Goal: Task Accomplishment & Management: Manage account settings

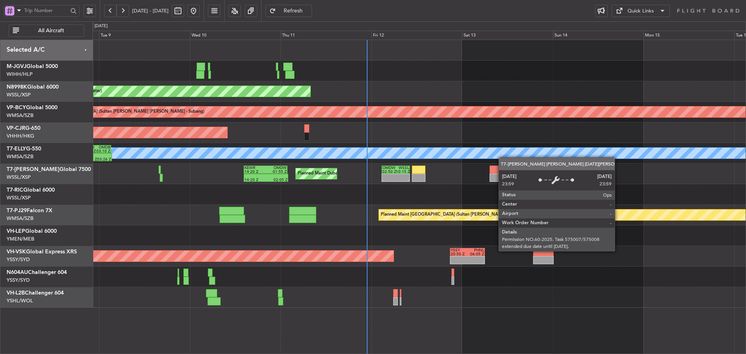
click at [423, 146] on div "Planned Maint [GEOGRAPHIC_DATA] (Seletar) Unplanned Maint [GEOGRAPHIC_DATA] (Su…" at bounding box center [418, 174] width 653 height 268
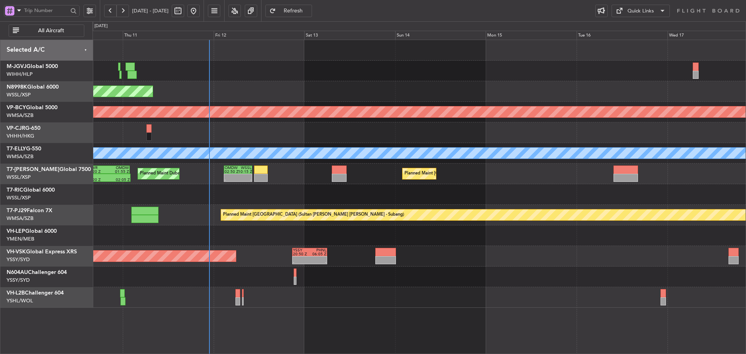
click at [408, 124] on div "Planned Maint [GEOGRAPHIC_DATA] ([GEOGRAPHIC_DATA] Intl)" at bounding box center [418, 132] width 653 height 21
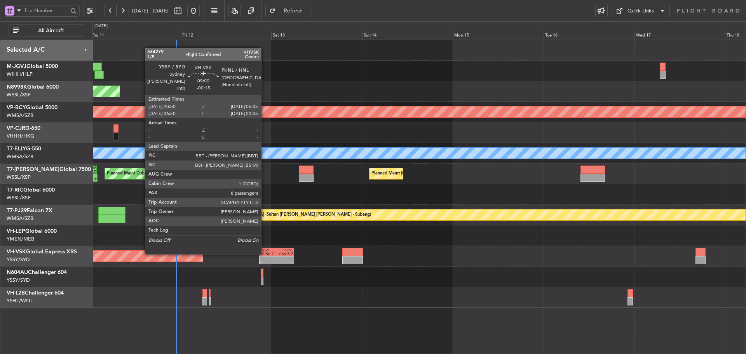
click at [264, 253] on div "20:50 Z" at bounding box center [268, 254] width 17 height 4
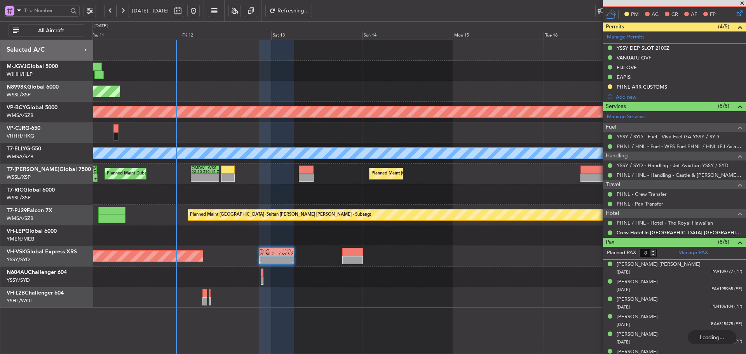
scroll to position [233, 0]
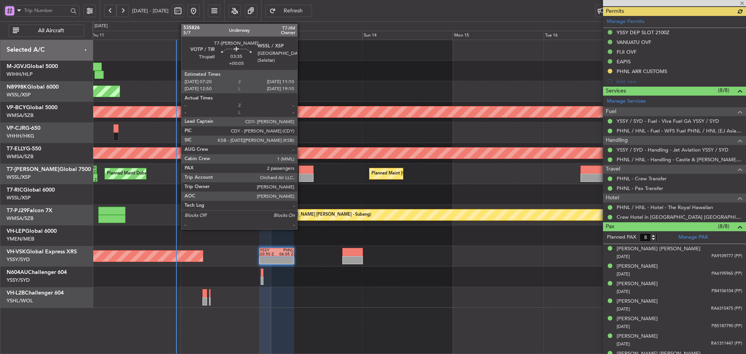
click at [301, 173] on div at bounding box center [306, 170] width 15 height 8
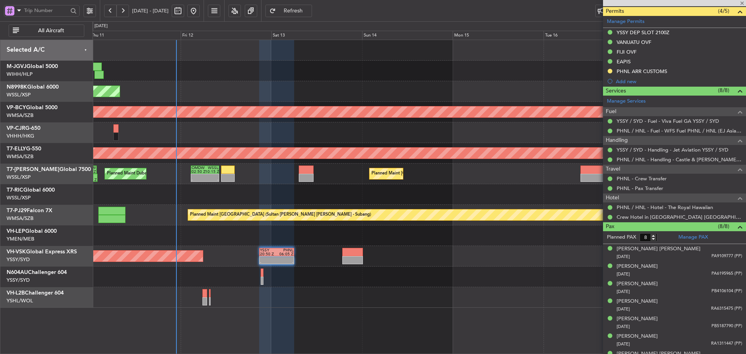
type input "+00:05"
type input "2"
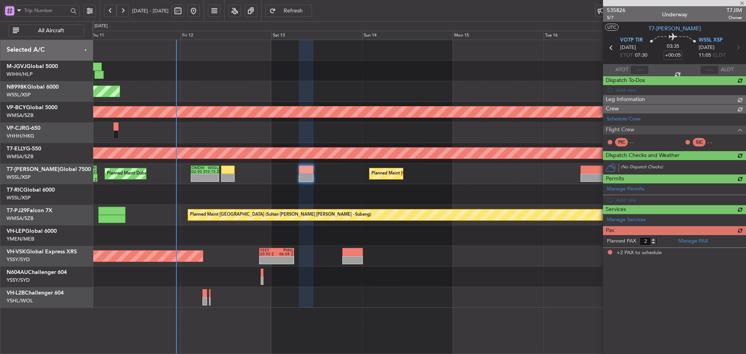
scroll to position [0, 0]
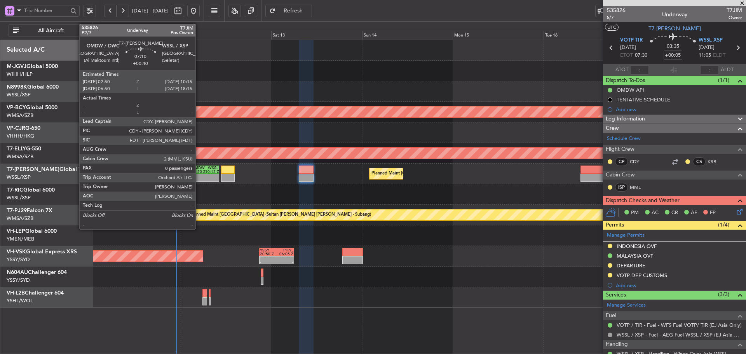
click at [199, 177] on div at bounding box center [198, 176] width 13 height 4
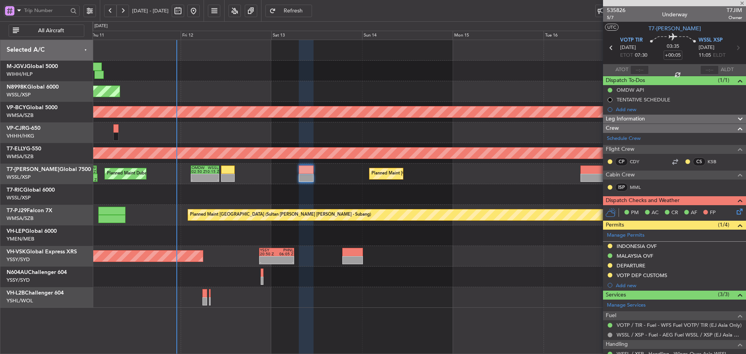
type input "+00:40"
type input "0"
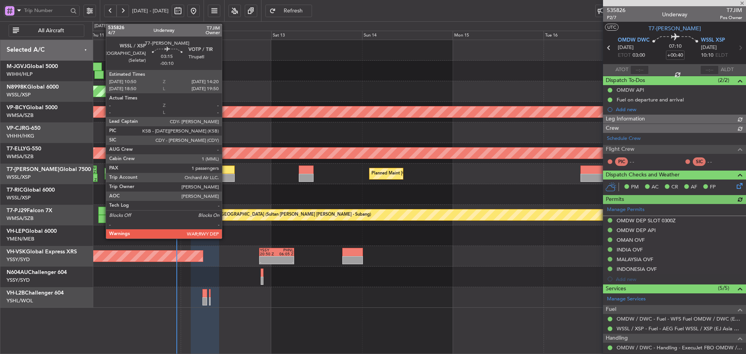
type input "[PERSON_NAME] (KYA)"
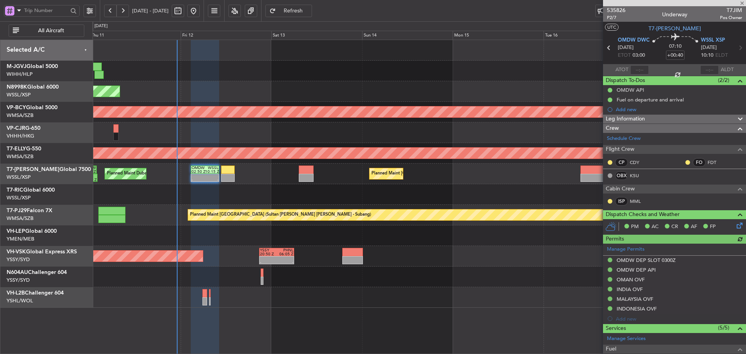
type input "[PERSON_NAME] (KYA)"
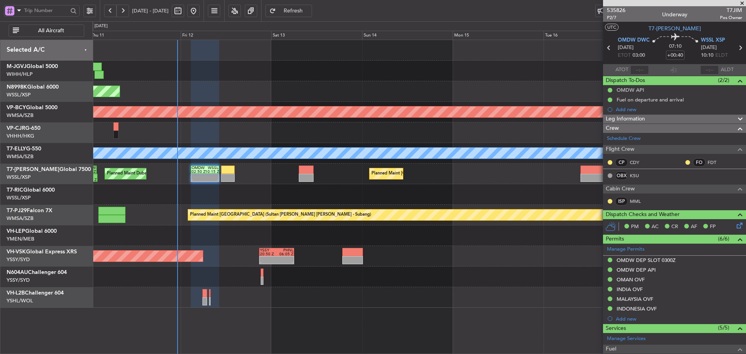
type input "[PERSON_NAME] (KYA)"
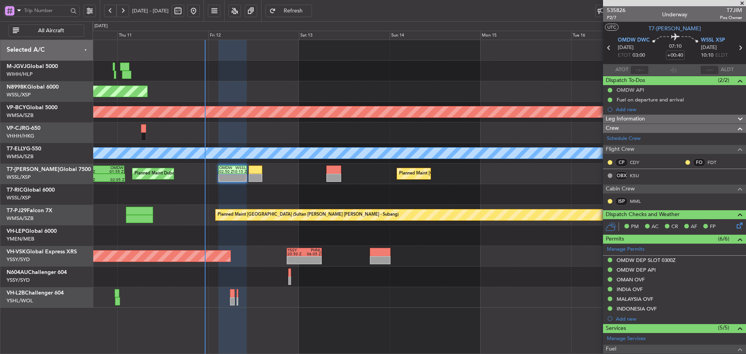
click at [334, 99] on div "Planned Maint [GEOGRAPHIC_DATA] (Seletar)" at bounding box center [418, 91] width 653 height 21
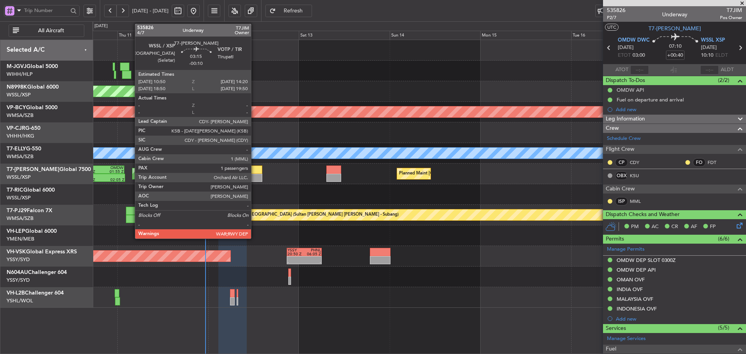
click at [255, 171] on div at bounding box center [256, 170] width 14 height 8
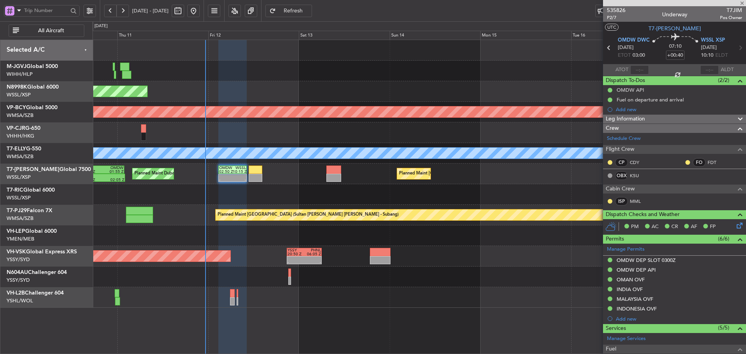
type input "-00:10"
type input "1"
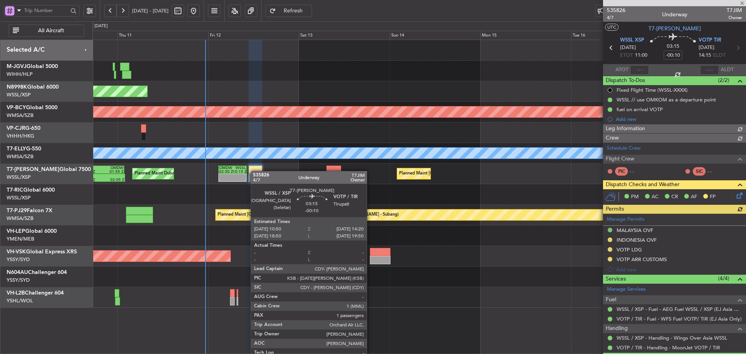
type input "[PERSON_NAME] (KYA)"
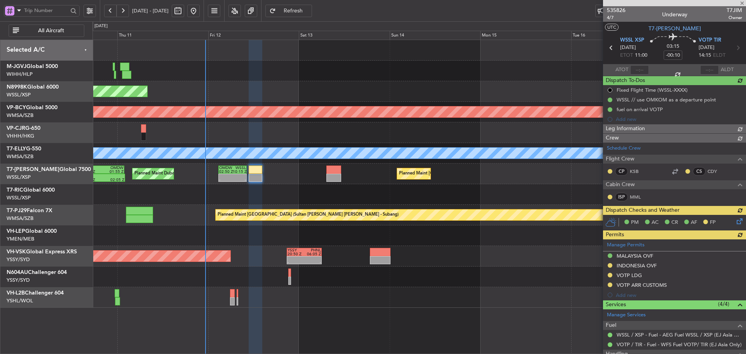
type input "[PERSON_NAME] (KYA)"
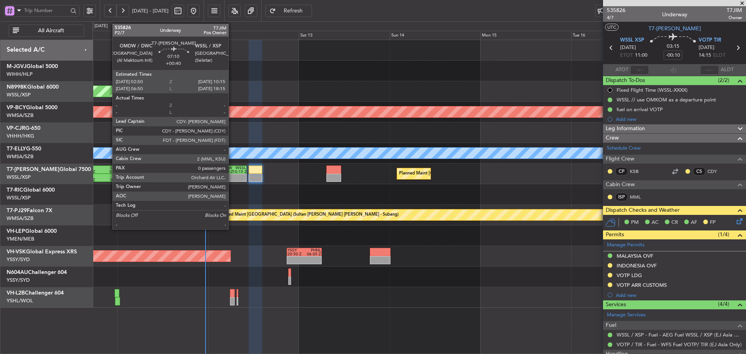
click at [232, 171] on div "02:50 Z" at bounding box center [225, 172] width 13 height 4
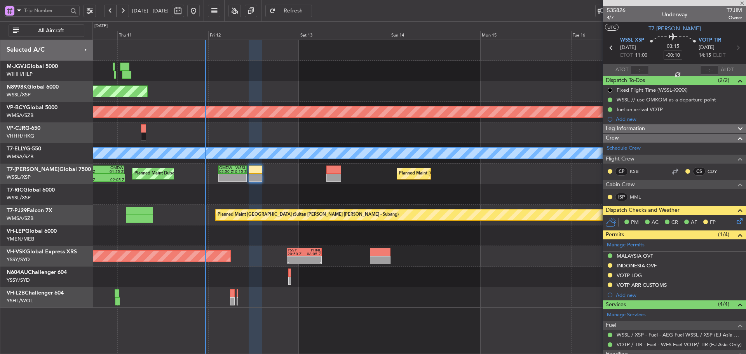
type input "+00:40"
type input "0"
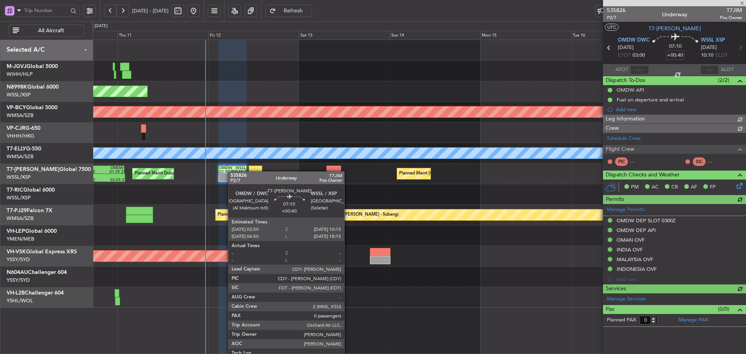
type input "[PERSON_NAME] (KYA)"
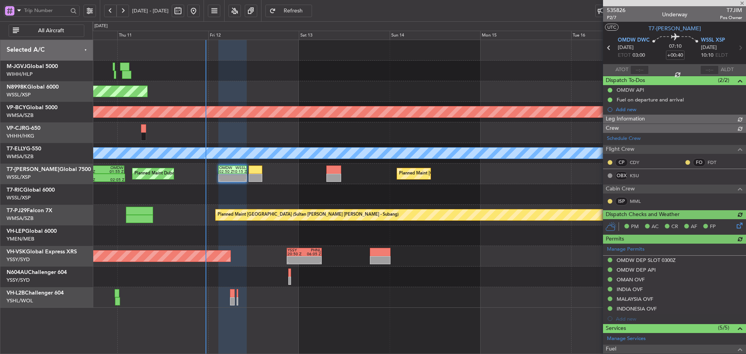
type input "[PERSON_NAME] (KYA)"
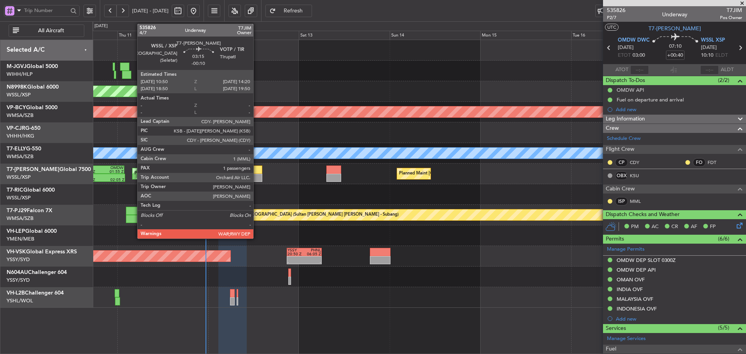
click at [257, 169] on div at bounding box center [256, 170] width 14 height 8
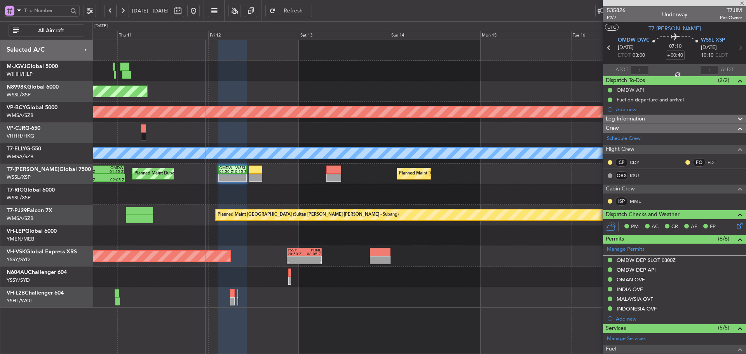
type input "-00:10"
type input "1"
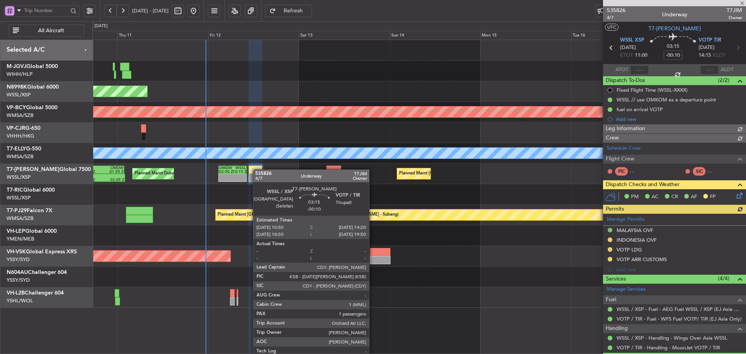
type input "[PERSON_NAME] (KYA)"
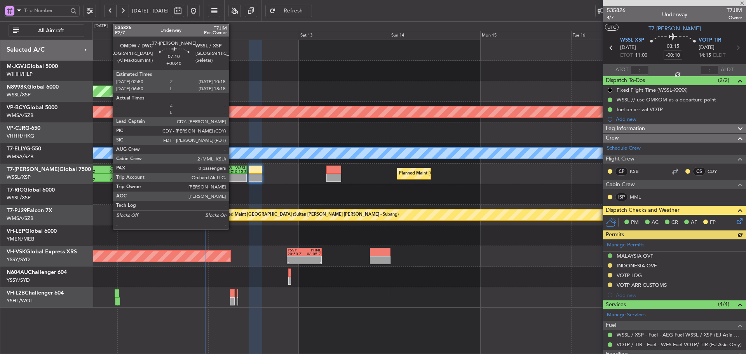
click at [233, 176] on div at bounding box center [239, 176] width 13 height 4
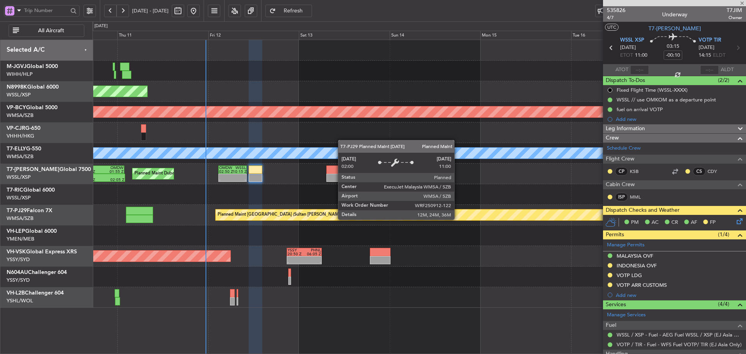
type input "+00:40"
type input "0"
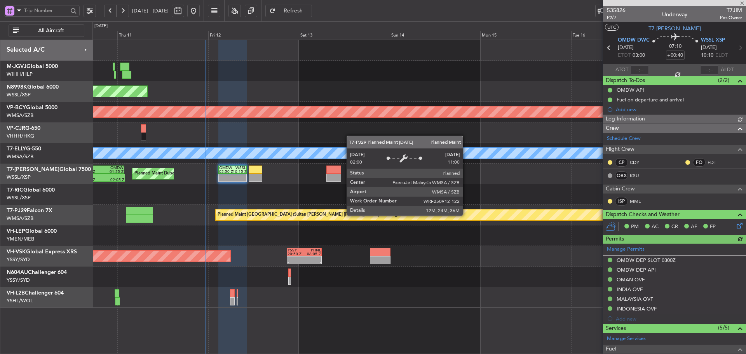
type input "[PERSON_NAME] (KYA)"
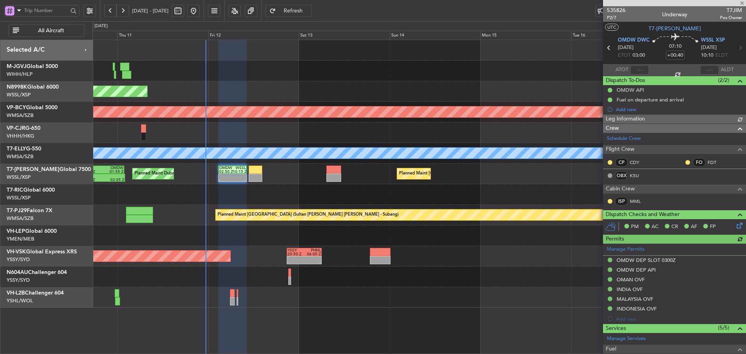
type input "[PERSON_NAME] (KYA)"
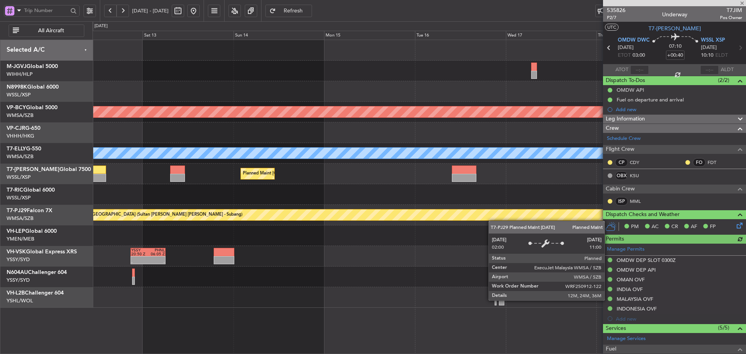
click at [384, 217] on div "Planned Maint Singapore (Seletar) Unplanned Maint Kuala Lumpur (Sultan Abdul Az…" at bounding box center [418, 174] width 653 height 268
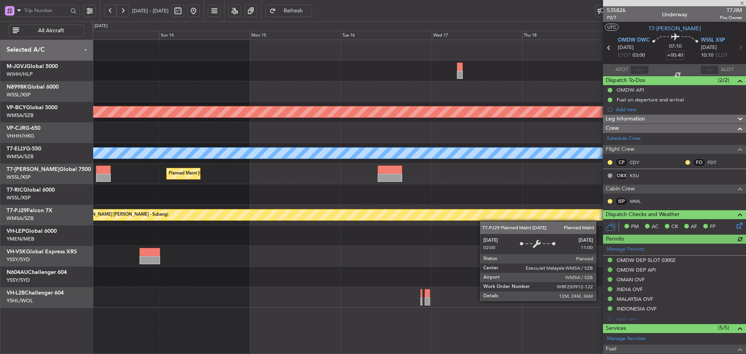
click at [431, 216] on div "Planned Maint [GEOGRAPHIC_DATA] (Sultan [PERSON_NAME] [PERSON_NAME] - Subang)" at bounding box center [418, 215] width 653 height 21
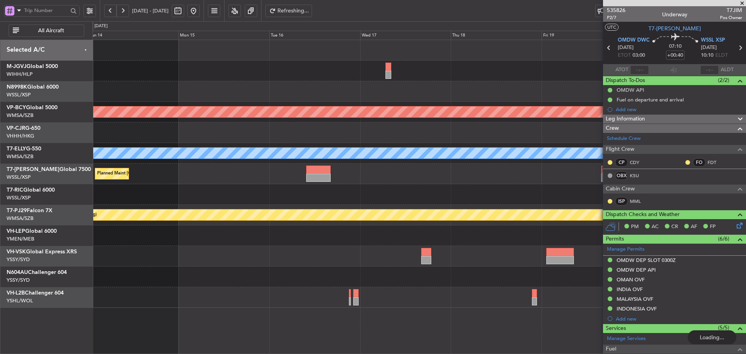
click at [451, 199] on div at bounding box center [418, 194] width 653 height 21
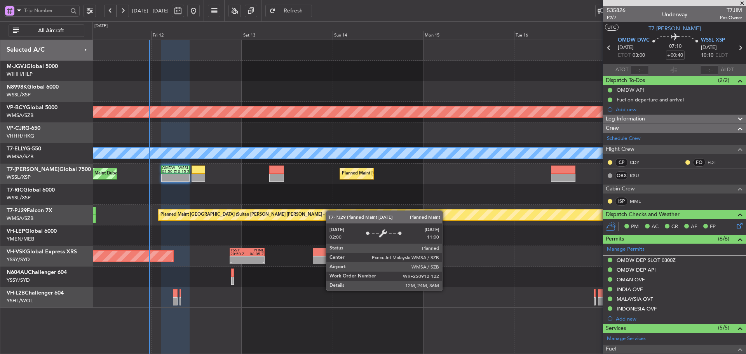
click at [469, 216] on div "Planned Maint Singapore (Seletar) Unplanned Maint Kuala Lumpur (Sultan Abdul Az…" at bounding box center [418, 174] width 653 height 268
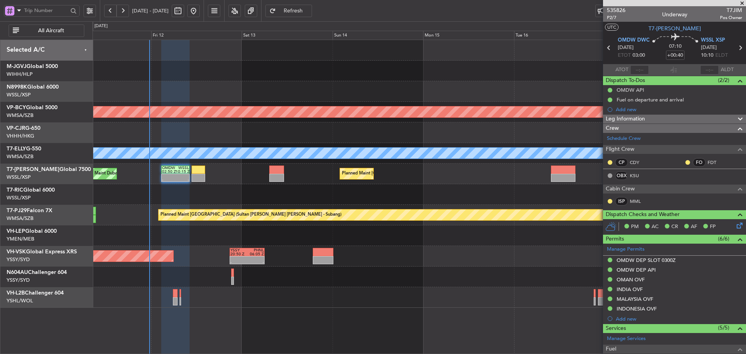
click at [741, 3] on span at bounding box center [742, 3] width 8 height 7
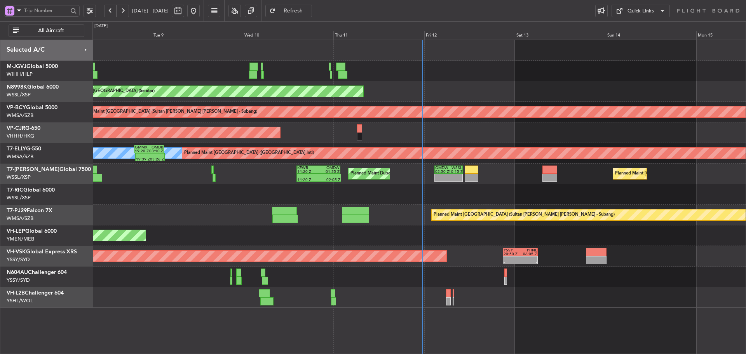
click at [594, 145] on div "Planned Maint Singapore (Seletar) Unplanned Maint Kuala Lumpur (Sultan Abdul Az…" at bounding box center [418, 174] width 653 height 268
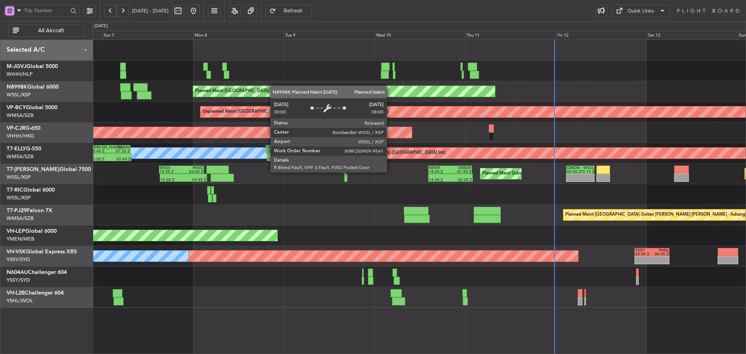
click at [284, 87] on div "Planned Maint Singapore (Seletar) Planned Maint Singapore (Seletar) Unplanned M…" at bounding box center [418, 174] width 653 height 268
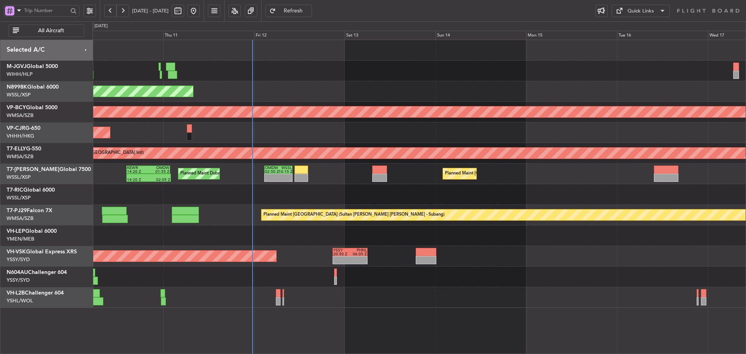
click at [202, 78] on div at bounding box center [418, 71] width 653 height 21
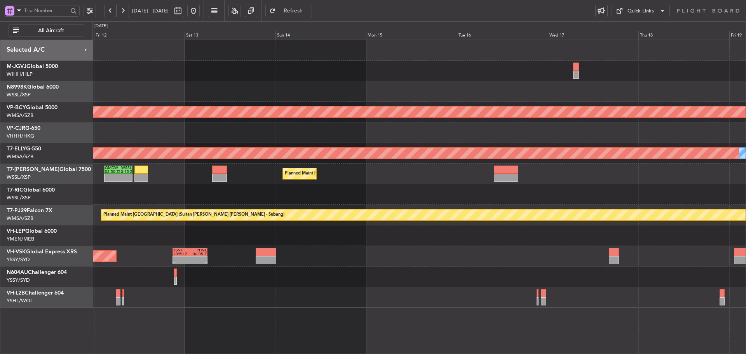
click at [522, 94] on div "Planned Maint Singapore (Seletar) Unplanned Maint Kuala Lumpur (Sultan Abdul Az…" at bounding box center [418, 174] width 653 height 268
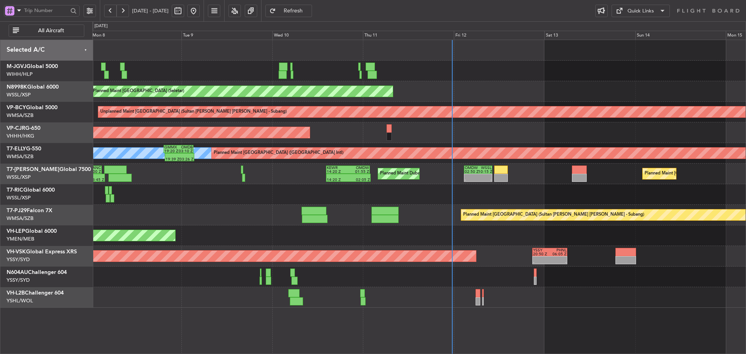
click at [491, 93] on div "Planned Maint [GEOGRAPHIC_DATA] (Seletar)" at bounding box center [418, 91] width 653 height 21
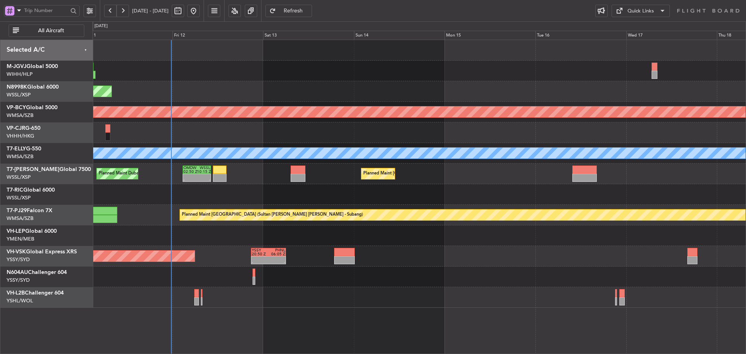
click at [174, 229] on div at bounding box center [418, 235] width 653 height 21
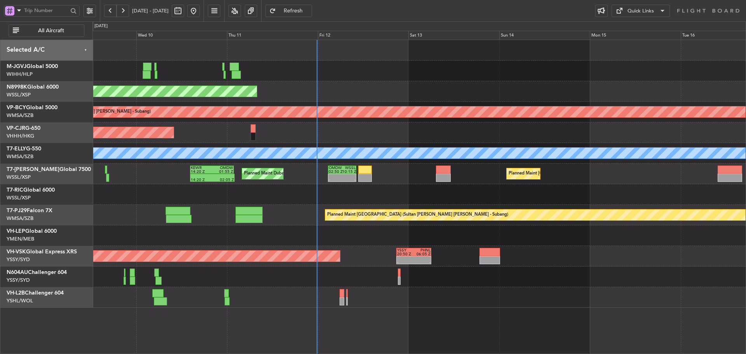
click at [696, 263] on div "Planned Maint Singapore (Seletar) Unplanned Maint Kuala Lumpur (Sultan Abdul Az…" at bounding box center [418, 174] width 653 height 268
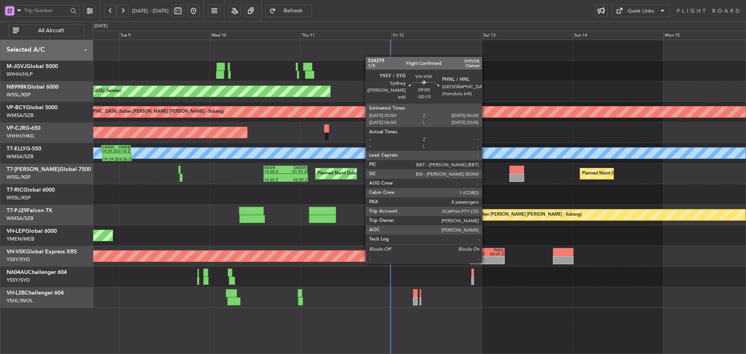
click at [485, 262] on div "-" at bounding box center [479, 262] width 17 height 4
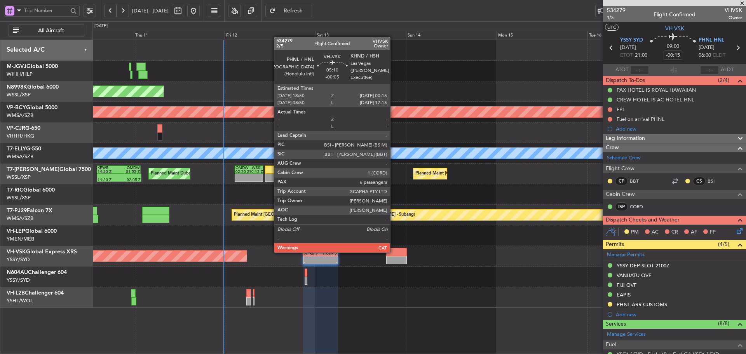
click at [394, 252] on div at bounding box center [396, 252] width 21 height 8
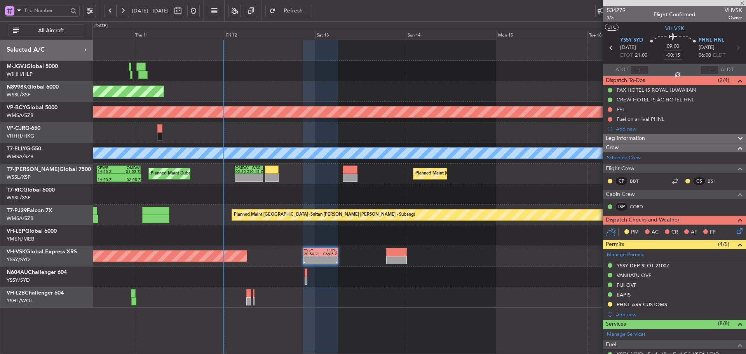
type input "-00:05"
type input "6"
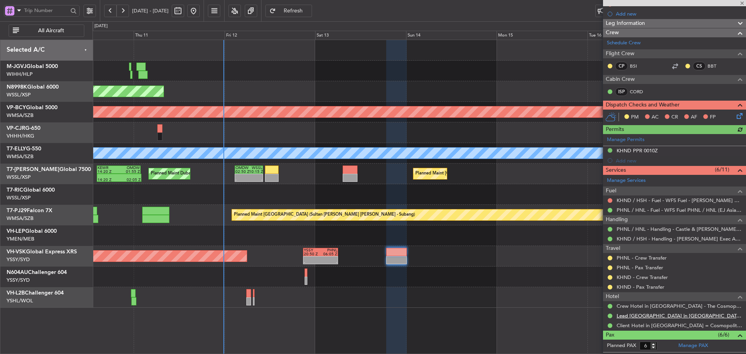
scroll to position [117, 0]
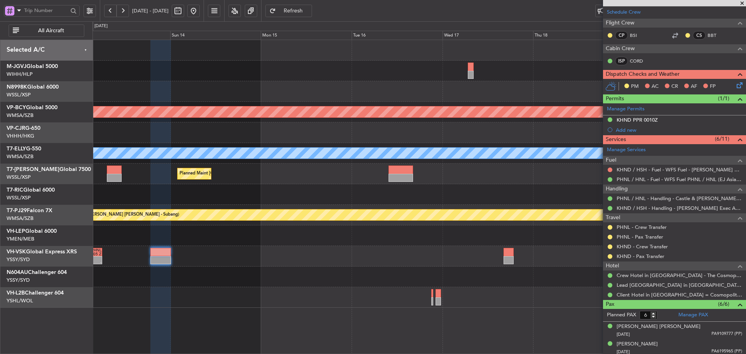
click at [258, 255] on div "- - YSSY 20:50 Z PHNL 06:05 Z - - PHNL 01:20 Z YSSY 11:20 Z Unplanned Maint Syd…" at bounding box center [418, 256] width 653 height 21
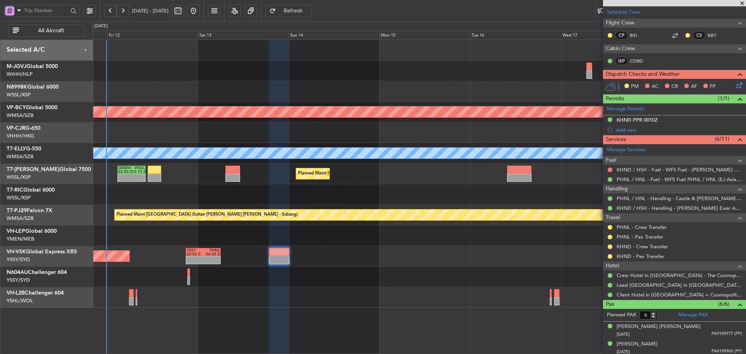
click at [391, 264] on div "YSSY 20:50 Z PHNL 06:05 Z - - Unplanned Maint Sydney (Kingsford Smith Intl) - -…" at bounding box center [418, 256] width 653 height 21
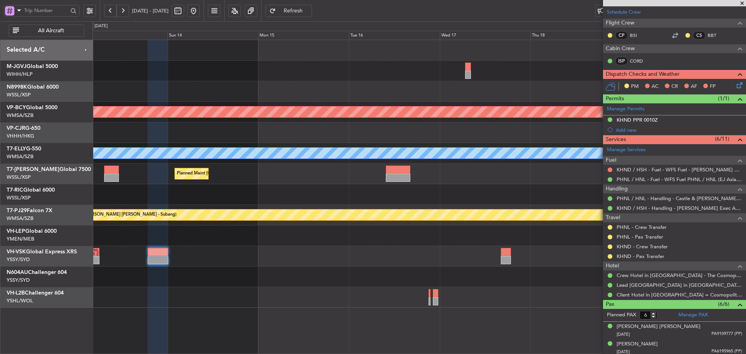
click at [230, 265] on div "YSSY 20:50 Z PHNL 06:05 Z - - - - PHNL 01:20 Z YSSY 11:20 Z Unplanned Maint Syd…" at bounding box center [418, 256] width 653 height 21
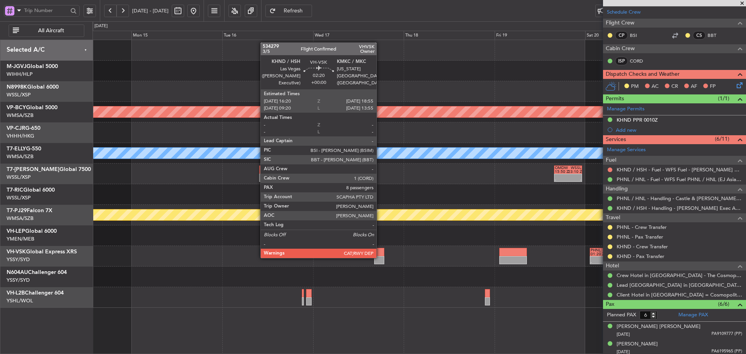
click at [380, 257] on div at bounding box center [379, 260] width 10 height 8
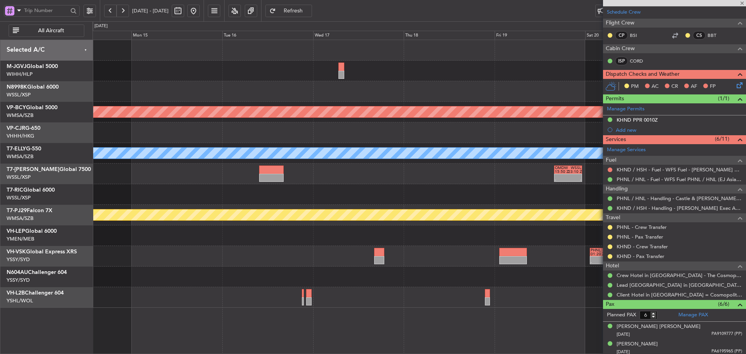
type input "8"
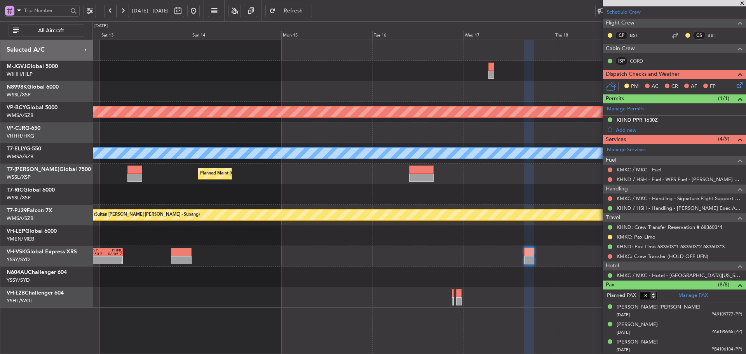
click at [421, 262] on div "Planned Maint Singapore (Seletar) Unplanned Maint Kuala Lumpur (Sultan Abdul Az…" at bounding box center [418, 174] width 653 height 268
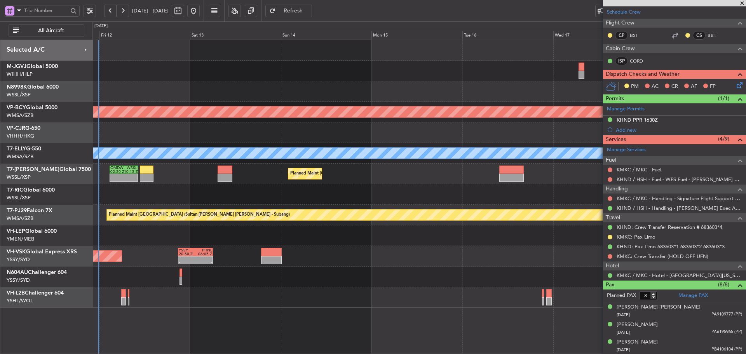
click at [436, 267] on div "Planned Maint Singapore (Seletar) Unplanned Maint Kuala Lumpur (Sultan Abdul Az…" at bounding box center [418, 174] width 653 height 268
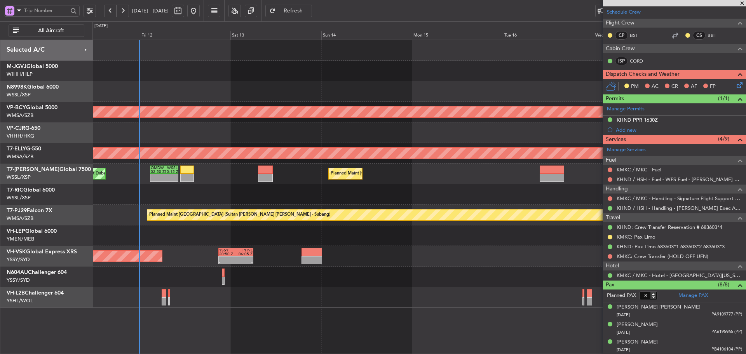
click at [321, 239] on div at bounding box center [418, 235] width 653 height 21
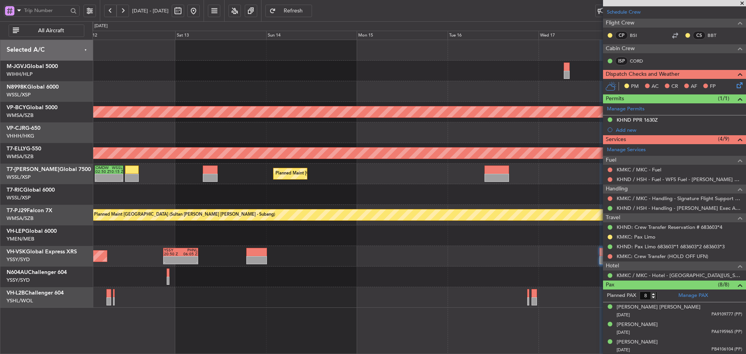
click at [305, 244] on div at bounding box center [418, 235] width 653 height 21
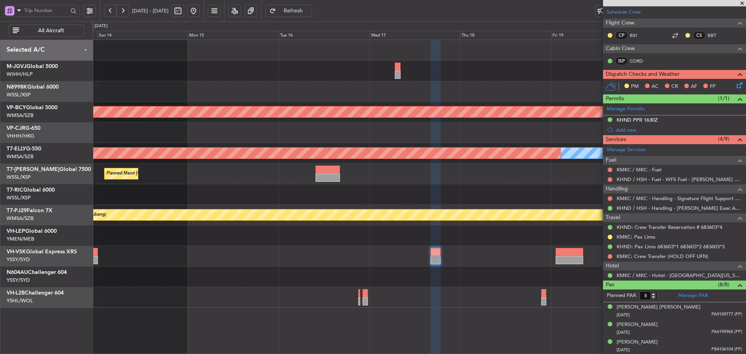
click at [420, 284] on div at bounding box center [418, 277] width 653 height 21
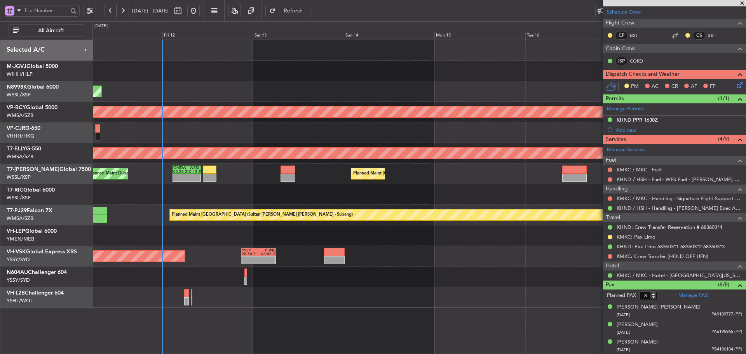
click at [336, 277] on div "Planned Maint Singapore (Seletar) Unplanned Maint Kuala Lumpur (Sultan Abdul Az…" at bounding box center [418, 174] width 653 height 268
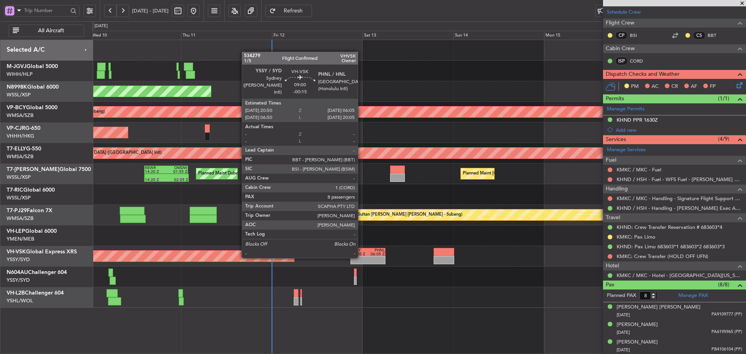
click at [361, 257] on div at bounding box center [359, 258] width 17 height 4
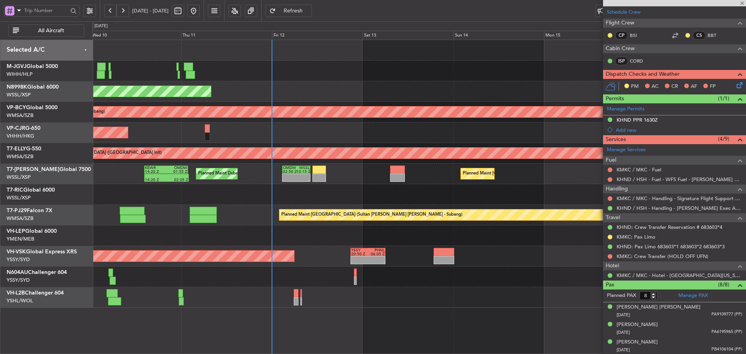
type input "-00:15"
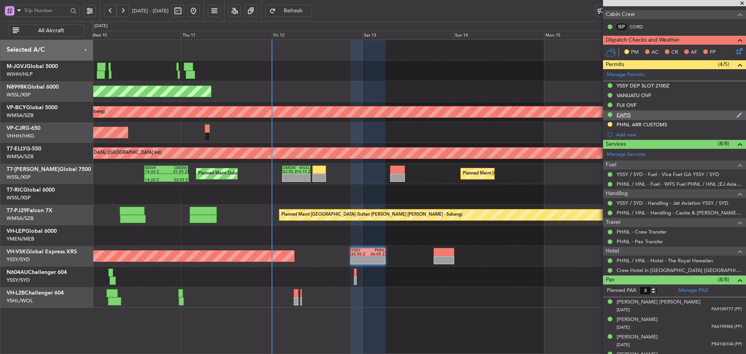
scroll to position [107, 0]
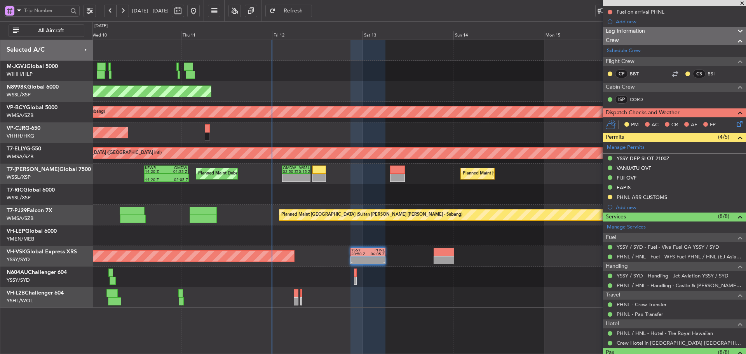
click at [406, 152] on div "MEL Planned Maint Dubai (Dubai Intl) 19:39 Z 03:26 Z GMMX 19:20 Z OMDB 03:10 Z" at bounding box center [418, 153] width 653 height 21
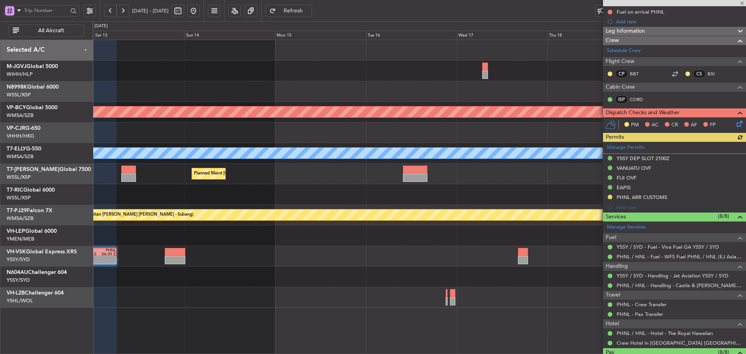
click at [307, 186] on div at bounding box center [418, 194] width 653 height 21
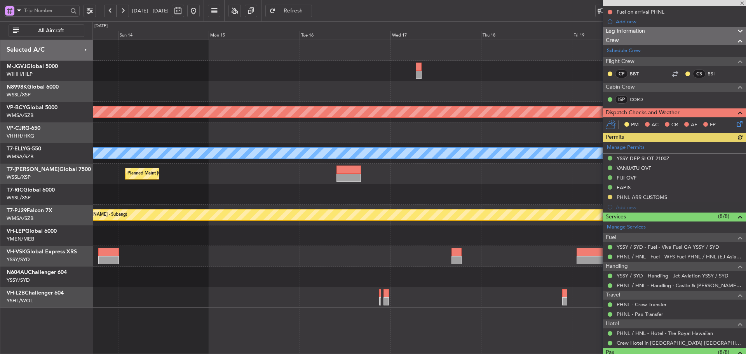
click at [323, 182] on div "Unplanned Maint Kuala Lumpur (Sultan Abdul Aziz Shah - Subang) Planned Maint Du…" at bounding box center [418, 174] width 653 height 268
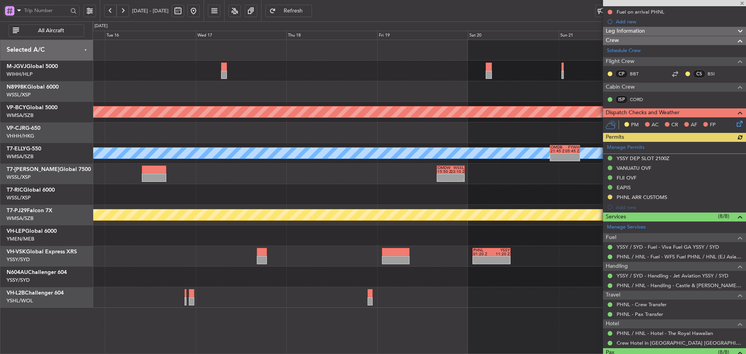
click at [245, 187] on div at bounding box center [418, 194] width 653 height 21
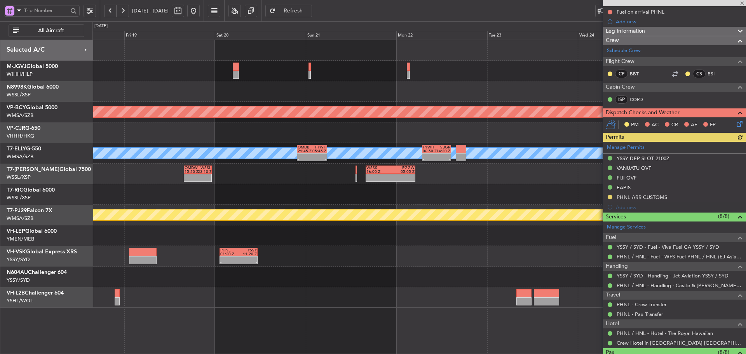
click at [243, 196] on div at bounding box center [418, 194] width 653 height 21
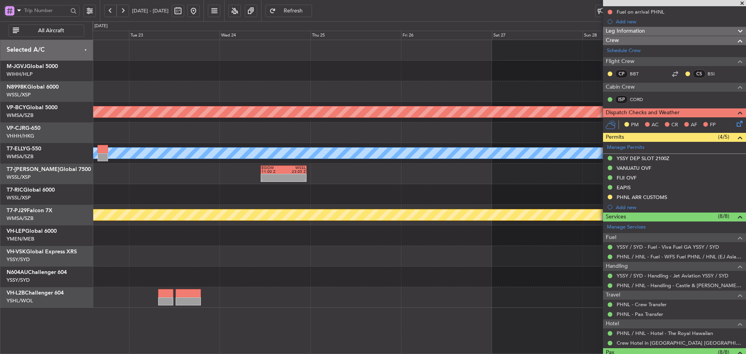
click at [447, 236] on div at bounding box center [418, 235] width 653 height 21
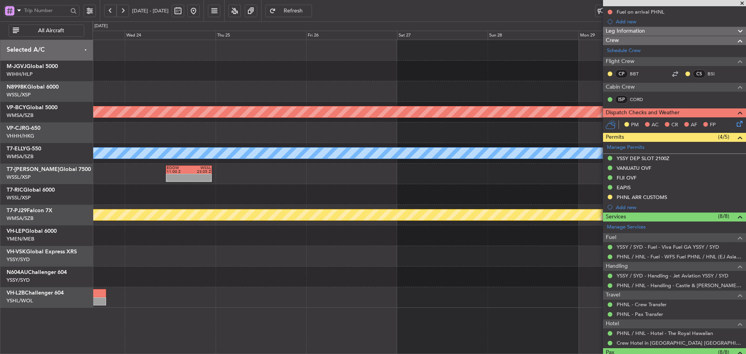
click at [328, 258] on div "Unplanned Maint Kuala Lumpur (Sultan Abdul Aziz Shah - Subang) MEL - - FYWH 06:…" at bounding box center [418, 174] width 653 height 268
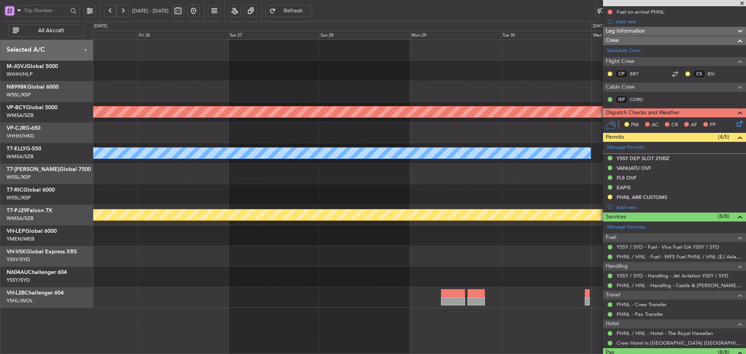
click at [126, 9] on button at bounding box center [123, 11] width 12 height 12
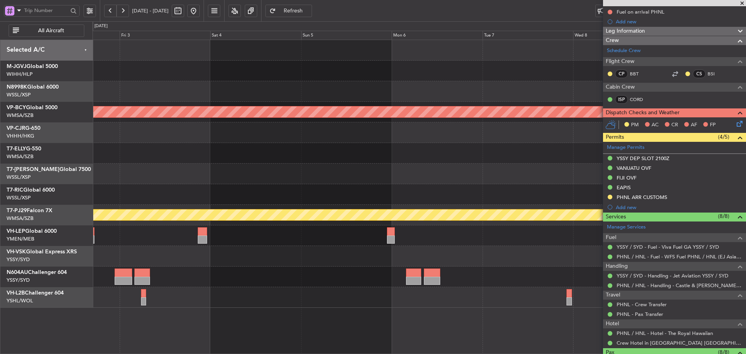
click at [124, 10] on button at bounding box center [123, 11] width 12 height 12
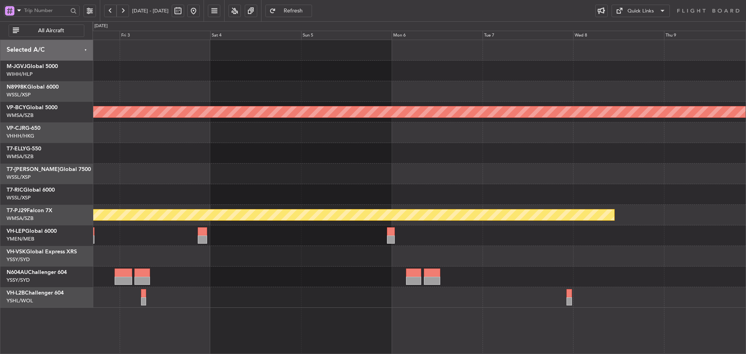
scroll to position [0, 0]
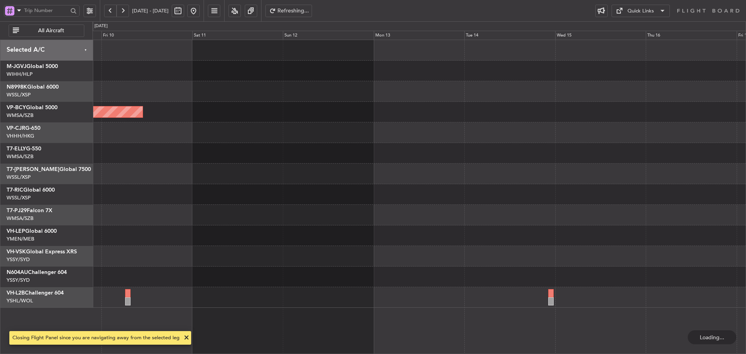
click at [124, 10] on button at bounding box center [123, 11] width 12 height 12
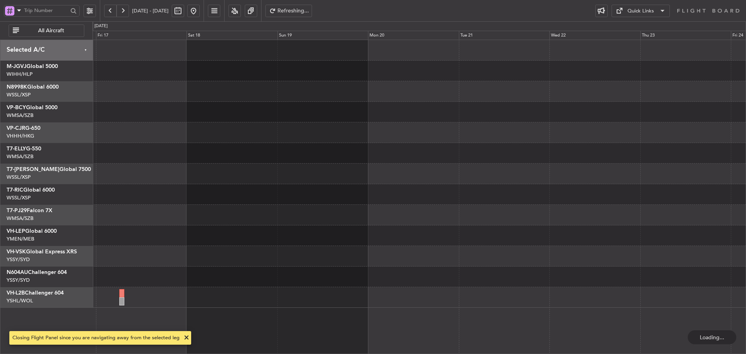
click at [124, 10] on button at bounding box center [123, 11] width 12 height 12
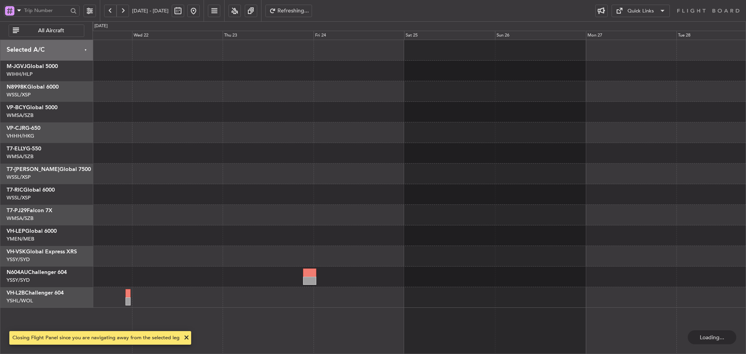
click at [124, 10] on button at bounding box center [123, 11] width 12 height 12
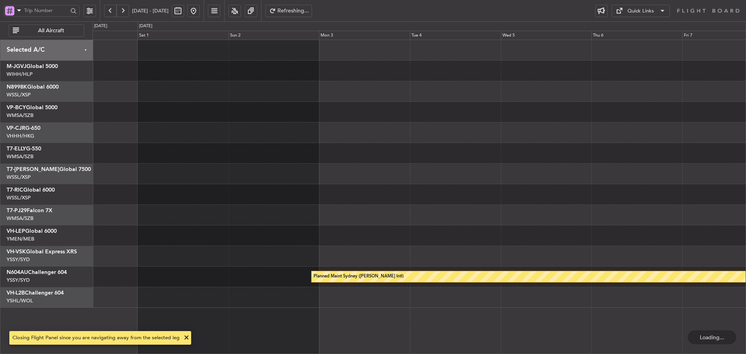
click at [124, 10] on button at bounding box center [123, 11] width 12 height 12
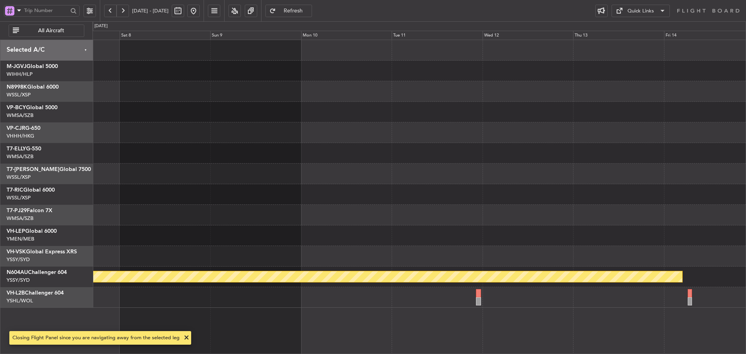
click at [124, 10] on button at bounding box center [123, 11] width 12 height 12
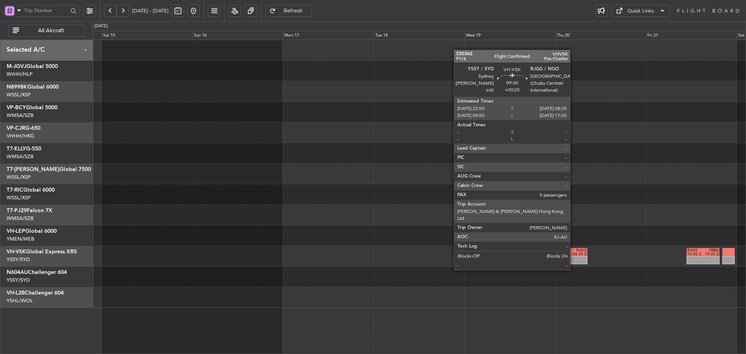
click at [574, 255] on div "08:35 Z" at bounding box center [578, 254] width 18 height 4
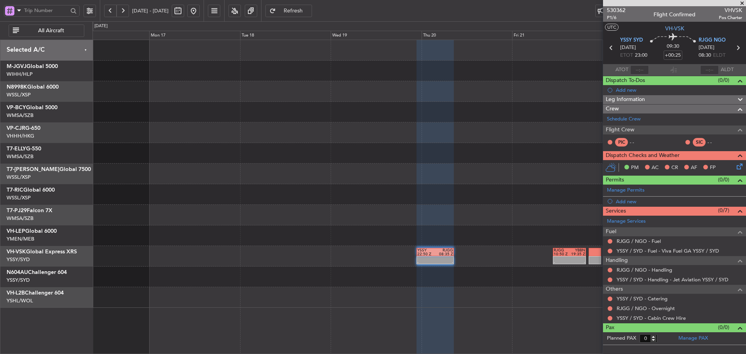
click at [329, 234] on div at bounding box center [418, 235] width 653 height 21
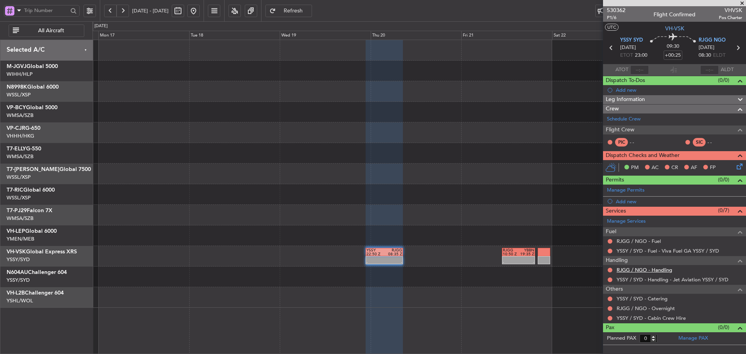
click at [637, 268] on link "RJGG / NGO - Handling" at bounding box center [645, 270] width 56 height 7
click at [621, 9] on span "530362" at bounding box center [616, 10] width 19 height 8
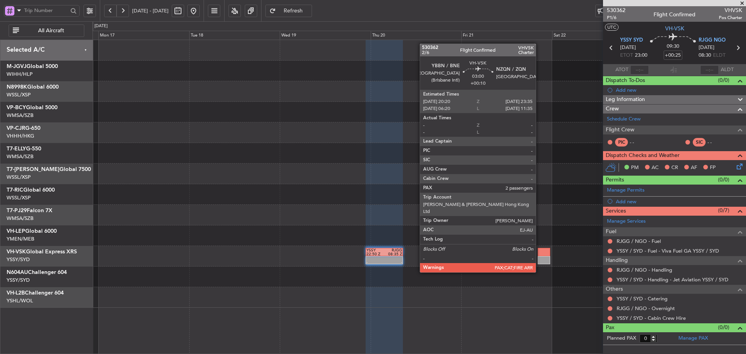
click at [539, 258] on div at bounding box center [544, 260] width 12 height 8
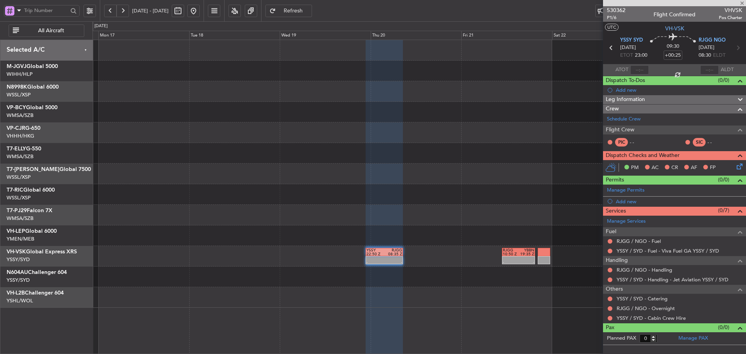
type input "+00:10"
type input "3"
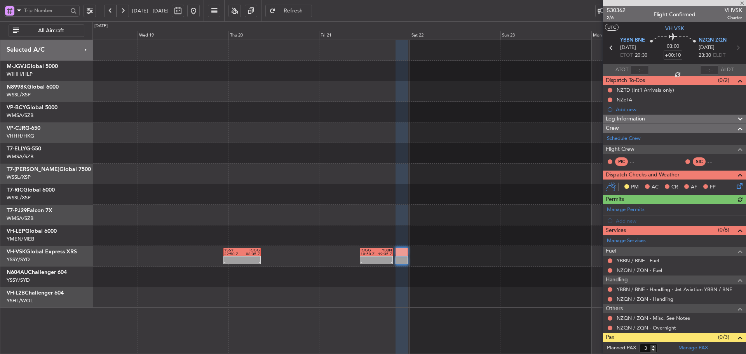
click at [356, 199] on div at bounding box center [418, 194] width 653 height 21
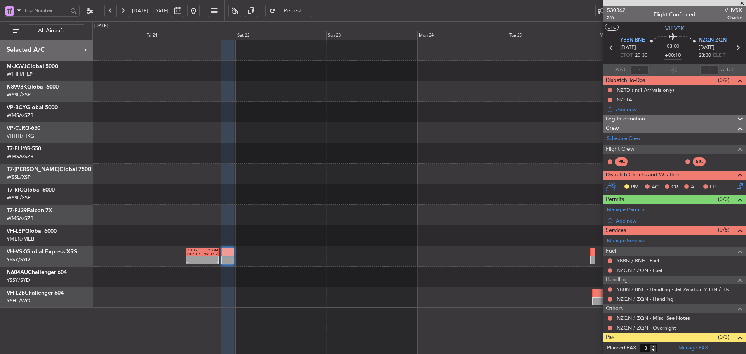
click at [299, 264] on div "- - RJGG 10:50 Z YBBN 19:35 Z YSSY 22:50 Z RJGG 08:35 Z - - - - YBBN 03:00 Z RJ…" at bounding box center [418, 256] width 653 height 21
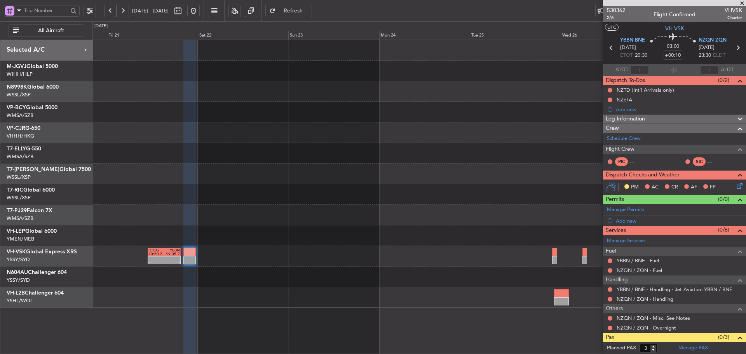
click at [434, 257] on div "- - RJGG 10:50 Z YBBN 19:35 Z YSSY 22:50 Z RJGG 08:35 Z - - - - YBBN 03:00 Z RJ…" at bounding box center [418, 256] width 653 height 21
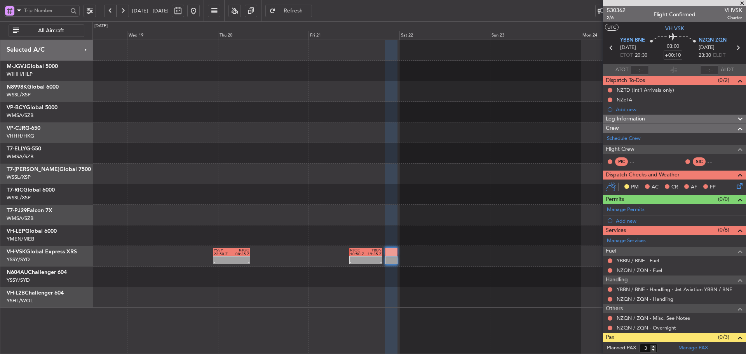
click at [524, 261] on div "- - RJGG 10:50 Z YBBN 19:35 Z YSSY 22:50 Z RJGG 08:35 Z - -" at bounding box center [418, 256] width 653 height 21
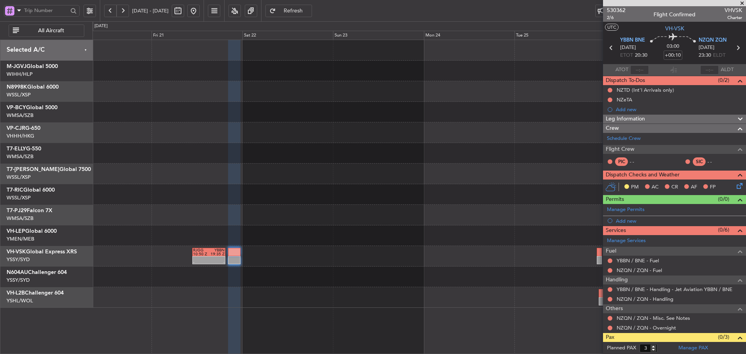
click at [212, 265] on div "- - RJGG 10:50 Z YBBN 19:35 Z YSSY 22:50 Z RJGG 08:35 Z - - - - YBBN 03:00 Z RJ…" at bounding box center [418, 256] width 653 height 21
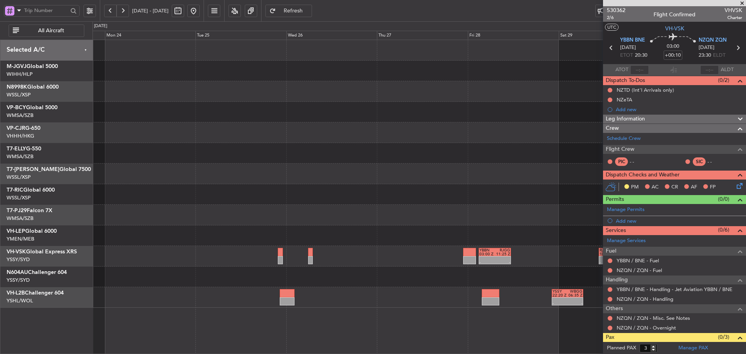
click at [240, 222] on div "- - YBBN 03:00 Z RJGG 11:25 Z - - RJGG 10:45 Z YSSY 20:05 Z - - YSSY 22:20 Z WB…" at bounding box center [418, 174] width 653 height 268
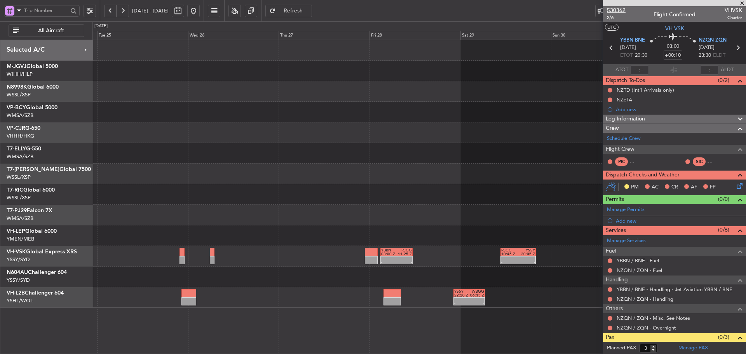
click at [621, 12] on span "530362" at bounding box center [616, 10] width 19 height 8
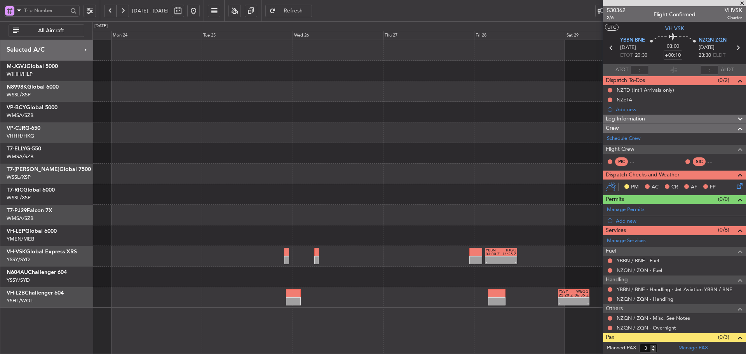
click at [381, 234] on div at bounding box center [418, 235] width 653 height 21
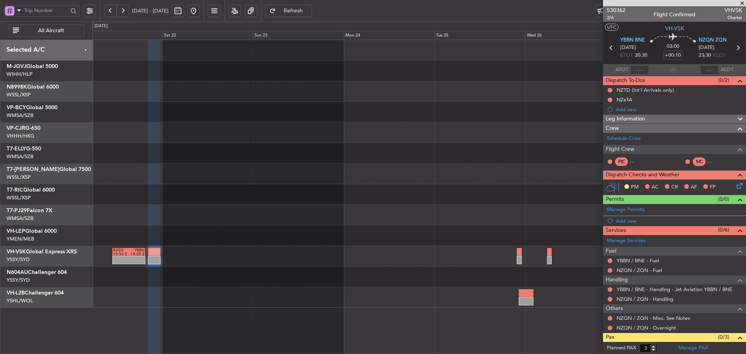
click at [436, 288] on div "- - YBBN 03:00 Z RJGG 11:25 Z RJGG 10:50 Z YBBN 19:35 Z - - YSSY 22:50 Z RJGG 0…" at bounding box center [418, 174] width 653 height 268
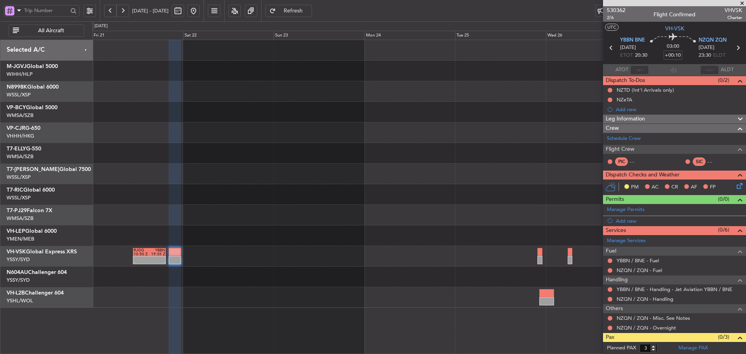
click at [357, 285] on div at bounding box center [418, 277] width 653 height 21
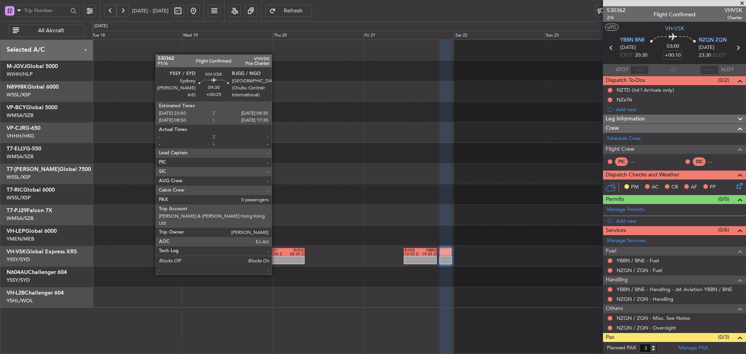
click at [275, 260] on div "-" at bounding box center [277, 262] width 18 height 4
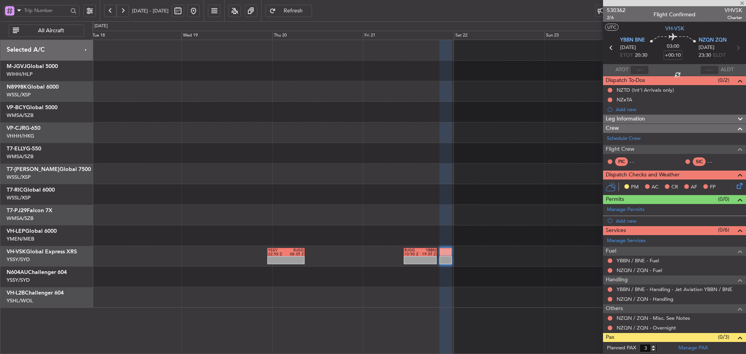
type input "+00:25"
type input "0"
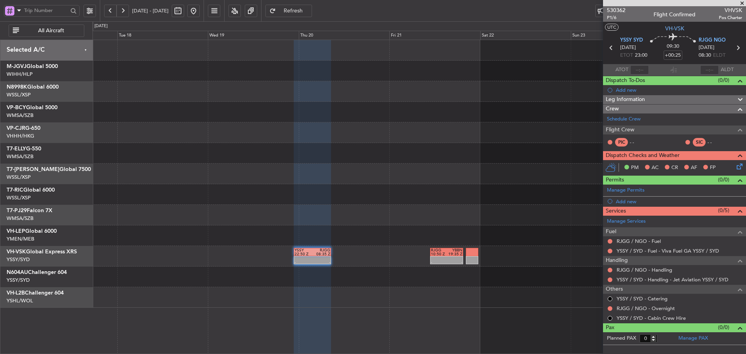
click at [343, 174] on div at bounding box center [418, 174] width 653 height 21
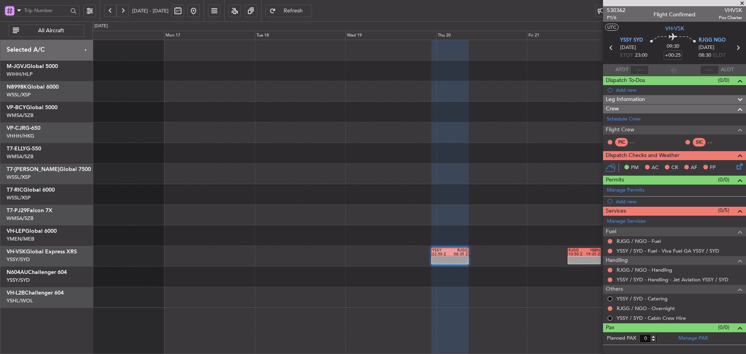
click at [331, 241] on div "- - YSSY 22:50 Z RJGG 08:35 Z - - RJGG 10:50 Z YBBN 19:35 Z" at bounding box center [418, 174] width 653 height 268
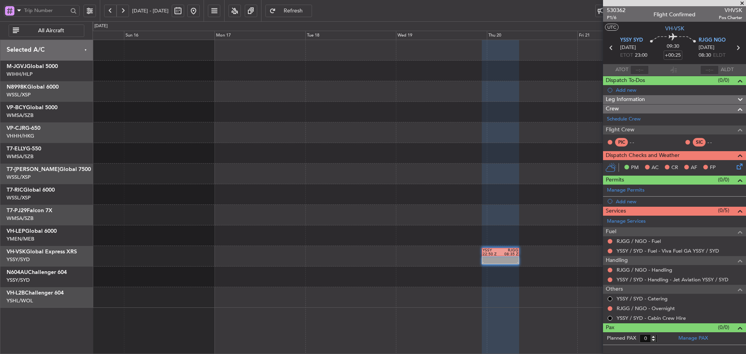
click at [200, 12] on button at bounding box center [193, 11] width 12 height 12
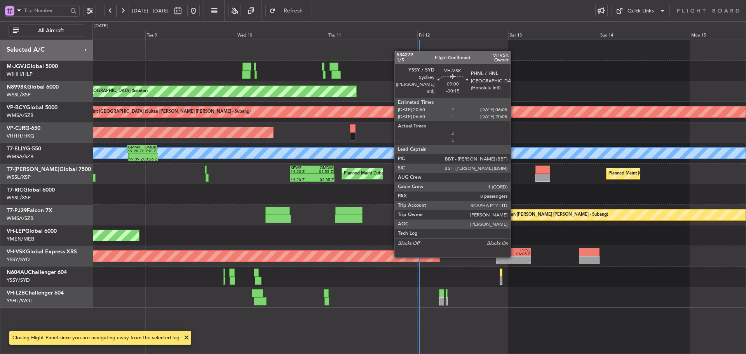
click at [514, 256] on div at bounding box center [521, 258] width 17 height 4
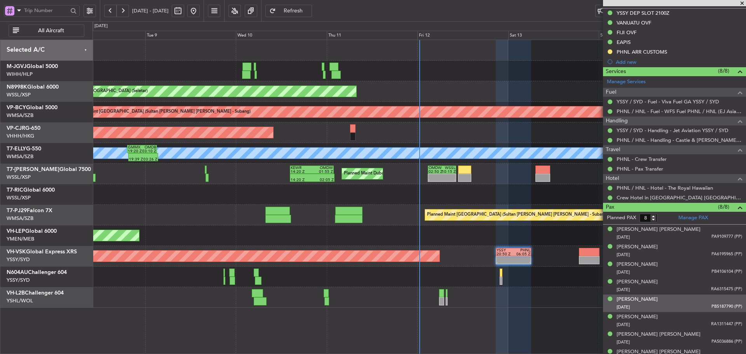
scroll to position [263, 0]
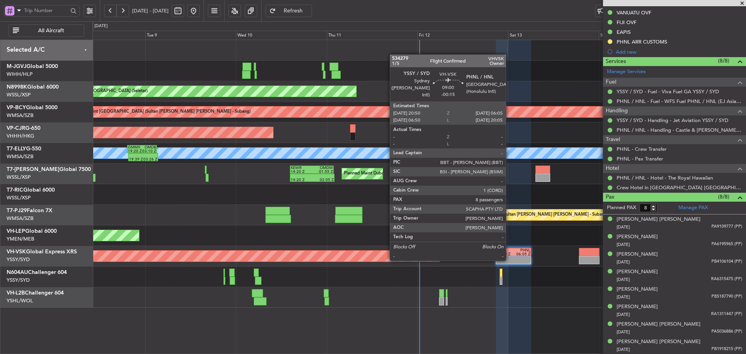
click at [509, 260] on div "-" at bounding box center [505, 262] width 17 height 4
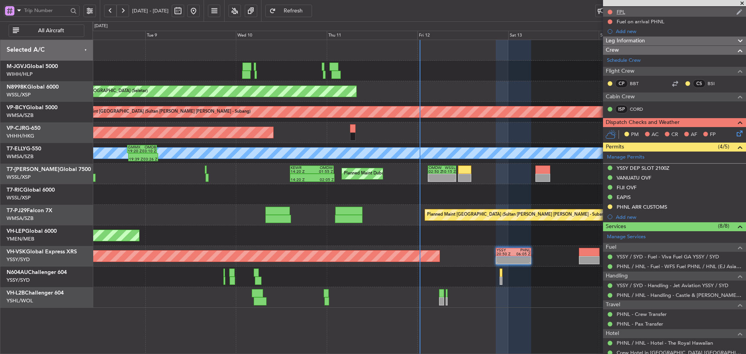
scroll to position [0, 0]
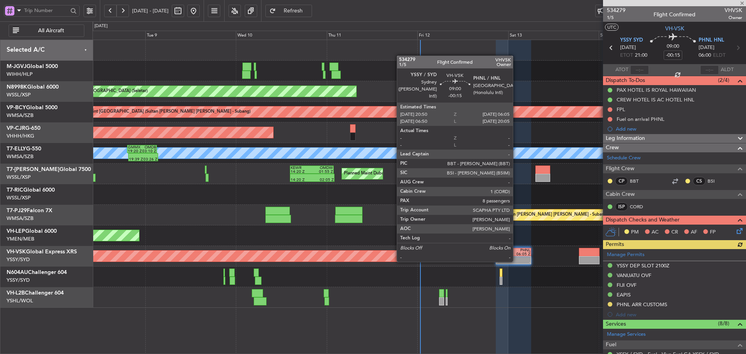
click at [516, 261] on div "-" at bounding box center [521, 262] width 17 height 4
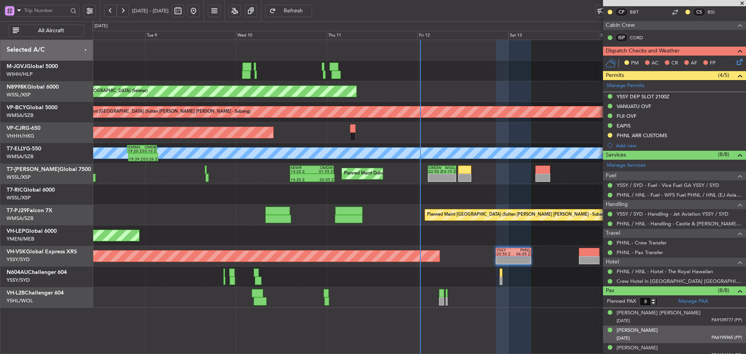
scroll to position [194, 0]
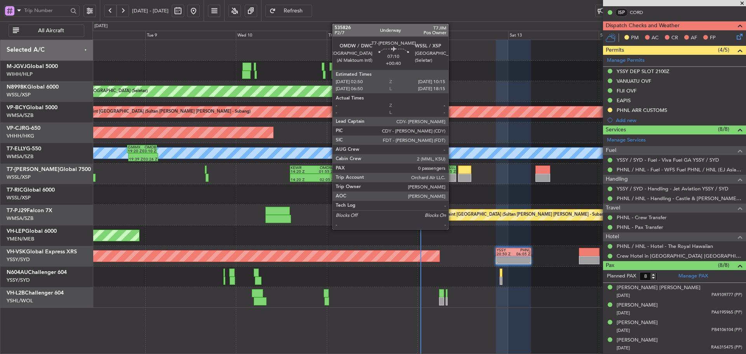
click at [446, 172] on div "10:15 Z" at bounding box center [448, 172] width 13 height 4
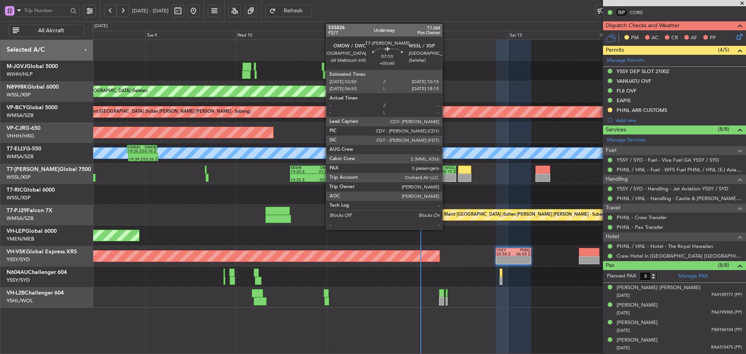
click at [446, 172] on div "10:15 Z" at bounding box center [448, 172] width 13 height 4
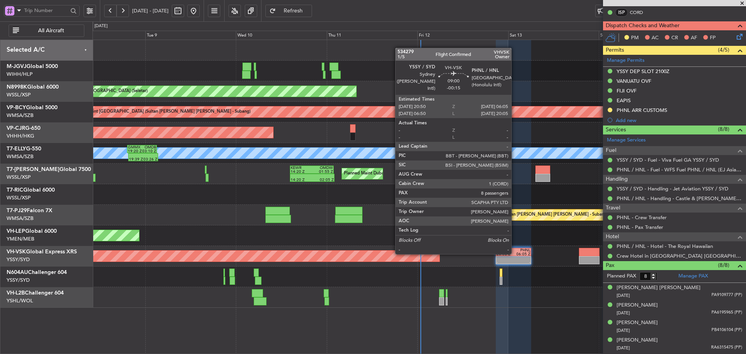
click at [516, 254] on div "06:05 Z" at bounding box center [521, 254] width 17 height 4
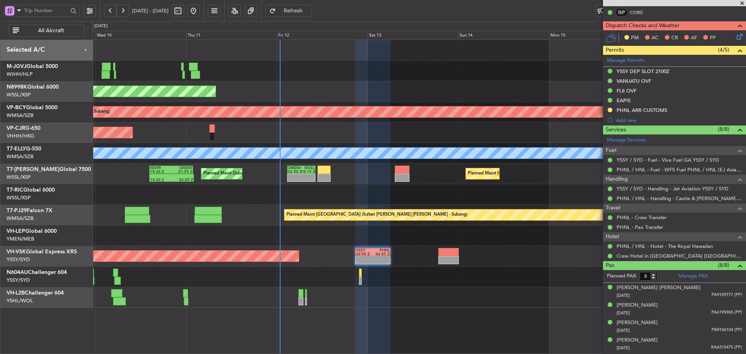
click at [390, 235] on div "Planned Maint Singapore (Seletar) Unplanned Maint Kuala Lumpur (Sultan Abdul Az…" at bounding box center [418, 174] width 653 height 268
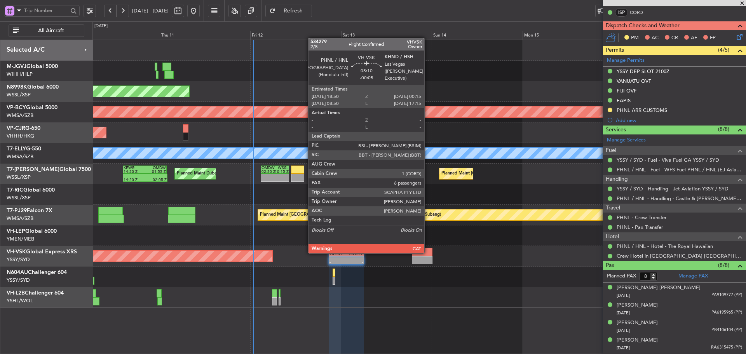
click at [427, 256] on div at bounding box center [422, 252] width 21 height 8
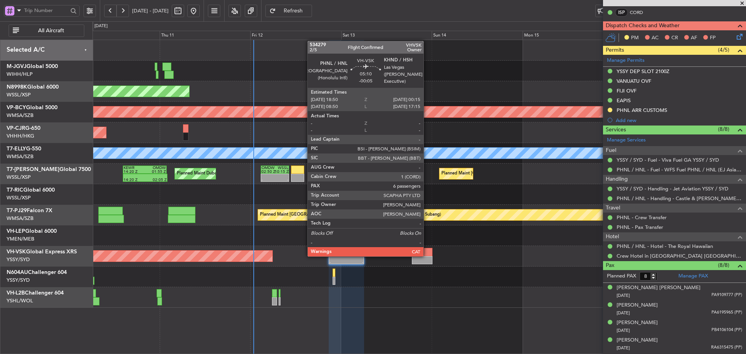
click at [427, 256] on div at bounding box center [422, 252] width 21 height 8
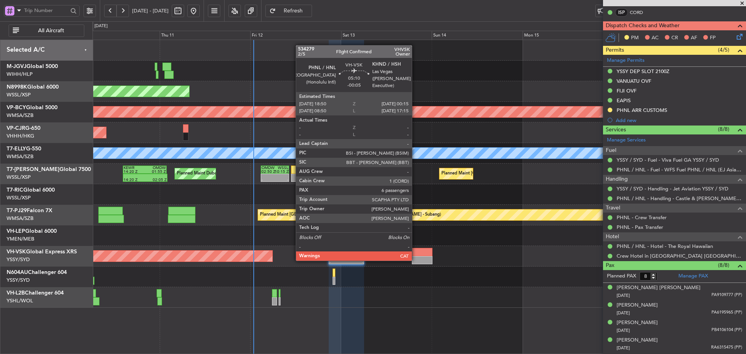
click at [416, 260] on div at bounding box center [422, 260] width 21 height 8
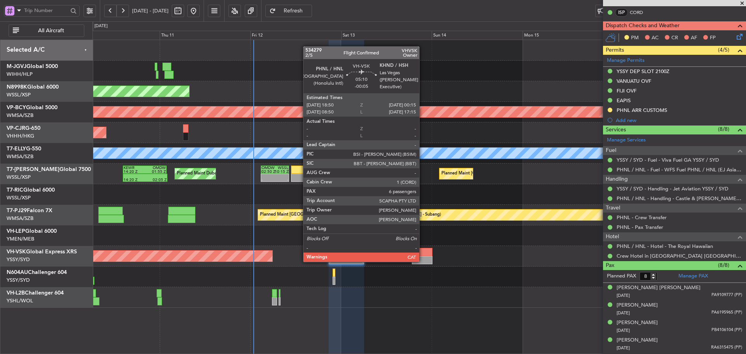
click at [423, 261] on div at bounding box center [422, 260] width 21 height 8
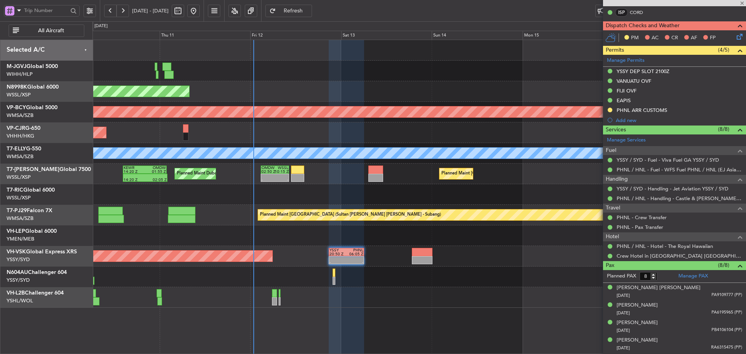
type input "-00:05"
type input "6"
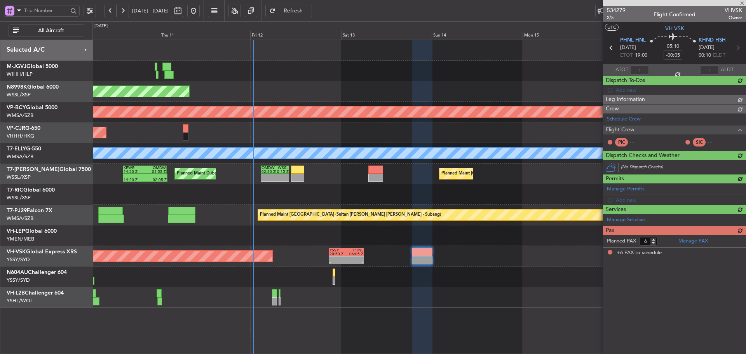
scroll to position [0, 0]
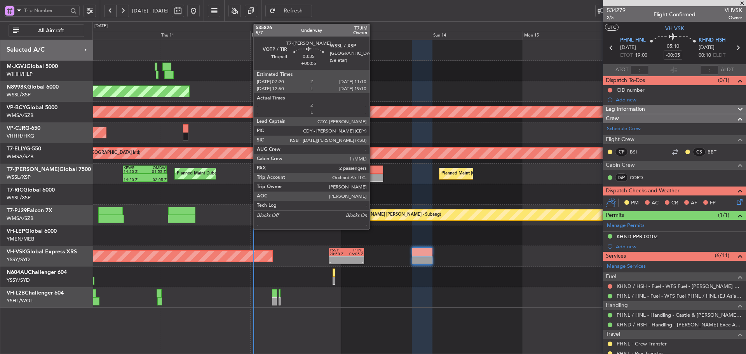
click at [373, 176] on div at bounding box center [375, 178] width 15 height 8
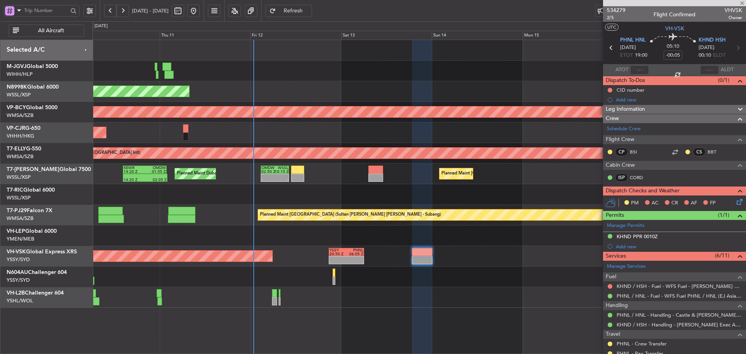
type input "+00:05"
type input "2"
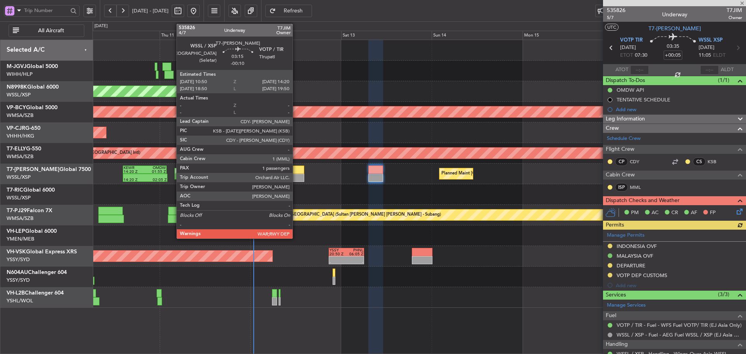
click at [296, 173] on div at bounding box center [298, 170] width 14 height 8
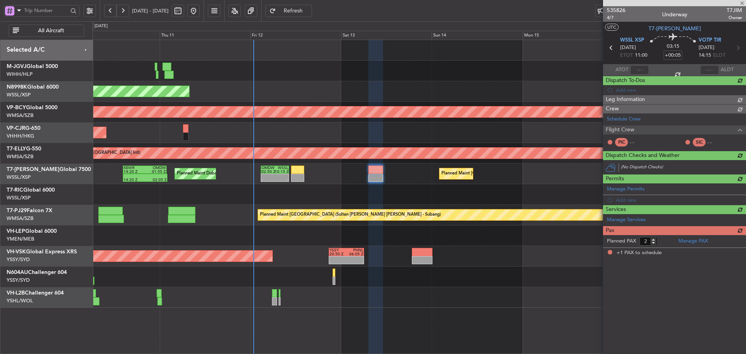
type input "-00:10"
type input "1"
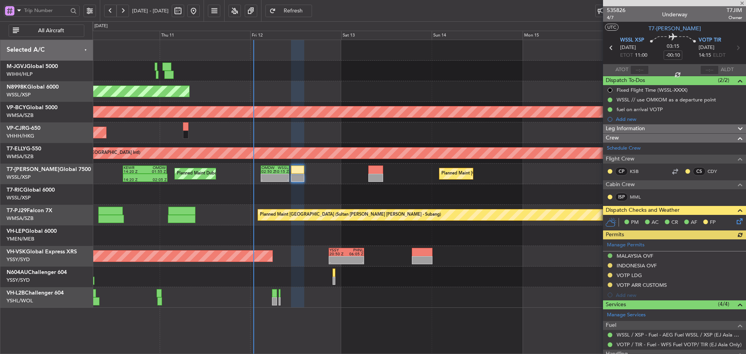
type input "[PERSON_NAME] (KYA)"
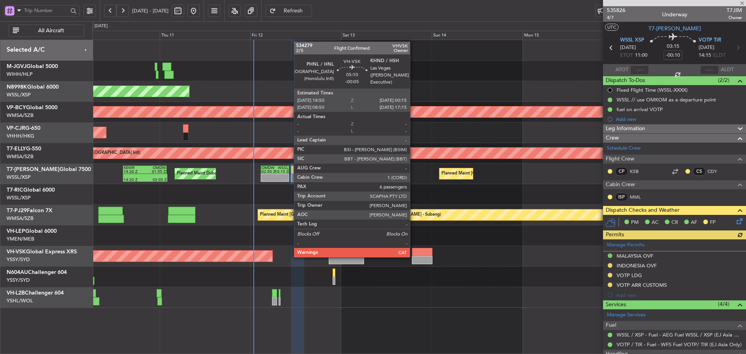
click at [415, 256] on div at bounding box center [422, 260] width 21 height 8
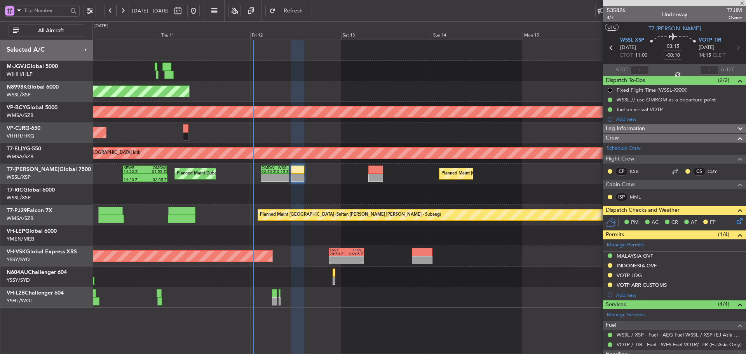
type input "-00:05"
type input "6"
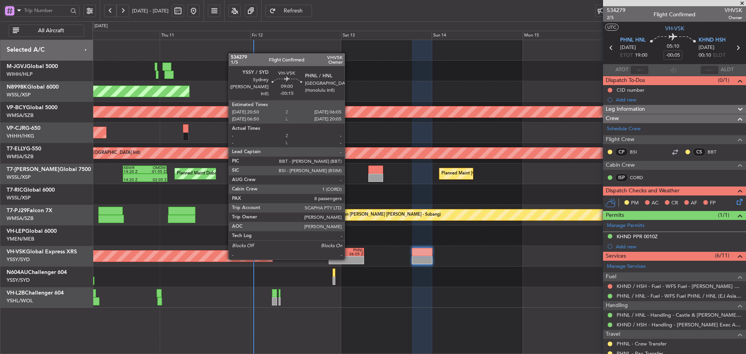
click at [348, 259] on div at bounding box center [354, 258] width 17 height 4
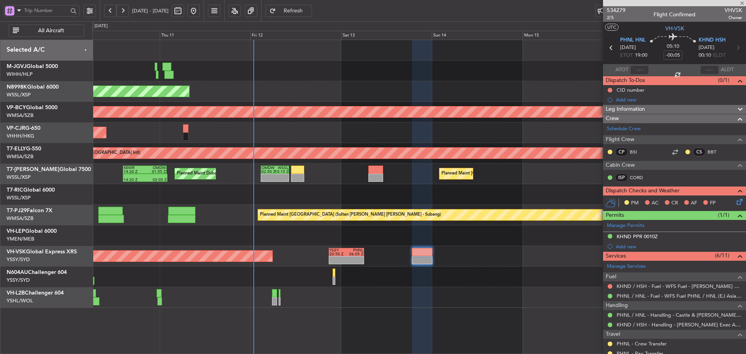
type input "-00:15"
type input "8"
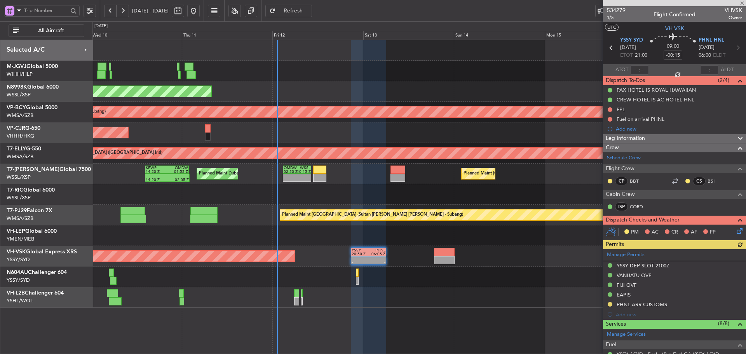
click at [293, 137] on div "Planned Maint [GEOGRAPHIC_DATA] (Seletar) Unplanned Maint [GEOGRAPHIC_DATA] (Su…" at bounding box center [418, 174] width 653 height 268
click at [744, 1] on span at bounding box center [742, 3] width 8 height 7
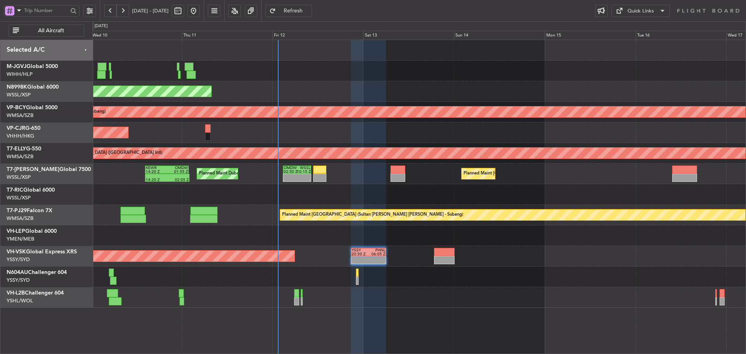
type input "0"
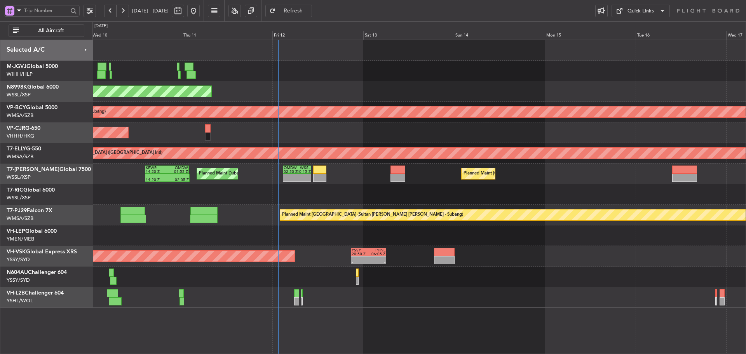
click at [110, 9] on button at bounding box center [110, 11] width 12 height 12
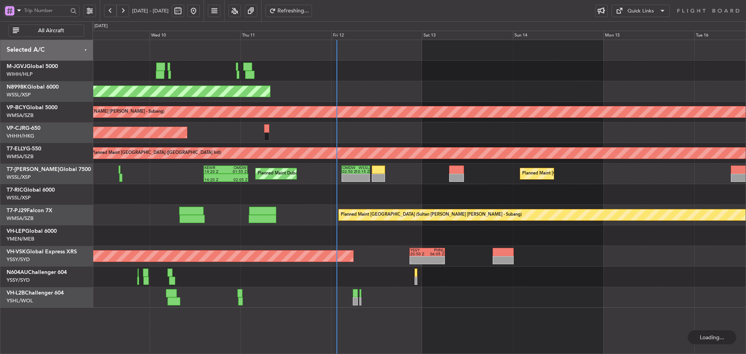
click at [110, 9] on button at bounding box center [110, 11] width 12 height 12
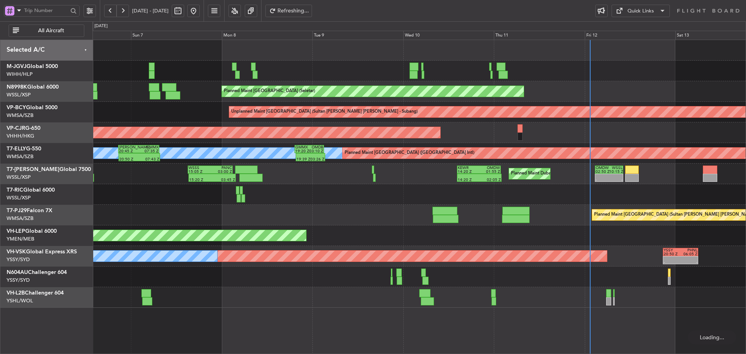
click at [110, 9] on button at bounding box center [110, 11] width 12 height 12
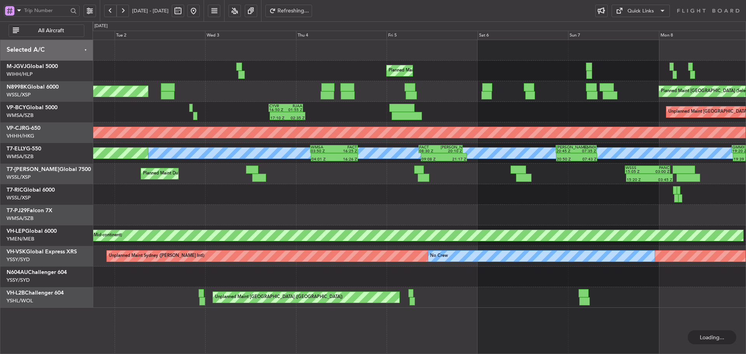
click at [110, 9] on button at bounding box center [110, 11] width 12 height 12
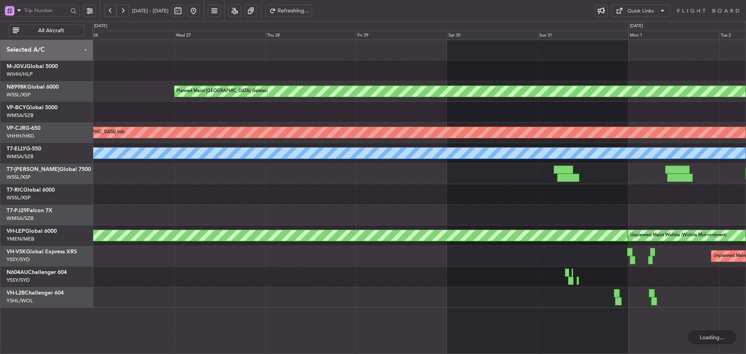
click at [110, 9] on button at bounding box center [110, 11] width 12 height 12
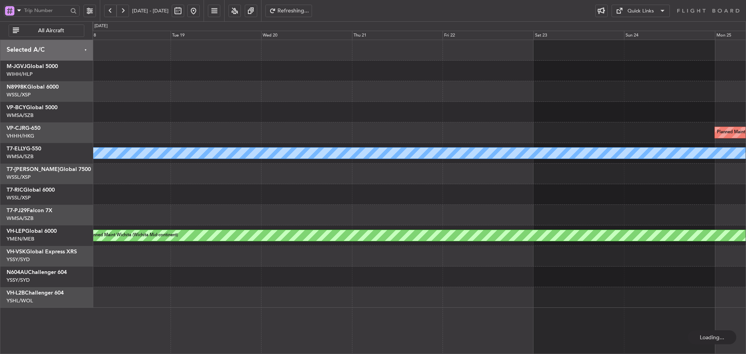
click at [110, 9] on button at bounding box center [110, 11] width 12 height 12
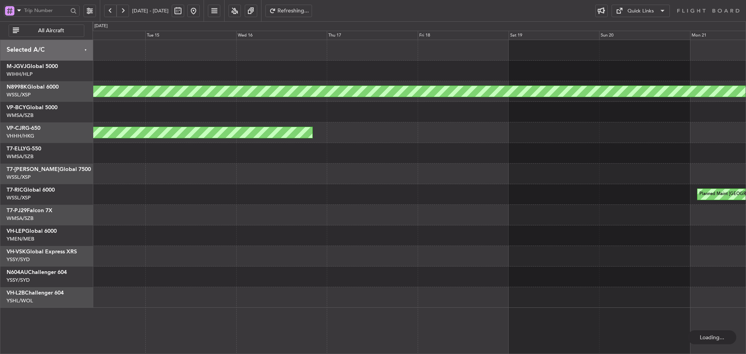
click at [110, 9] on button at bounding box center [110, 11] width 12 height 12
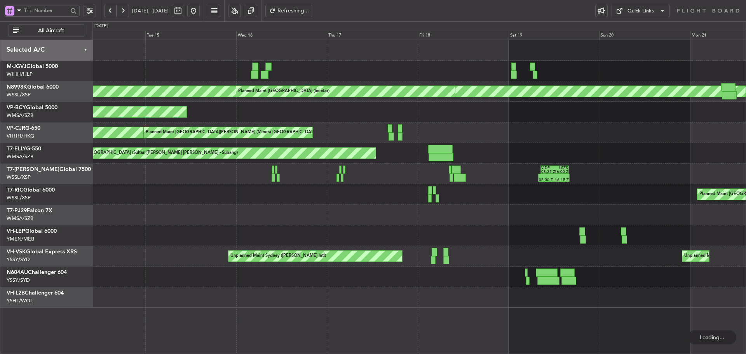
click at [110, 9] on button at bounding box center [110, 11] width 12 height 12
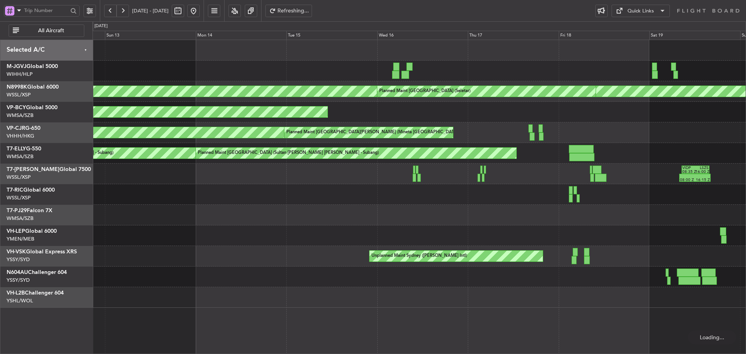
click at [110, 9] on button at bounding box center [110, 11] width 12 height 12
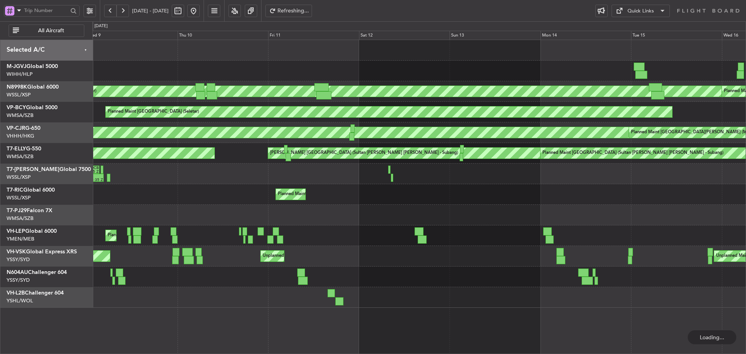
click at [110, 9] on button at bounding box center [110, 11] width 12 height 12
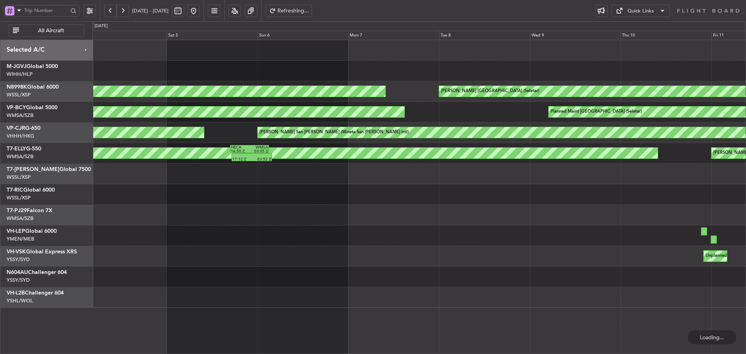
click at [110, 9] on button at bounding box center [110, 11] width 12 height 12
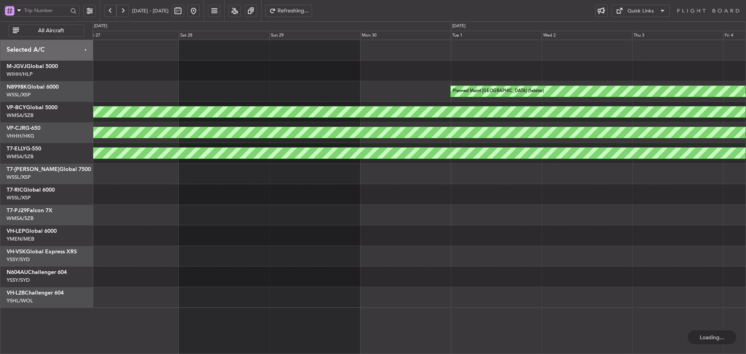
click at [110, 9] on button at bounding box center [110, 11] width 12 height 12
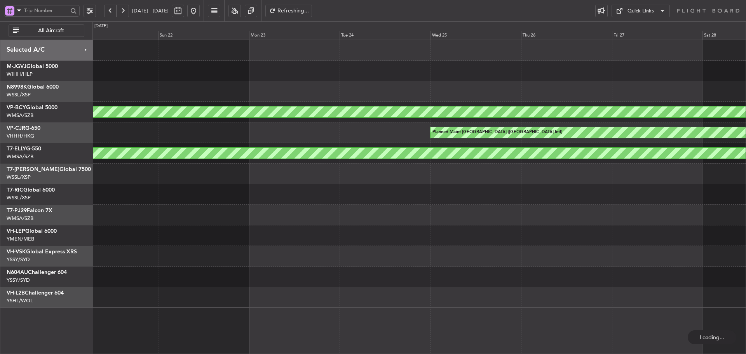
click at [110, 9] on button at bounding box center [110, 11] width 12 height 12
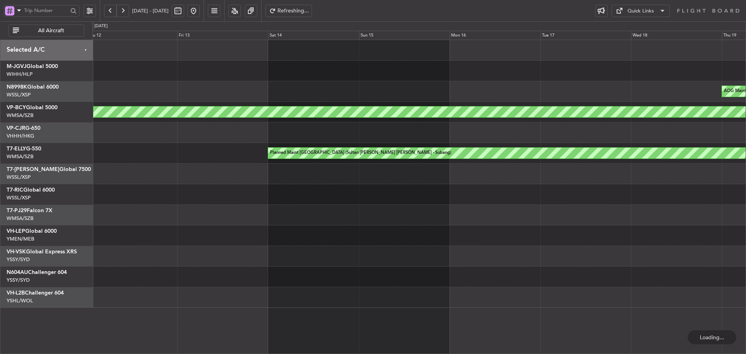
click at [110, 9] on button at bounding box center [110, 11] width 12 height 12
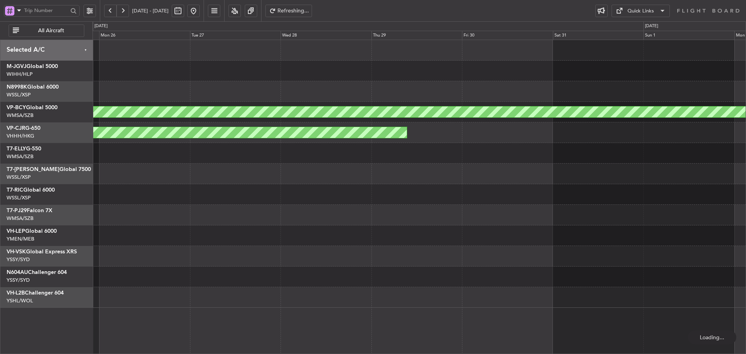
click at [110, 9] on button at bounding box center [110, 11] width 12 height 12
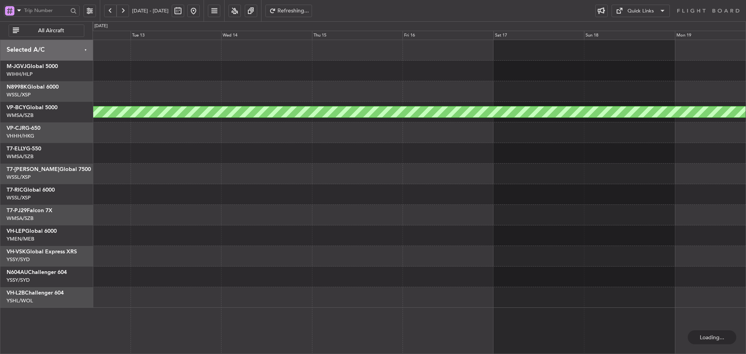
click at [110, 9] on button at bounding box center [110, 11] width 12 height 12
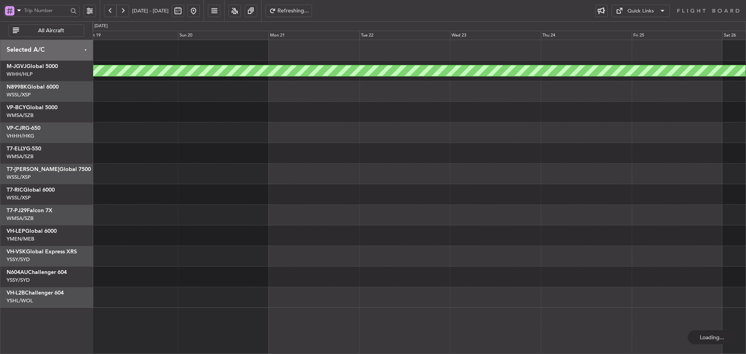
click at [110, 9] on button at bounding box center [110, 11] width 12 height 12
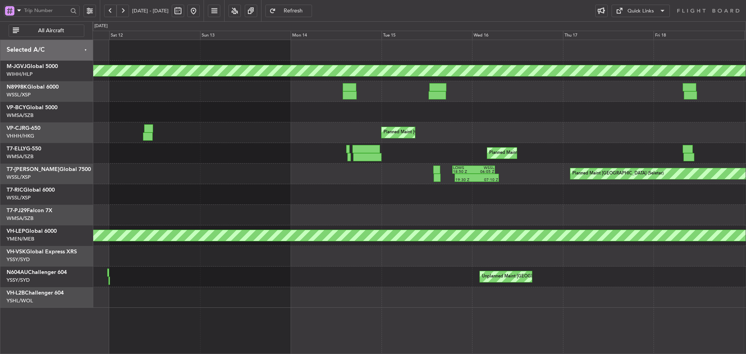
click at [105, 10] on button at bounding box center [110, 11] width 12 height 12
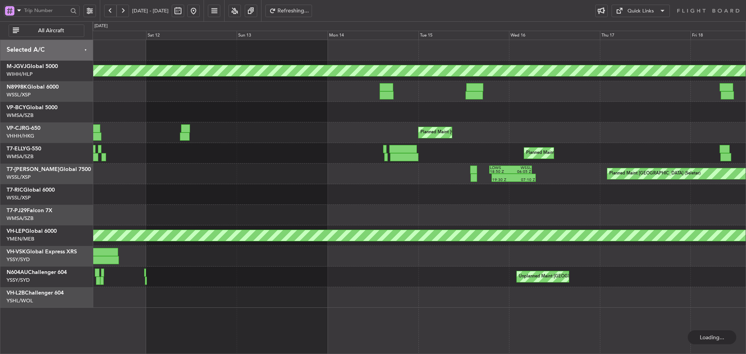
click at [105, 10] on button at bounding box center [110, 11] width 12 height 12
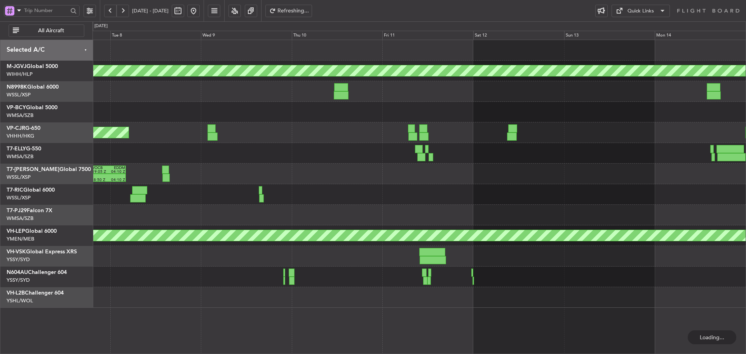
click at [105, 10] on button at bounding box center [110, 11] width 12 height 12
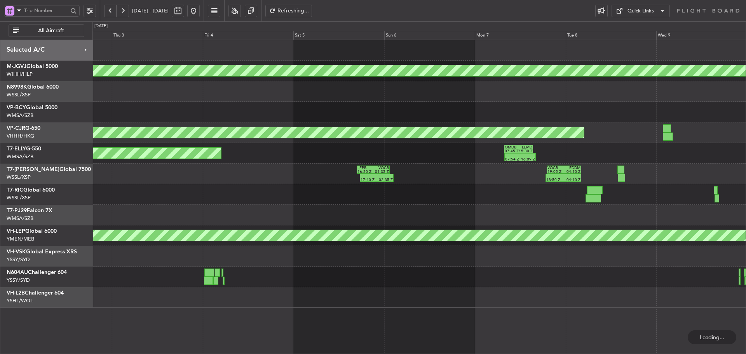
click at [105, 10] on button at bounding box center [110, 11] width 12 height 12
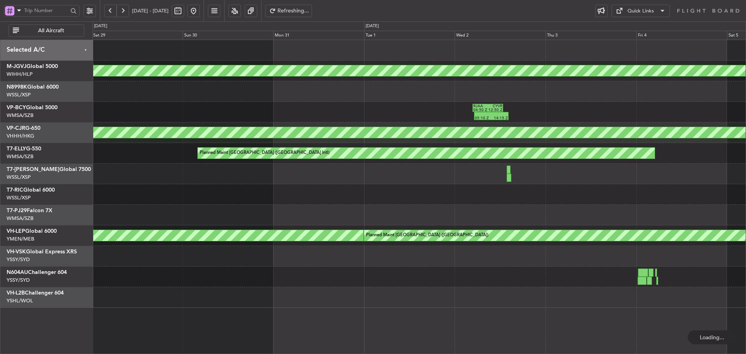
click at [105, 10] on button at bounding box center [110, 11] width 12 height 12
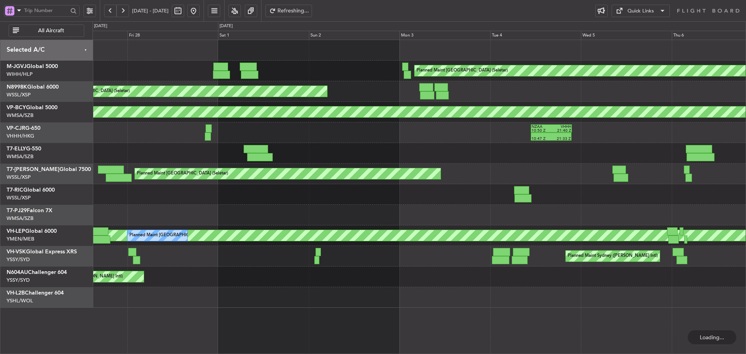
click at [110, 7] on button at bounding box center [110, 11] width 12 height 12
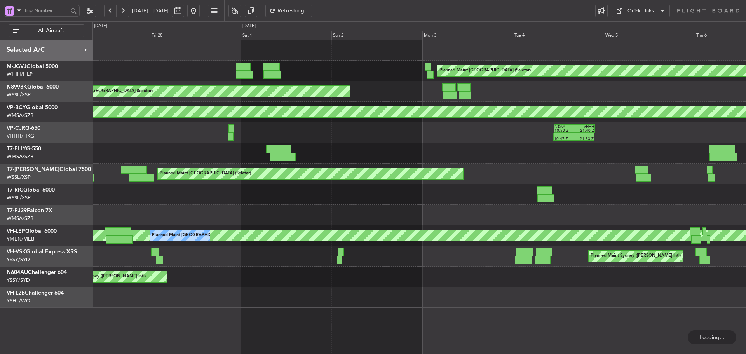
click at [110, 7] on button at bounding box center [110, 11] width 12 height 12
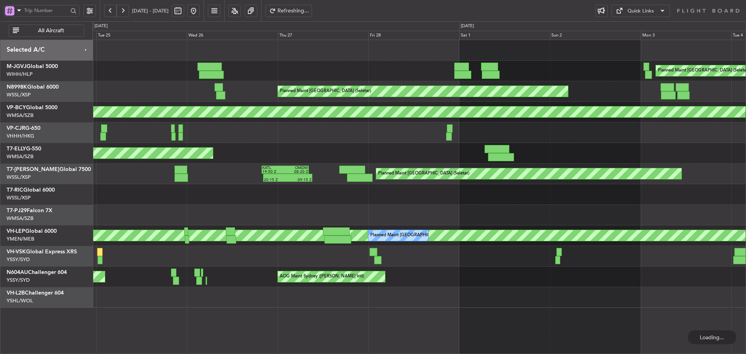
click at [110, 7] on button at bounding box center [110, 11] width 12 height 12
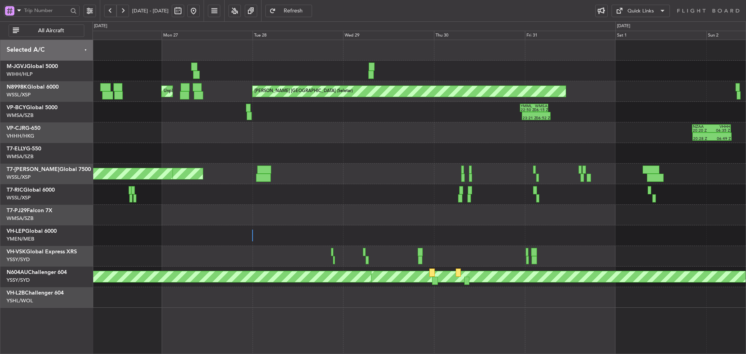
click at [449, 141] on div "Planned Maint [GEOGRAPHIC_DATA] (Seletar) Planned Maint [GEOGRAPHIC_DATA] (Sele…" at bounding box center [418, 174] width 653 height 268
click at [112, 9] on button at bounding box center [110, 11] width 12 height 12
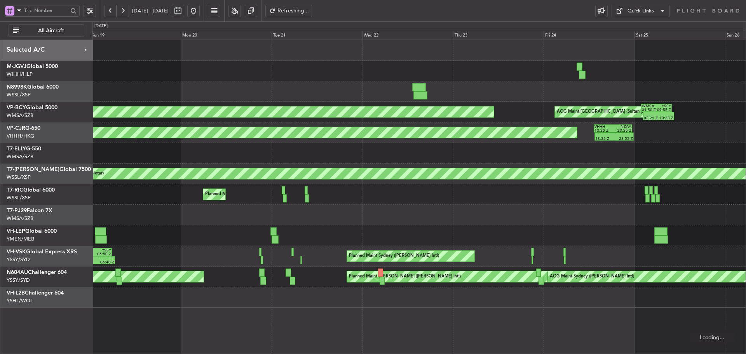
click at [112, 9] on button at bounding box center [110, 11] width 12 height 12
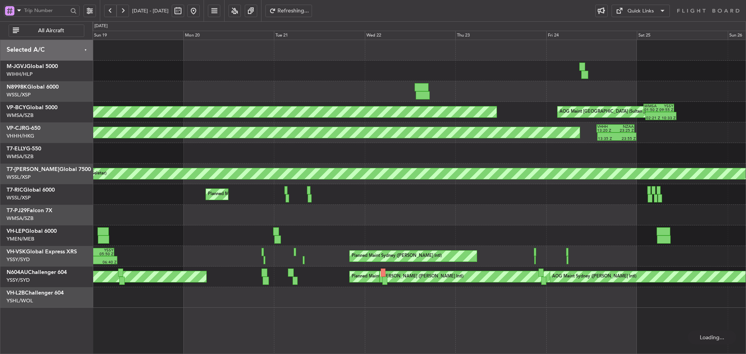
click at [112, 9] on button at bounding box center [110, 11] width 12 height 12
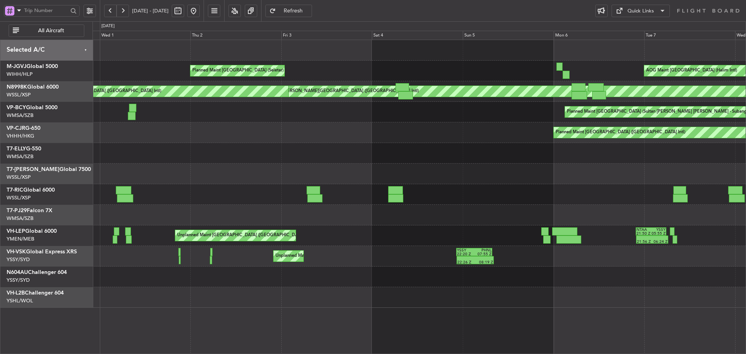
click at [505, 174] on div at bounding box center [418, 174] width 653 height 21
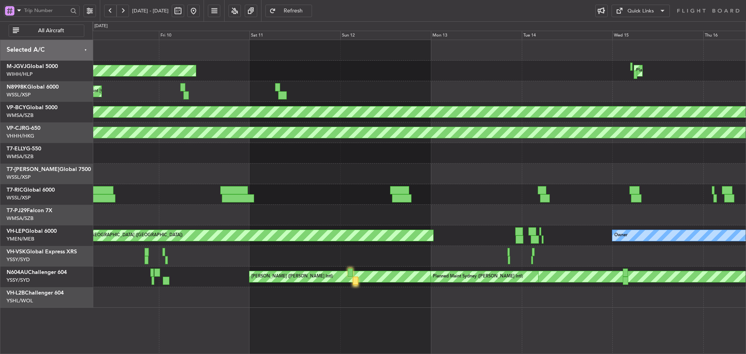
click at [24, 198] on div "AOG Maint [GEOGRAPHIC_DATA] (Halim Intl) Planned Maint [GEOGRAPHIC_DATA] (Halim…" at bounding box center [373, 187] width 746 height 333
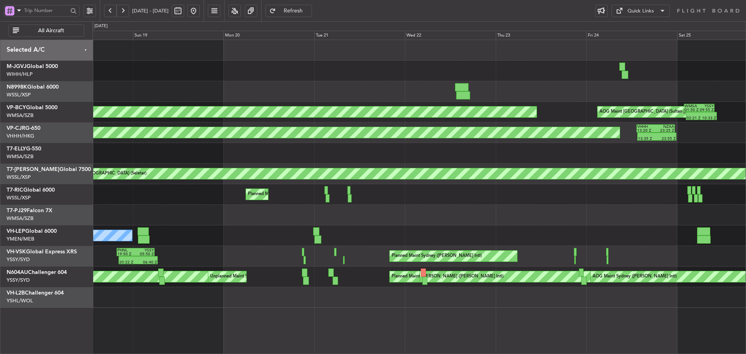
click at [104, 189] on div "Planned Maint [GEOGRAPHIC_DATA] ([GEOGRAPHIC_DATA] Intl)" at bounding box center [418, 194] width 653 height 21
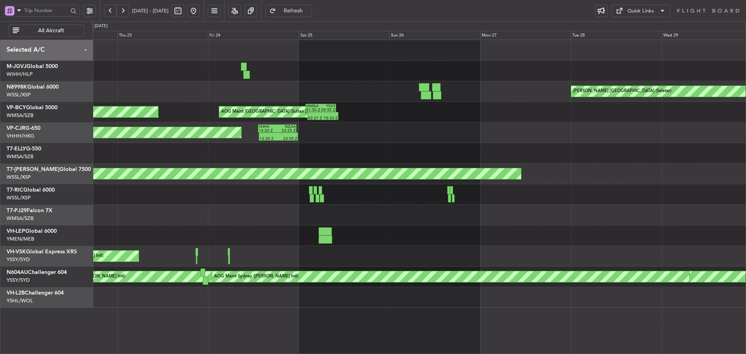
click at [101, 205] on div "[PERSON_NAME] [GEOGRAPHIC_DATA] (Seletar) Planned Maint [GEOGRAPHIC_DATA] (Sult…" at bounding box center [418, 174] width 653 height 268
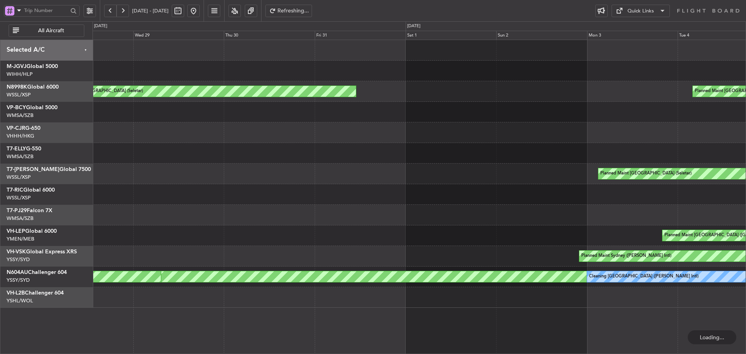
click at [115, 212] on div "[PERSON_NAME] [GEOGRAPHIC_DATA] (Seletar) Planned Maint [GEOGRAPHIC_DATA] (Sele…" at bounding box center [418, 174] width 653 height 268
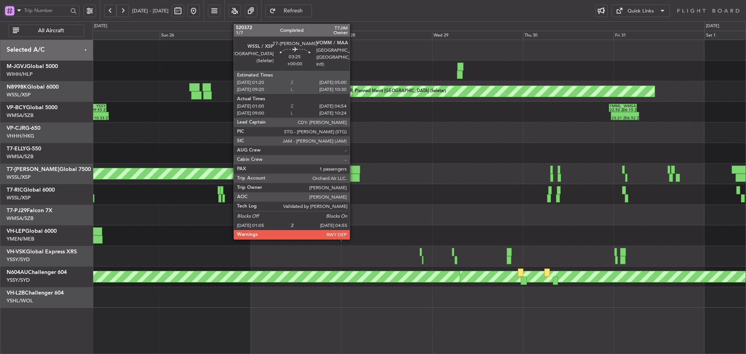
click at [353, 172] on div at bounding box center [353, 170] width 14 height 8
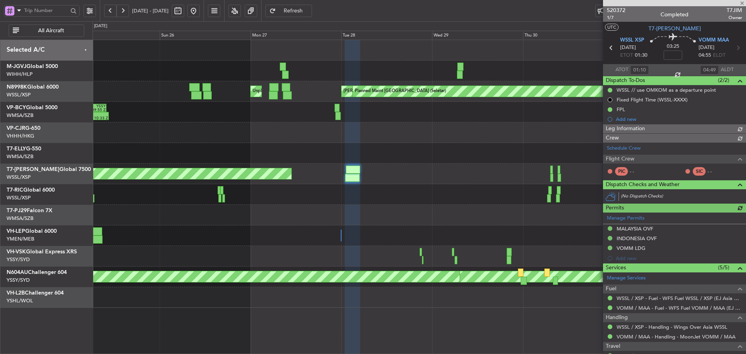
type input "[PERSON_NAME] (BTA)"
click at [200, 11] on button at bounding box center [193, 11] width 12 height 12
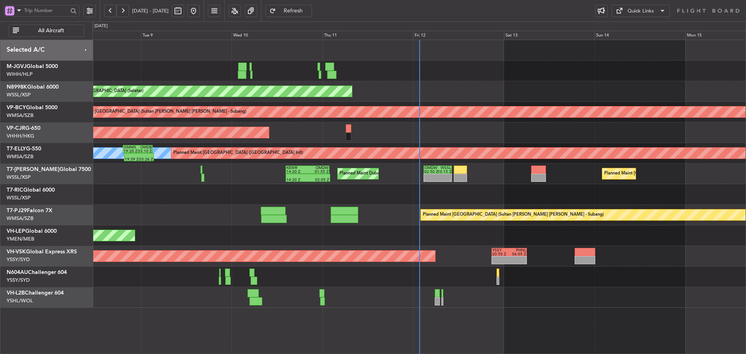
click at [436, 254] on div "Unplanned Maint Sydney ([PERSON_NAME] Intl) - - YSSY 20:50 Z PHNL 06:05 Z No Cr…" at bounding box center [418, 256] width 653 height 21
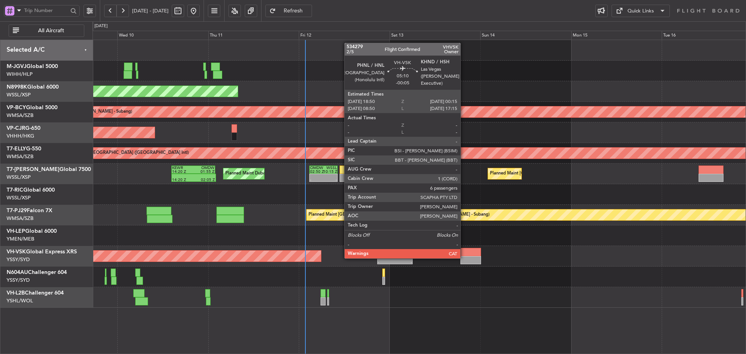
click at [464, 258] on div at bounding box center [470, 260] width 21 height 8
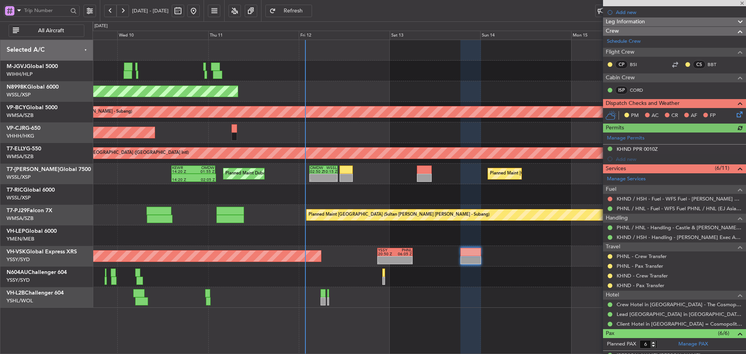
scroll to position [189, 0]
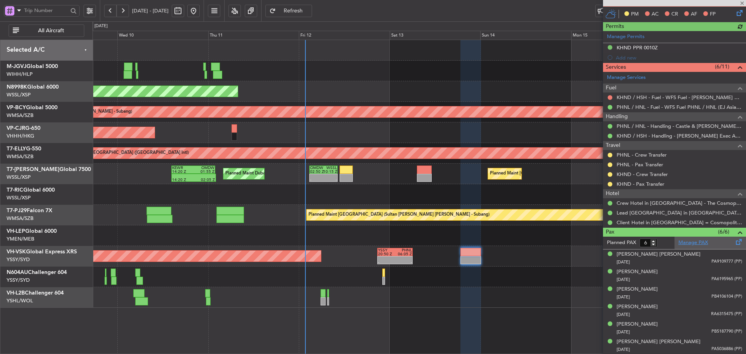
click at [686, 240] on link "Manage PAX" at bounding box center [693, 243] width 30 height 8
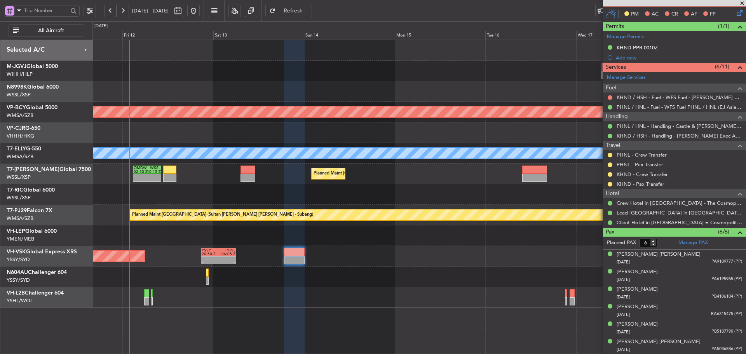
click at [308, 229] on div "Planned Maint [GEOGRAPHIC_DATA] (Seletar) Unplanned Maint [GEOGRAPHIC_DATA] (Su…" at bounding box center [418, 174] width 653 height 268
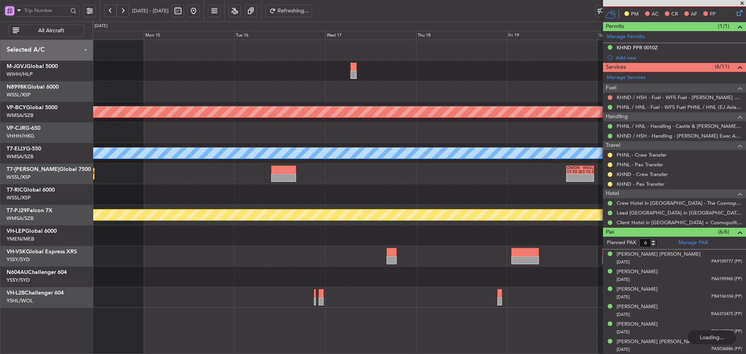
click at [295, 251] on div "- - PHNL 01:20 Z YSSY 11:20 Z YSSY 20:50 Z PHNL 06:05 Z - -" at bounding box center [418, 256] width 653 height 21
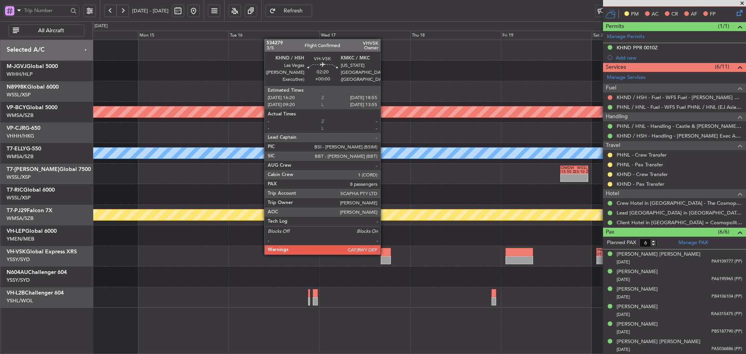
click at [384, 255] on div at bounding box center [386, 252] width 10 height 8
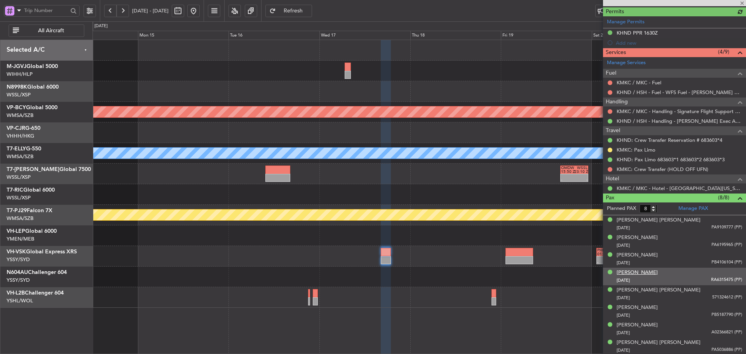
scroll to position [204, 0]
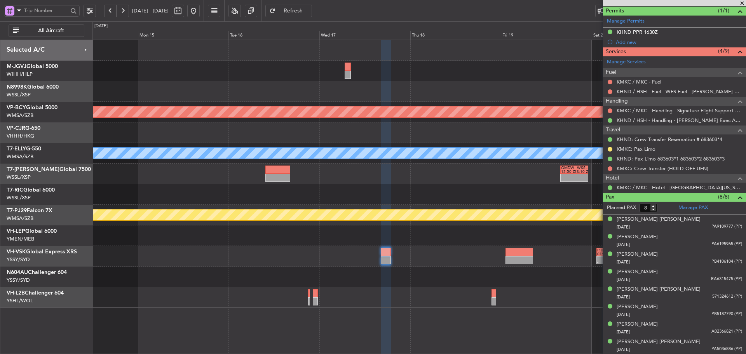
click at [309, 13] on span "Refresh" at bounding box center [293, 10] width 32 height 5
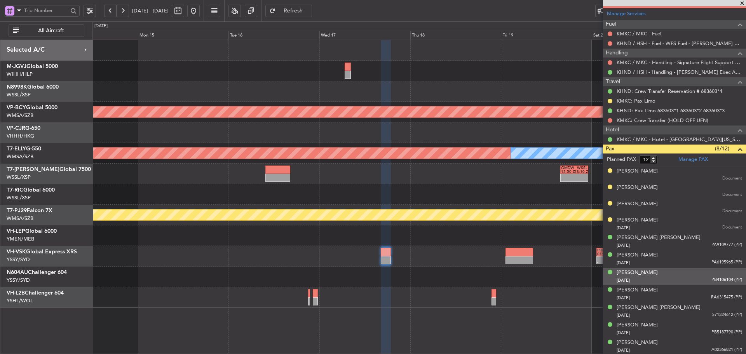
scroll to position [271, 0]
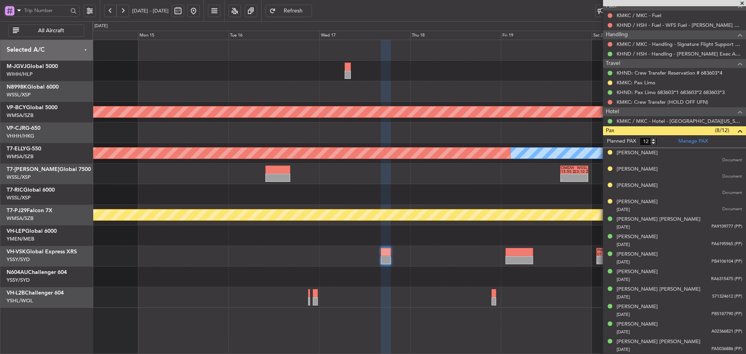
click at [200, 9] on button at bounding box center [193, 11] width 12 height 12
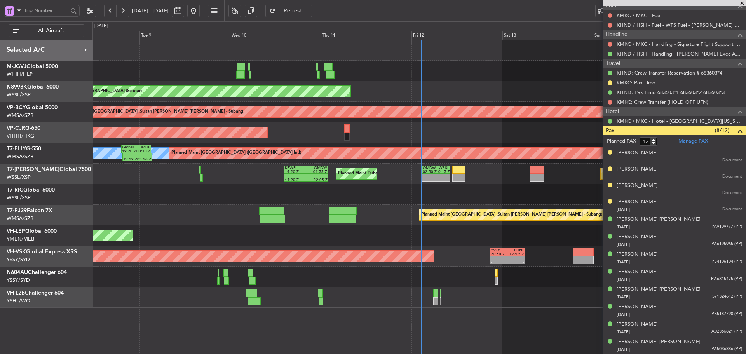
click at [743, 4] on span at bounding box center [742, 3] width 8 height 7
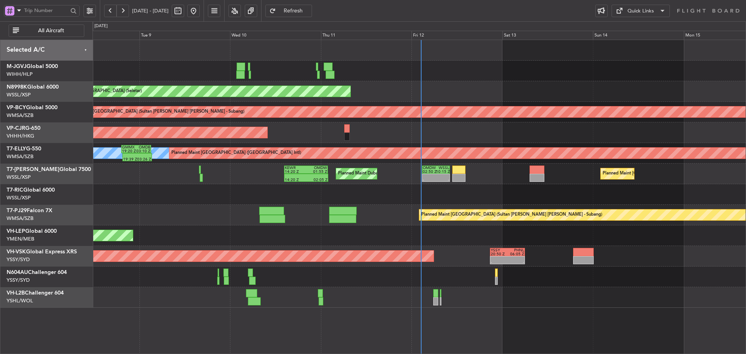
type input "0"
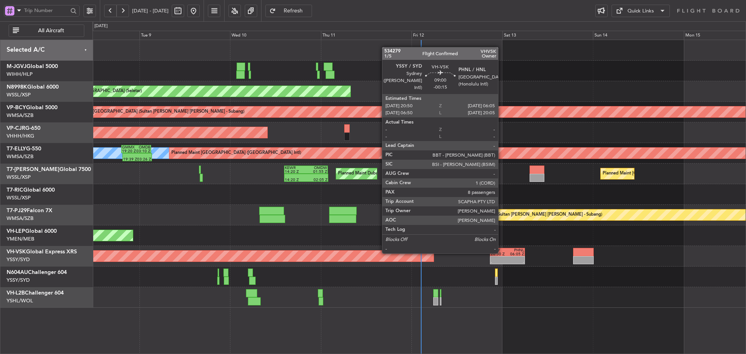
click at [502, 253] on div "20:50 Z" at bounding box center [499, 254] width 17 height 4
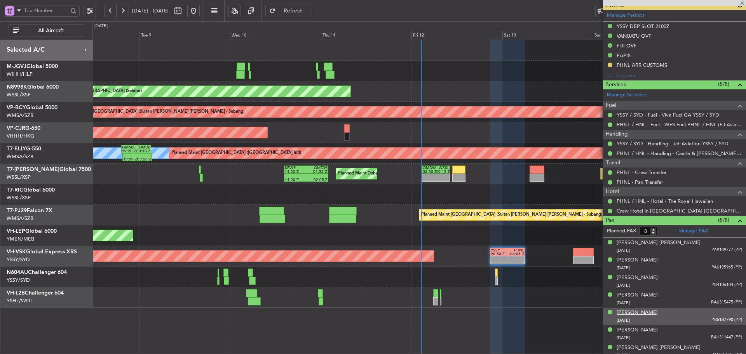
scroll to position [263, 0]
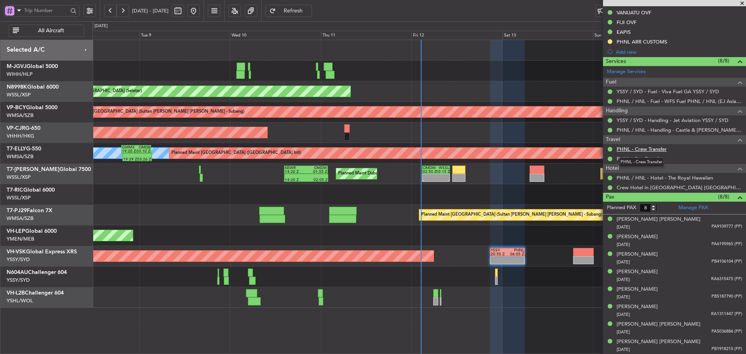
click at [636, 149] on link "PHNL - Crew Transfer" at bounding box center [642, 149] width 50 height 7
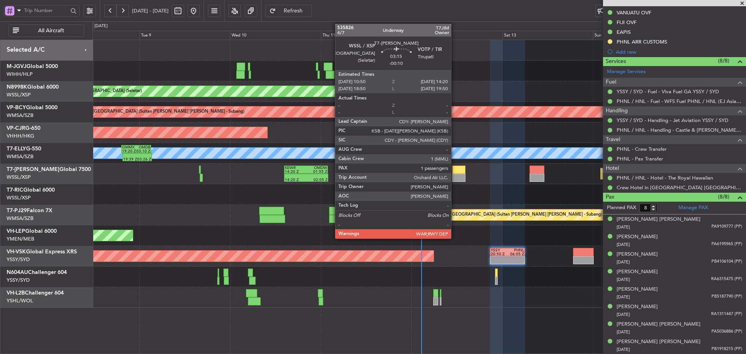
click at [455, 174] on div at bounding box center [459, 178] width 14 height 8
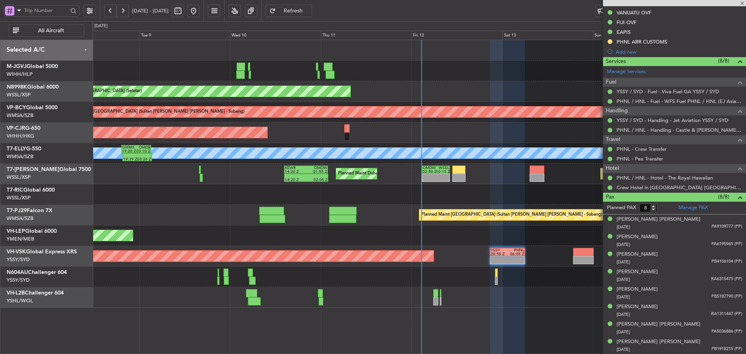
type input "-00:10"
type input "1"
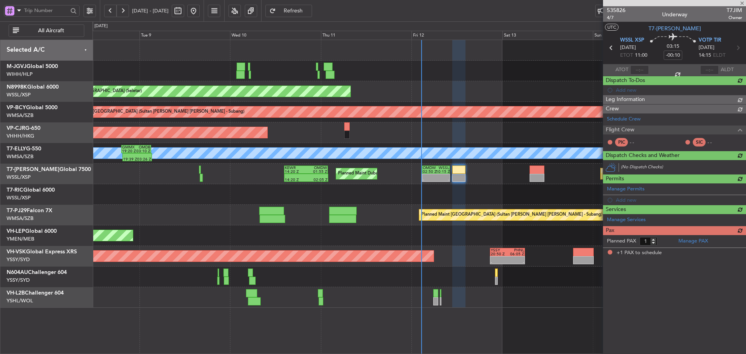
scroll to position [0, 0]
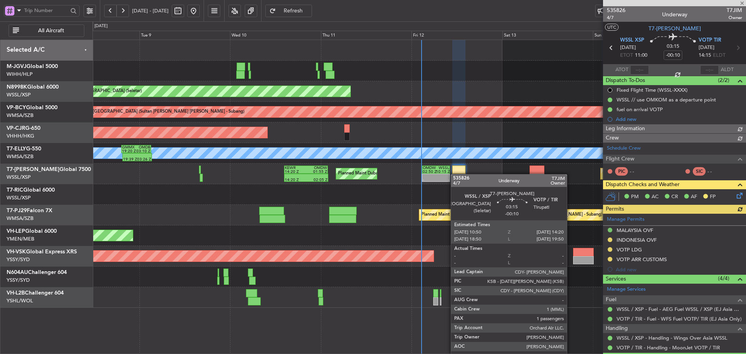
type input "[PERSON_NAME] (KYA)"
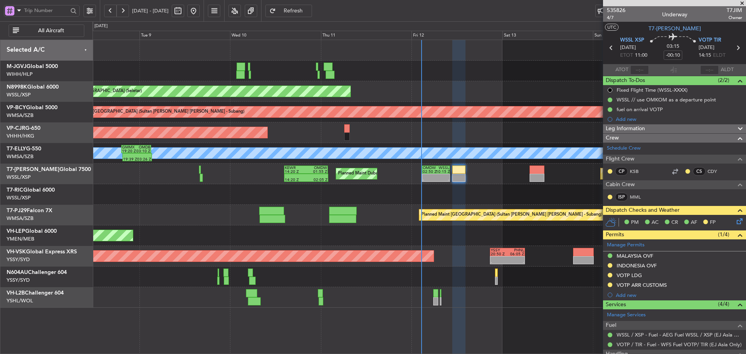
click at [742, 2] on span at bounding box center [742, 3] width 8 height 7
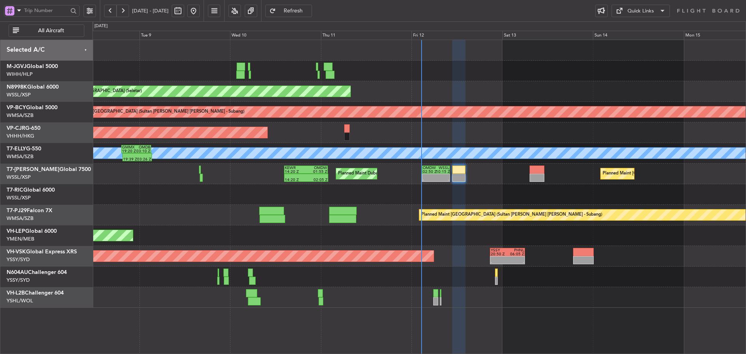
type input "0"
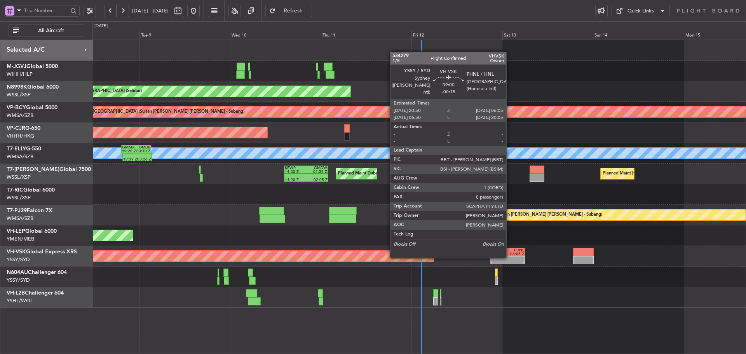
click at [510, 257] on div at bounding box center [515, 258] width 17 height 4
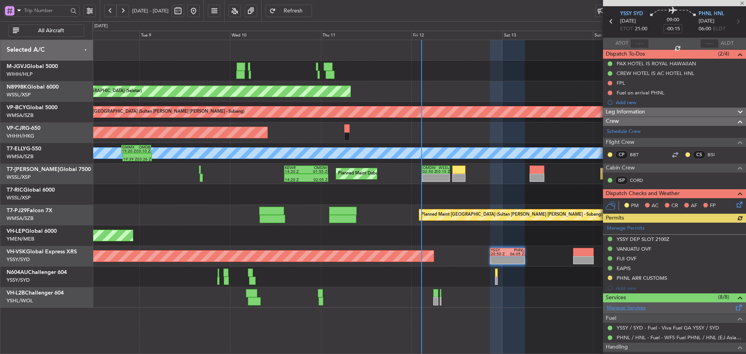
scroll to position [39, 0]
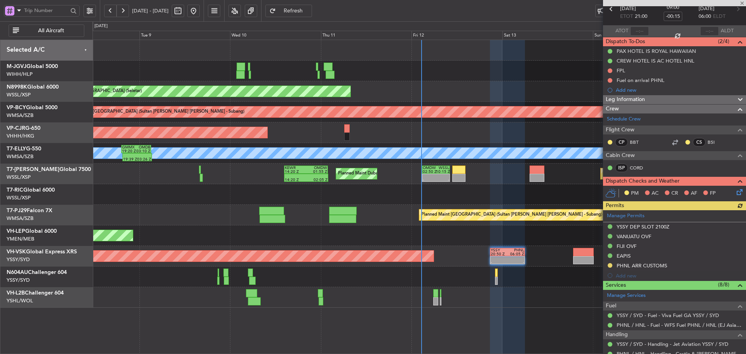
click at [610, 266] on div "Manage Permits YSSY DEP SLOT 2100Z VANUATU OVF FIJI OVF EAPIS PHNL ARR CUSTOMS …" at bounding box center [674, 245] width 143 height 70
click at [609, 265] on button at bounding box center [610, 265] width 5 height 5
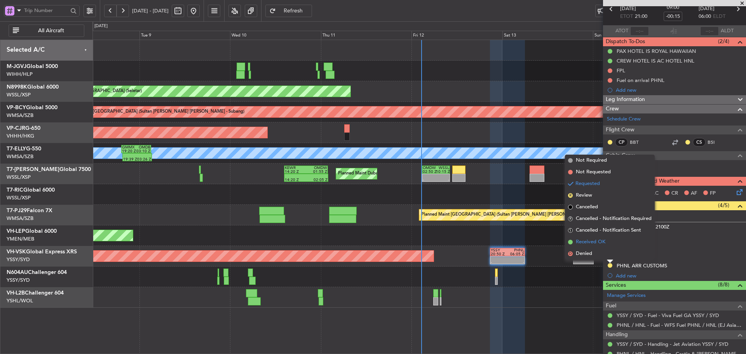
click at [572, 241] on span at bounding box center [570, 242] width 5 height 5
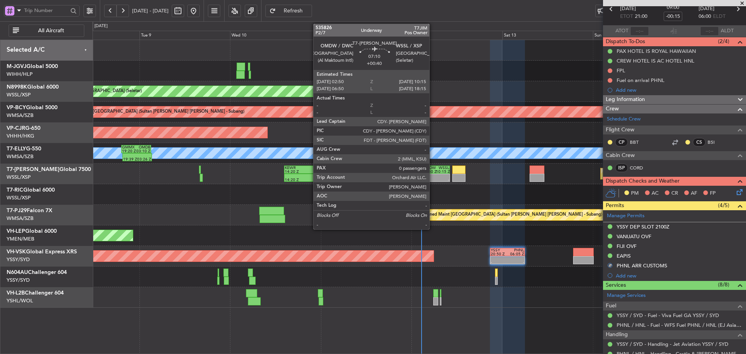
click at [433, 180] on div "-" at bounding box center [429, 180] width 13 height 4
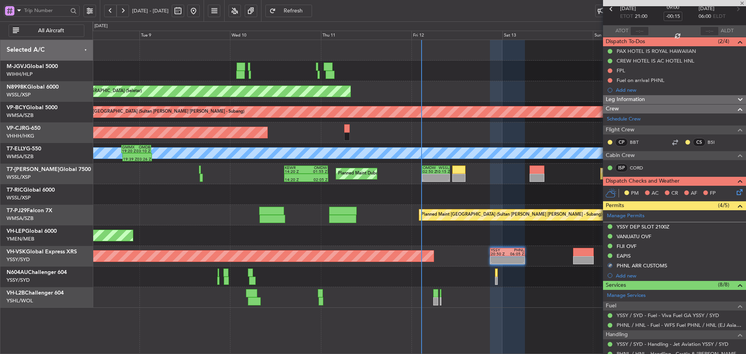
type input "+00:40"
type input "0"
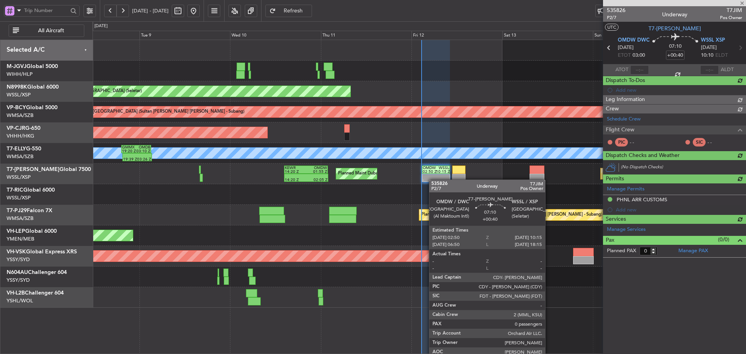
type input "[PERSON_NAME] (KYA)"
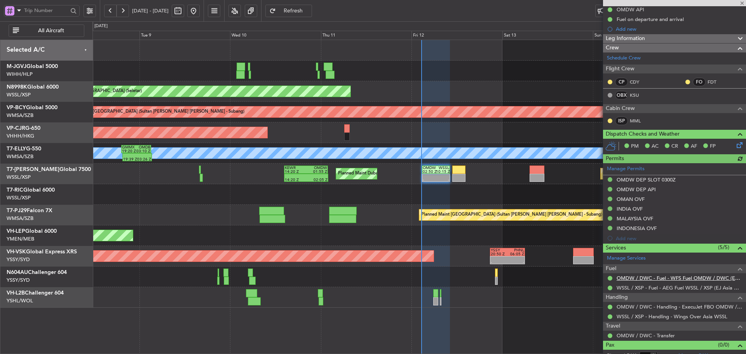
scroll to position [89, 0]
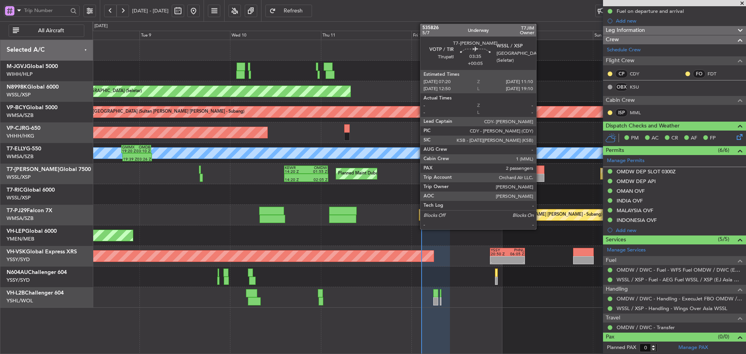
click at [540, 174] on div at bounding box center [537, 178] width 15 height 8
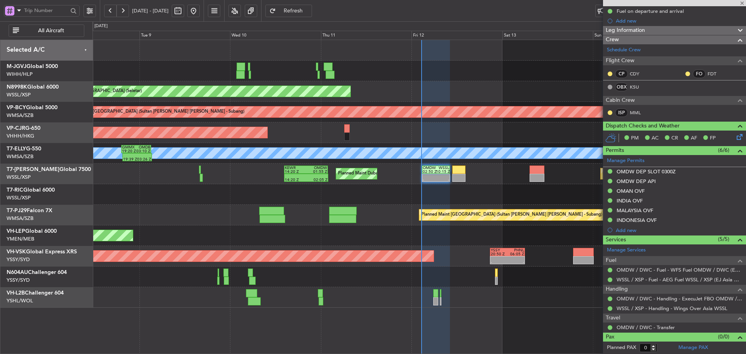
type input "+00:05"
type input "2"
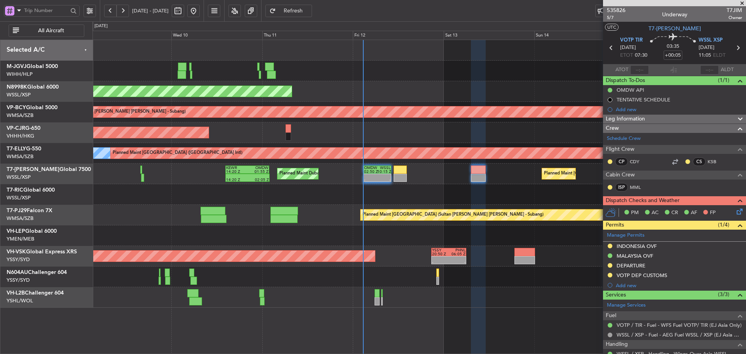
click at [424, 113] on div "Planned Maint [GEOGRAPHIC_DATA] (Seletar) Unplanned Maint [GEOGRAPHIC_DATA] (Su…" at bounding box center [418, 174] width 653 height 268
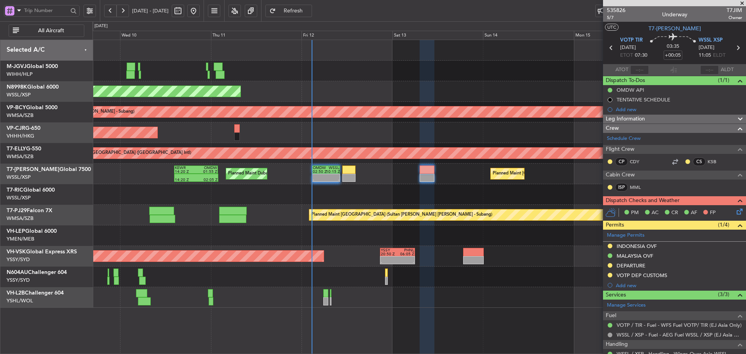
click at [412, 225] on div "Planned Maint [GEOGRAPHIC_DATA] (Seletar) Unplanned Maint [GEOGRAPHIC_DATA] (Su…" at bounding box center [418, 174] width 653 height 268
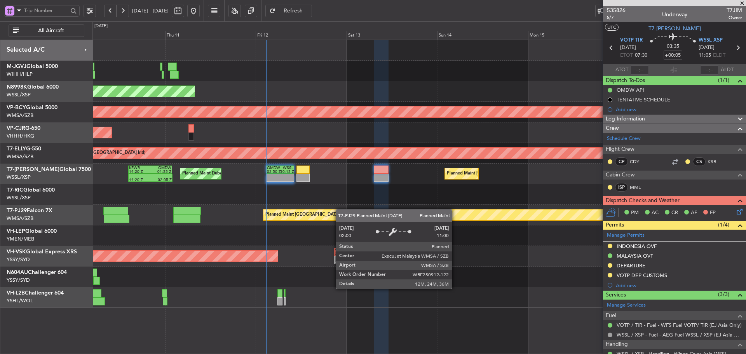
click at [453, 209] on div "Planned Maint [GEOGRAPHIC_DATA] (Sultan [PERSON_NAME] [PERSON_NAME] - Subang)" at bounding box center [418, 215] width 653 height 21
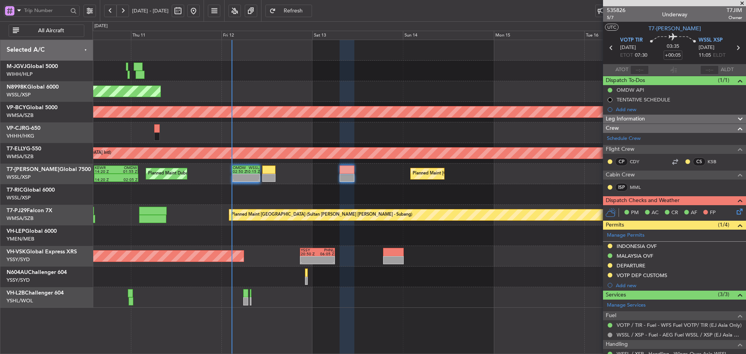
click at [288, 202] on div at bounding box center [418, 194] width 653 height 21
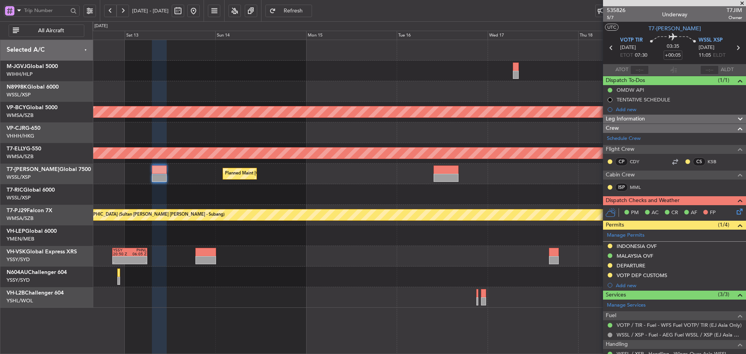
click at [315, 201] on div at bounding box center [418, 194] width 653 height 21
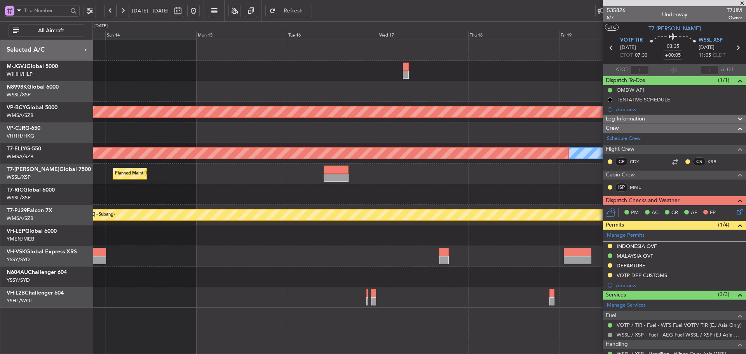
click at [304, 204] on div at bounding box center [418, 194] width 653 height 21
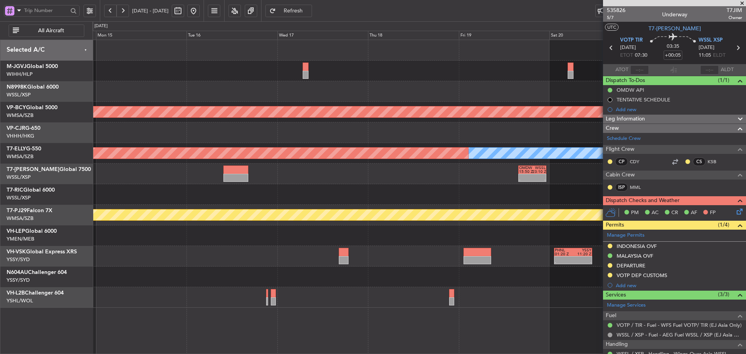
click at [310, 203] on div at bounding box center [418, 194] width 653 height 21
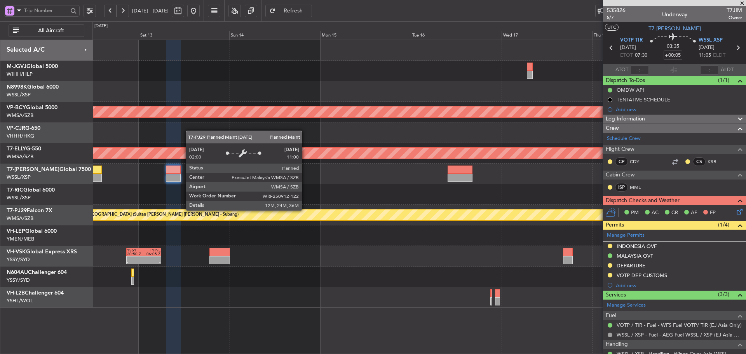
click at [411, 210] on div "Planned Maint [GEOGRAPHIC_DATA] (Sultan [PERSON_NAME] [PERSON_NAME] - Subang)" at bounding box center [727, 214] width 1343 height 11
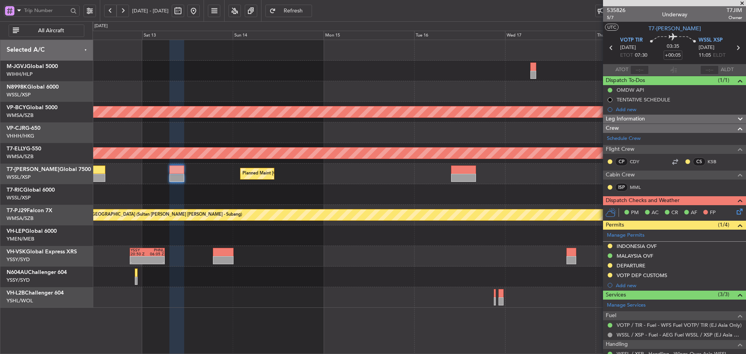
click at [382, 211] on div "Planned Maint [GEOGRAPHIC_DATA] (Sultan [PERSON_NAME] [PERSON_NAME] - Subang)" at bounding box center [418, 215] width 653 height 21
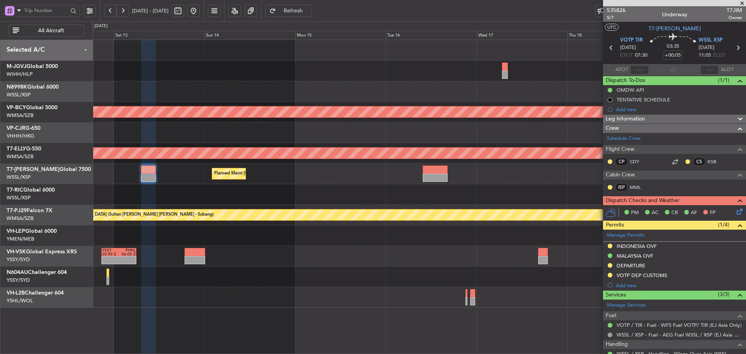
click at [321, 199] on div "Planned Maint [GEOGRAPHIC_DATA] (Seletar) Unplanned Maint [GEOGRAPHIC_DATA] (Su…" at bounding box center [418, 174] width 653 height 268
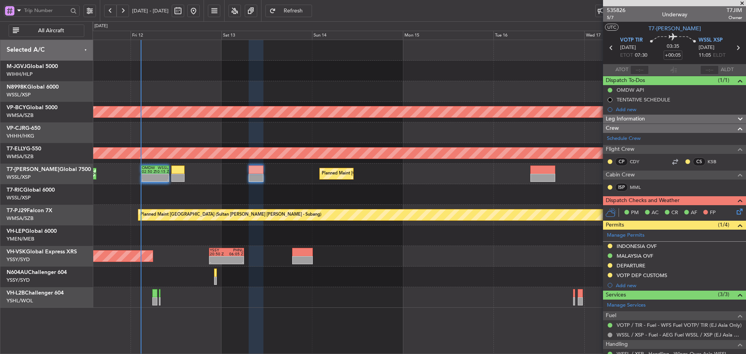
click at [268, 203] on div at bounding box center [418, 194] width 653 height 21
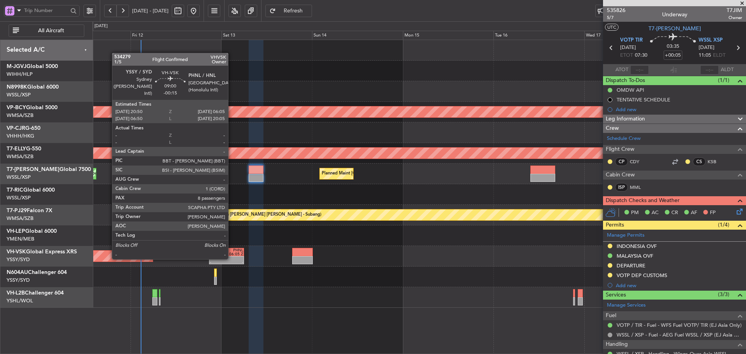
click at [232, 258] on div at bounding box center [235, 258] width 17 height 4
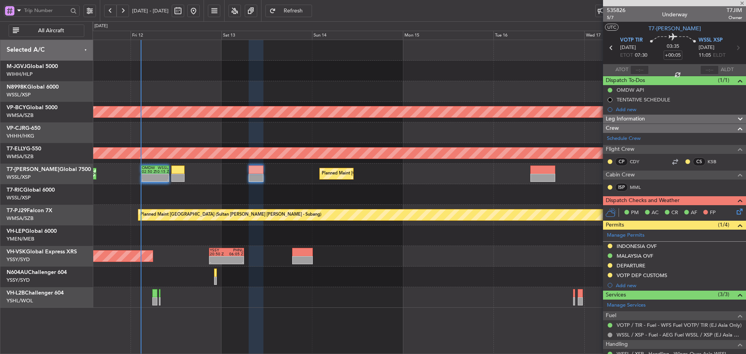
type input "-00:15"
type input "8"
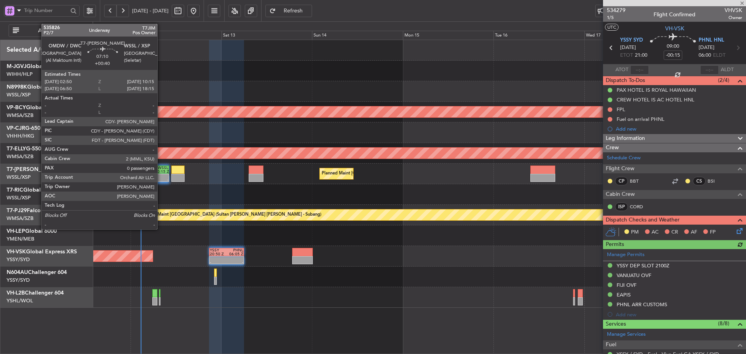
click at [161, 174] on div at bounding box center [161, 176] width 13 height 4
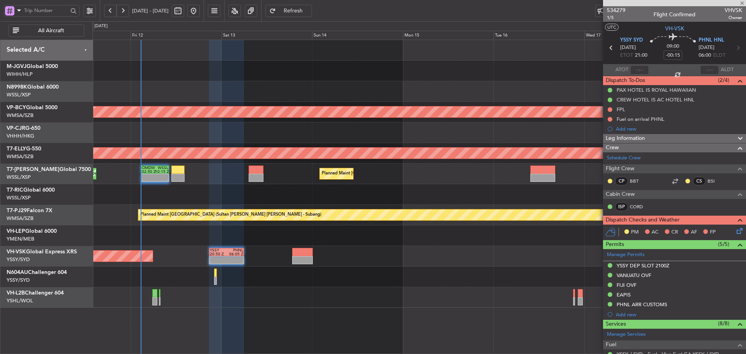
type input "+00:40"
type input "0"
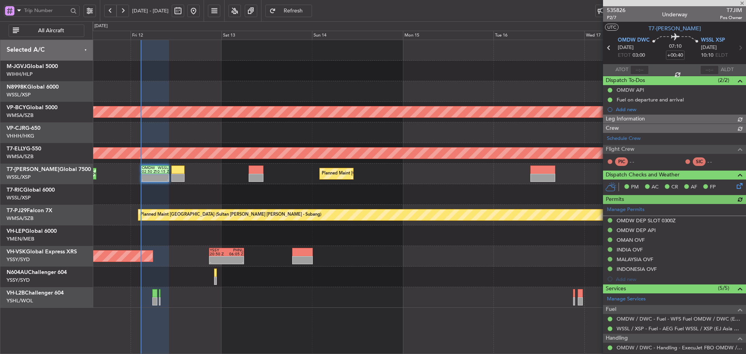
type input "[PERSON_NAME] (KYA)"
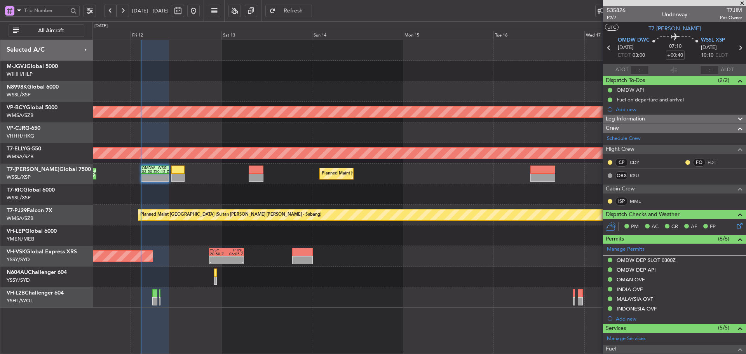
click at [417, 176] on div "Planned Maint [GEOGRAPHIC_DATA] (Seletar) Planned Maint [GEOGRAPHIC_DATA] (Al M…" at bounding box center [418, 174] width 653 height 21
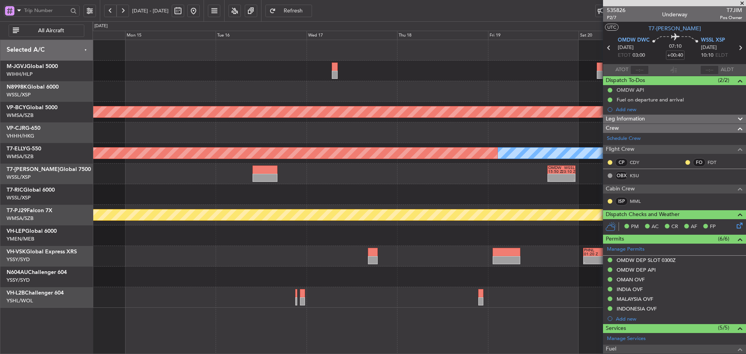
click at [308, 177] on div "- - OMDW 15:50 Z WSSL 23:10 Z - - WSSS 16:00 Z EGGW 05:05 Z Planned Maint [GEOG…" at bounding box center [418, 174] width 653 height 21
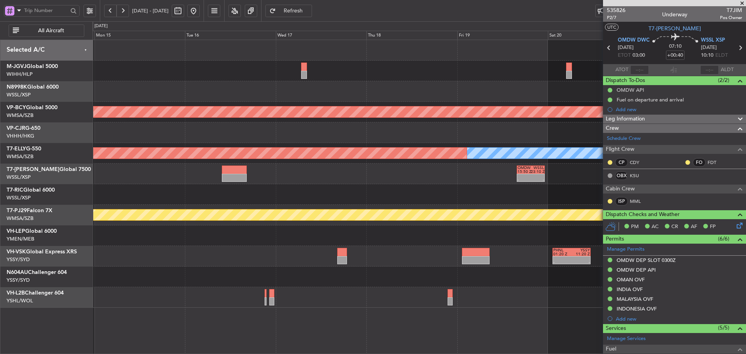
click at [353, 180] on div "- - OMDW 15:50 Z WSSL 23:10 Z - - WSSS 16:00 Z EGGW 05:05 Z Planned Maint [GEOG…" at bounding box center [418, 174] width 653 height 21
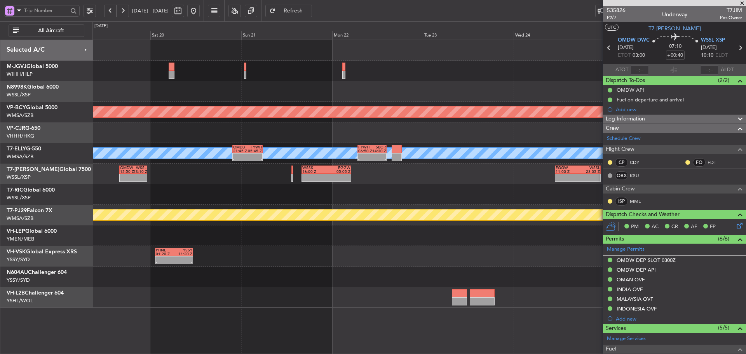
click at [275, 180] on div "- - OMDW 15:50 Z WSSL 23:10 Z - - WSSS 16:00 Z EGGW 05:05 Z - - EGGW 11:00 Z WS…" at bounding box center [418, 174] width 653 height 21
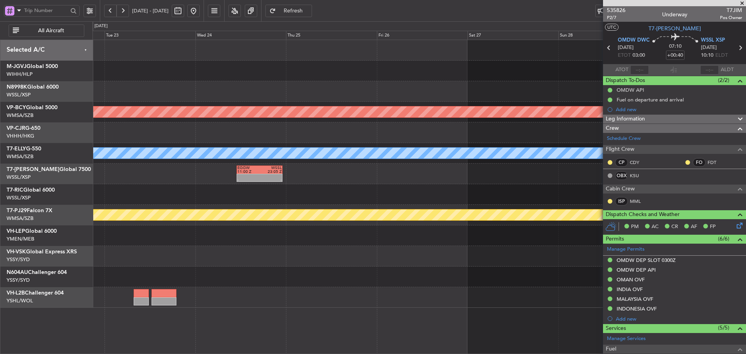
click at [330, 176] on div "- - EGGW 11:00 Z WSSL 23:05 Z - - WSSS 16:00 Z EGGW 05:05 Z" at bounding box center [418, 174] width 653 height 21
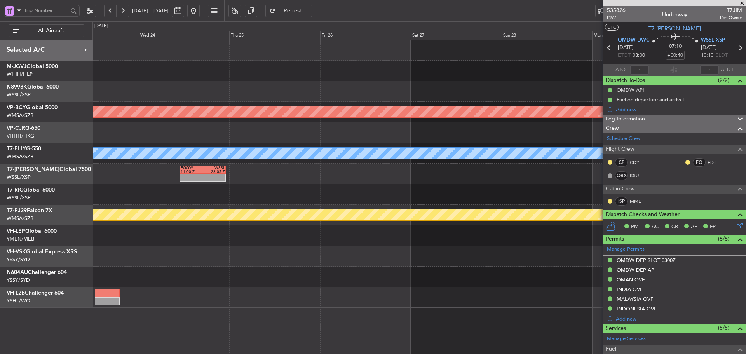
click at [369, 180] on div "- - EGGW 11:00 Z WSSL 23:05 Z WSSS 16:00 Z EGGW 05:05 Z - -" at bounding box center [418, 174] width 653 height 21
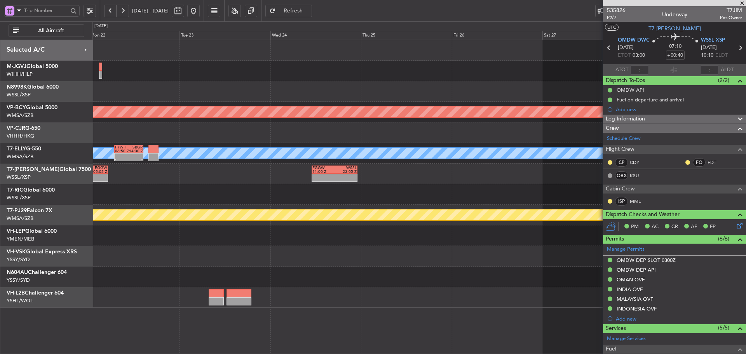
click at [446, 197] on div "Unplanned Maint [GEOGRAPHIC_DATA] (Sultan [PERSON_NAME] [PERSON_NAME] - Subang)…" at bounding box center [418, 174] width 653 height 268
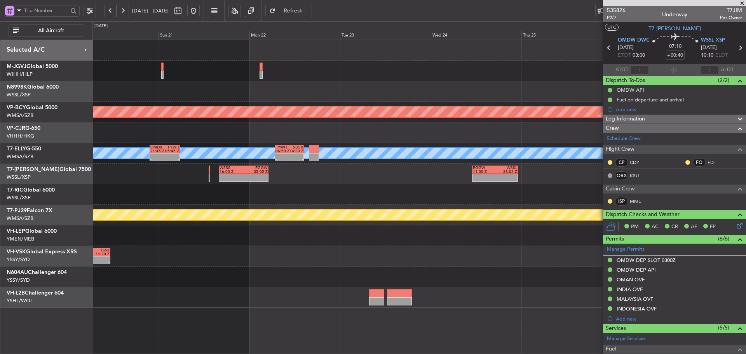
click at [408, 199] on div at bounding box center [418, 194] width 653 height 21
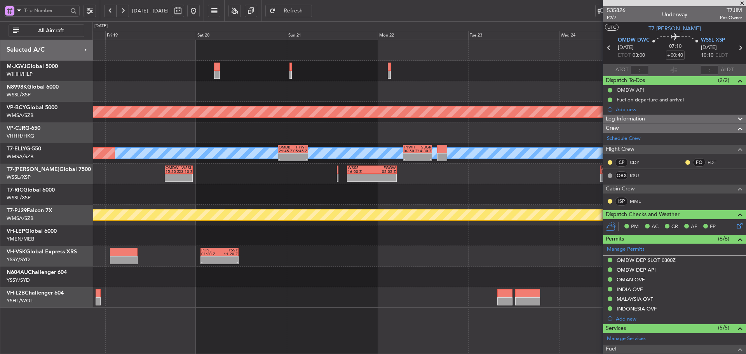
click at [390, 205] on div "Unplanned Maint [GEOGRAPHIC_DATA] (Sultan [PERSON_NAME] [PERSON_NAME] - Subang)…" at bounding box center [418, 174] width 653 height 268
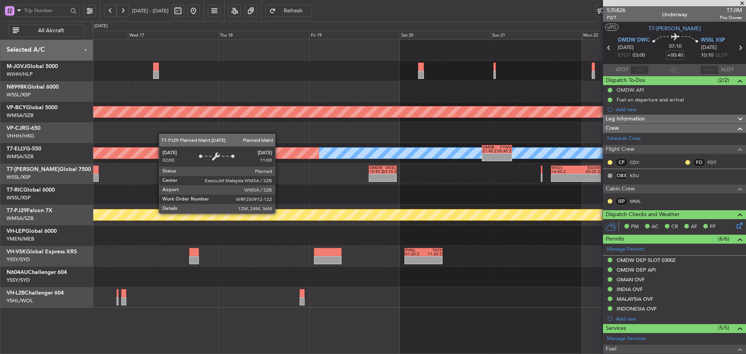
click at [481, 214] on div "Planned Maint [GEOGRAPHIC_DATA] (Sultan [PERSON_NAME] [PERSON_NAME] - Subang)" at bounding box center [540, 214] width 1717 height 11
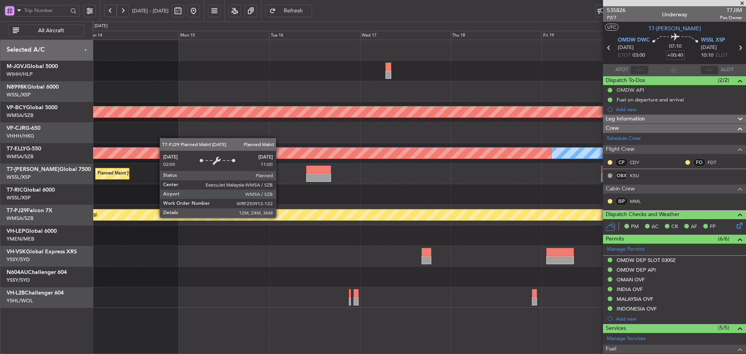
click at [513, 219] on div "Planned Maint [GEOGRAPHIC_DATA] (Sultan [PERSON_NAME] [PERSON_NAME] - Subang)" at bounding box center [656, 214] width 1485 height 11
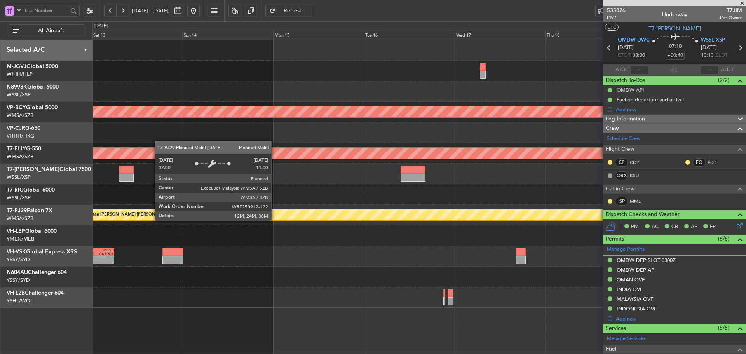
click at [451, 219] on div "Planned Maint [GEOGRAPHIC_DATA] (Sultan [PERSON_NAME] [PERSON_NAME] - Subang)" at bounding box center [703, 215] width 1391 height 12
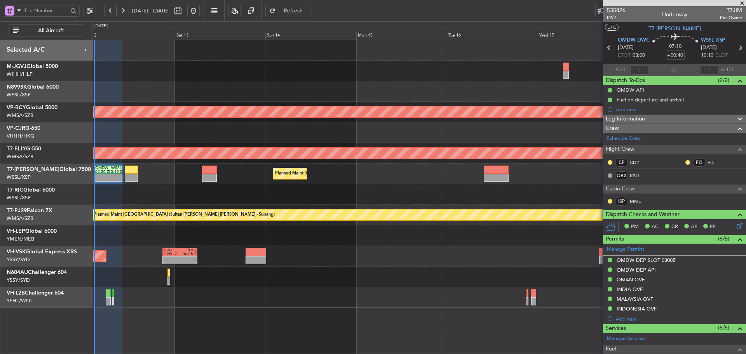
click at [402, 228] on div at bounding box center [418, 235] width 653 height 21
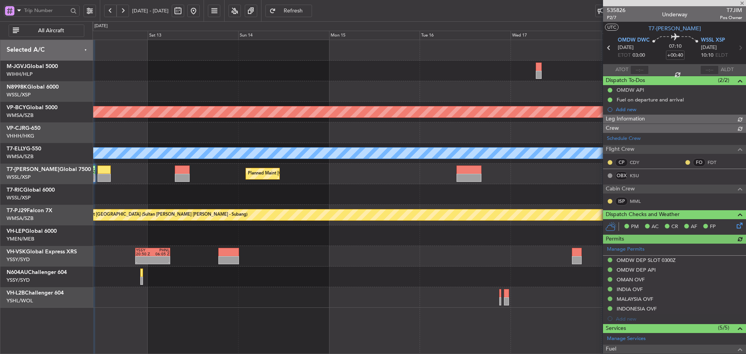
type input "[PERSON_NAME] (KYA)"
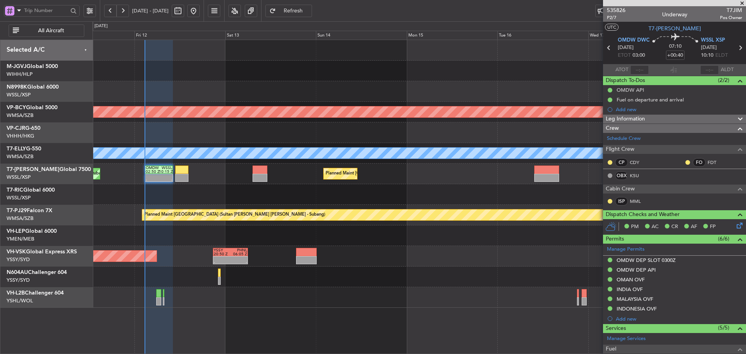
click at [435, 242] on div at bounding box center [418, 235] width 653 height 21
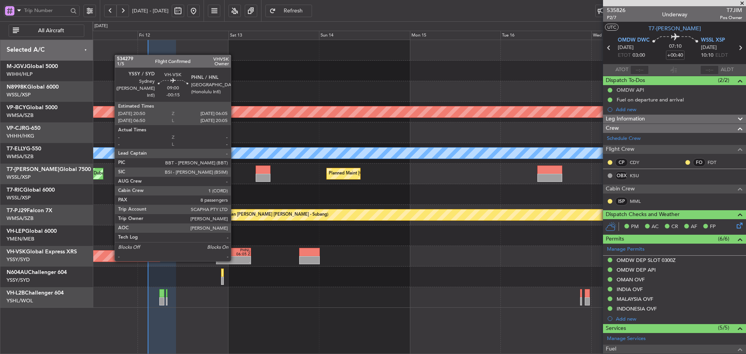
click at [234, 260] on div "-" at bounding box center [242, 262] width 17 height 4
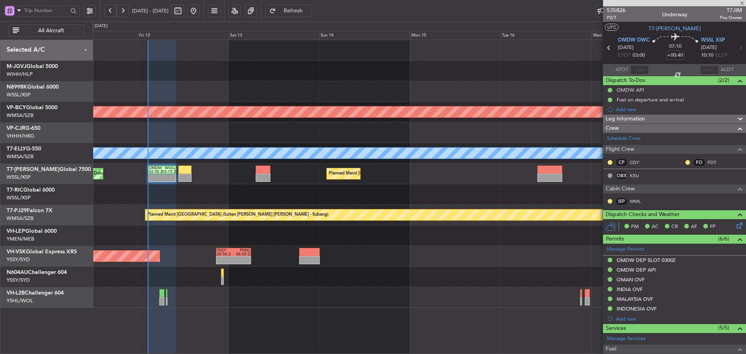
type input "-00:15"
type input "8"
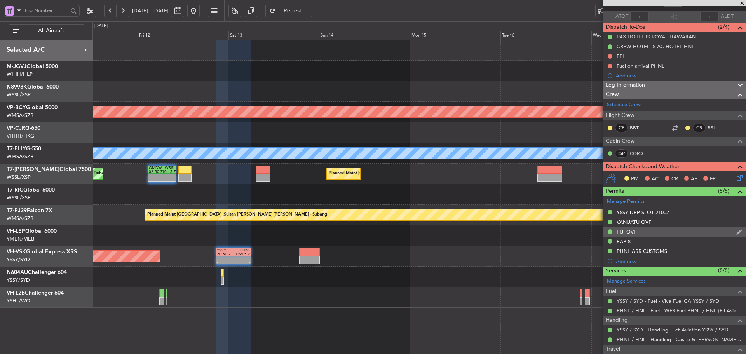
scroll to position [194, 0]
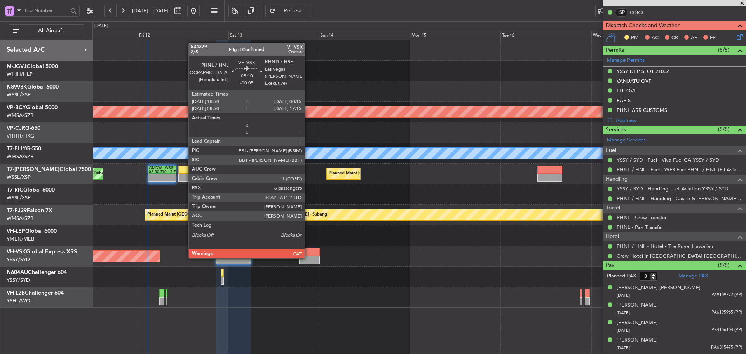
click at [308, 258] on div at bounding box center [309, 260] width 21 height 8
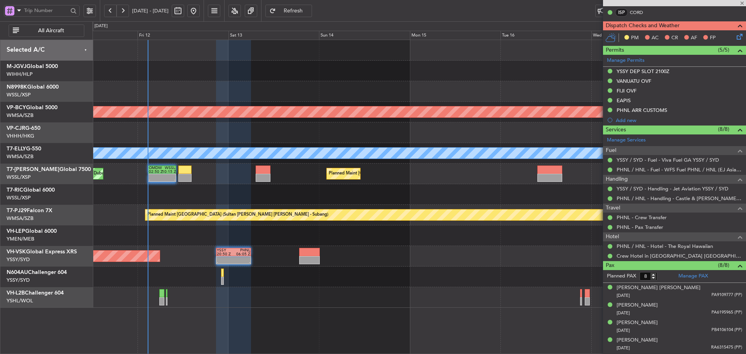
type input "-00:05"
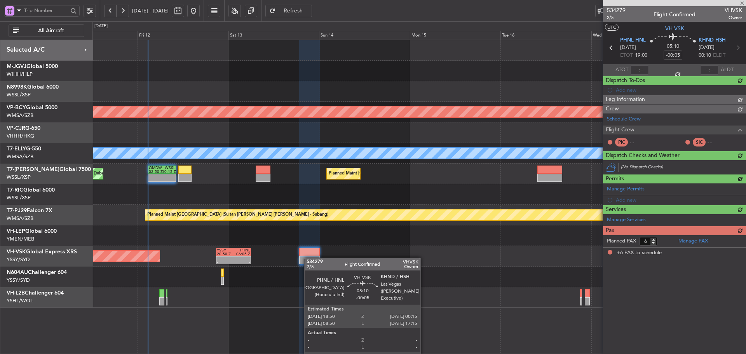
scroll to position [0, 0]
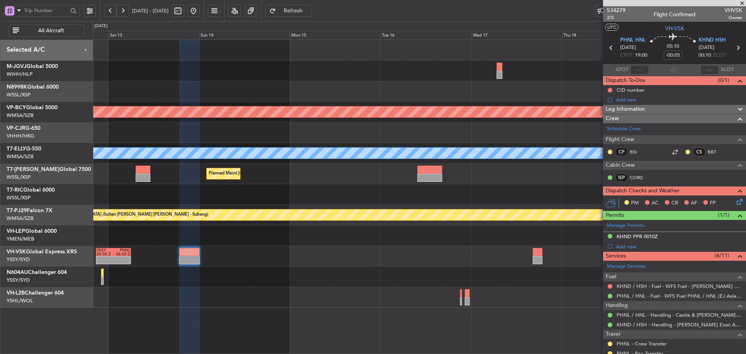
click at [309, 244] on div "Planned Maint [GEOGRAPHIC_DATA] (Seletar) Unplanned Maint [GEOGRAPHIC_DATA] (Su…" at bounding box center [418, 174] width 653 height 268
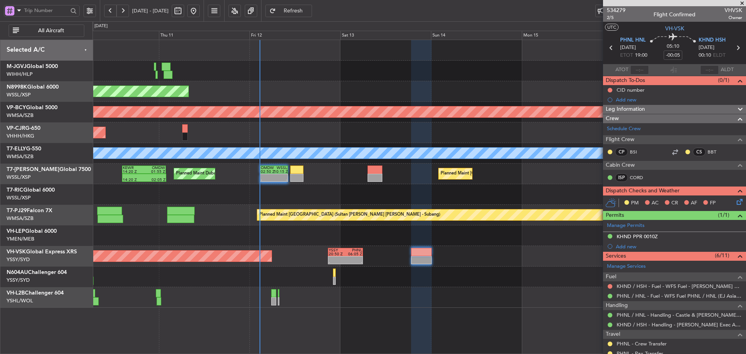
click at [397, 305] on div "Planned Maint [GEOGRAPHIC_DATA] (Seletar) Unplanned Maint [GEOGRAPHIC_DATA] (Su…" at bounding box center [419, 197] width 654 height 314
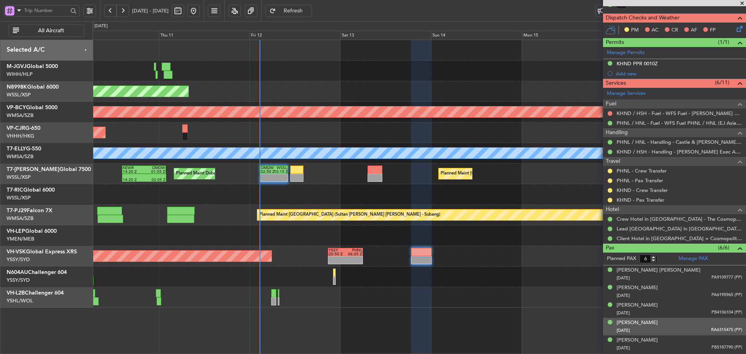
scroll to position [189, 0]
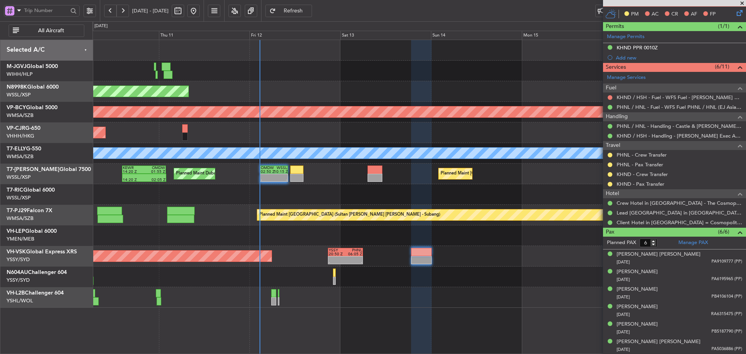
click at [741, 5] on span at bounding box center [742, 3] width 8 height 7
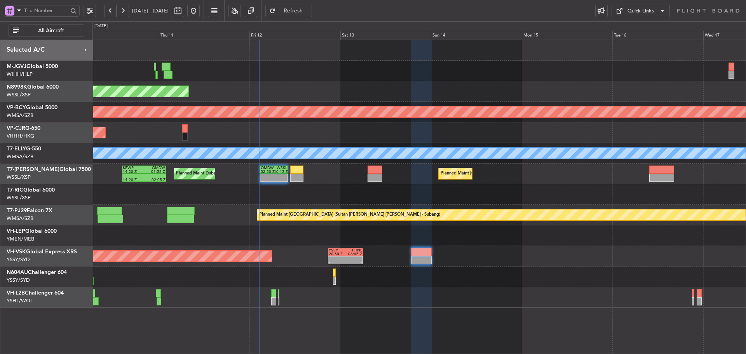
type input "0"
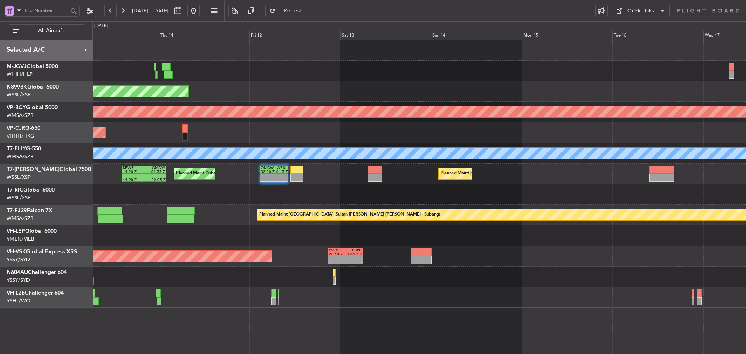
scroll to position [0, 0]
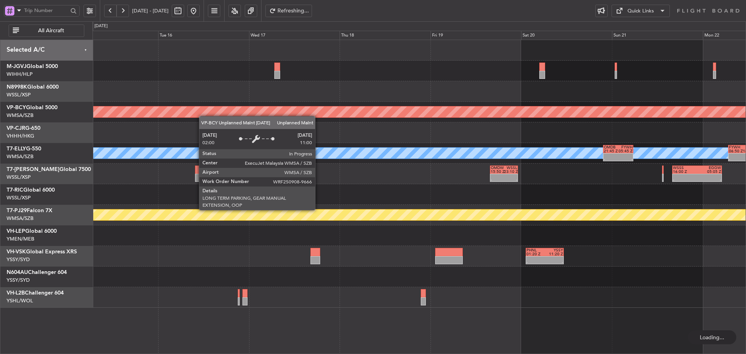
click at [115, 110] on div "Unplanned Maint [GEOGRAPHIC_DATA] (Sultan [PERSON_NAME] [PERSON_NAME] - Subang)…" at bounding box center [418, 174] width 653 height 268
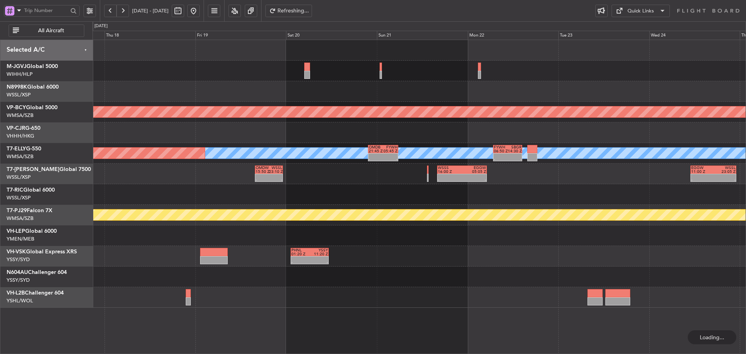
click at [113, 187] on div at bounding box center [418, 194] width 653 height 21
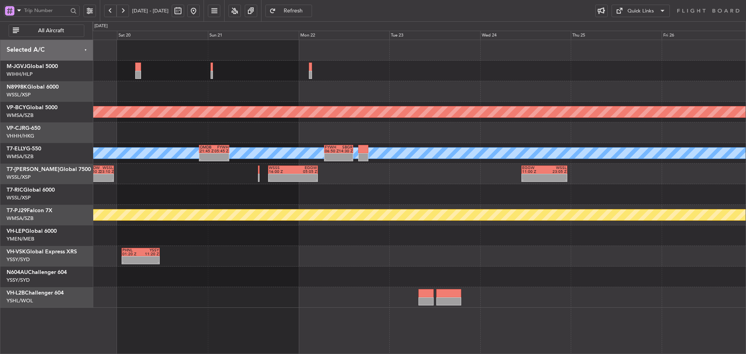
click at [298, 195] on div at bounding box center [418, 194] width 653 height 21
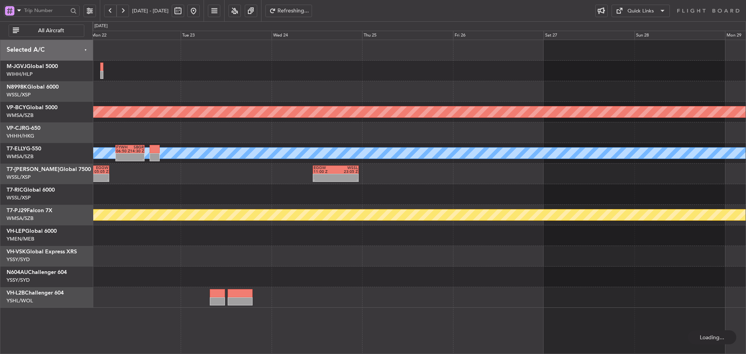
click at [117, 9] on button at bounding box center [123, 11] width 12 height 12
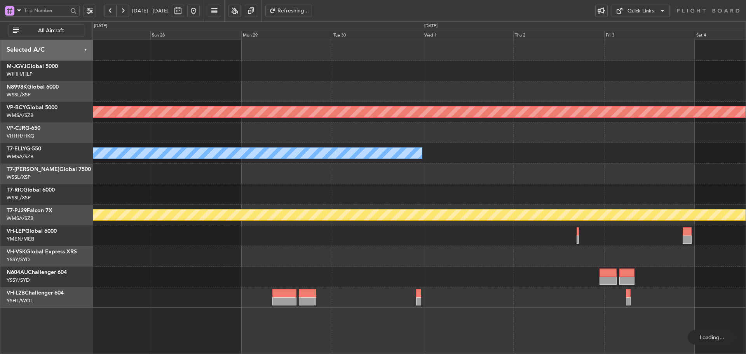
click at [122, 10] on button at bounding box center [123, 11] width 12 height 12
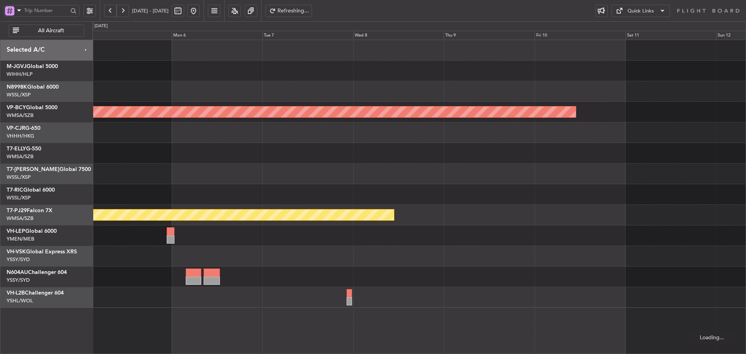
click at [122, 10] on button at bounding box center [123, 11] width 12 height 12
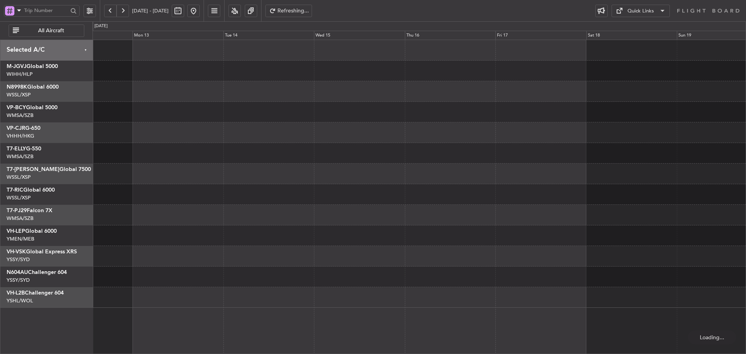
click at [122, 10] on button at bounding box center [123, 11] width 12 height 12
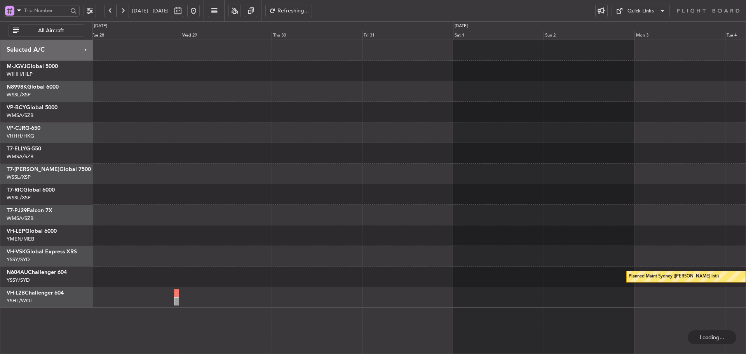
click at [122, 10] on button at bounding box center [123, 11] width 12 height 12
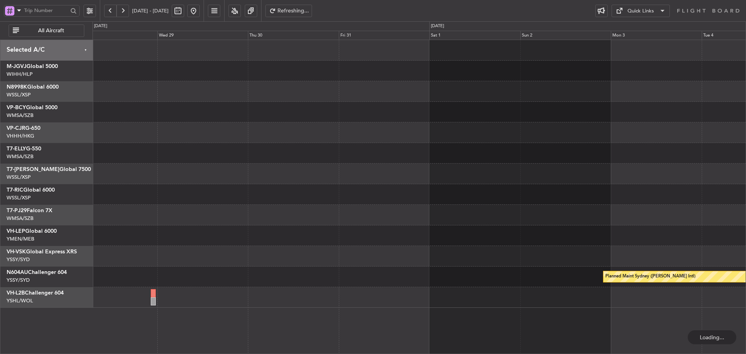
click at [122, 10] on button at bounding box center [123, 11] width 12 height 12
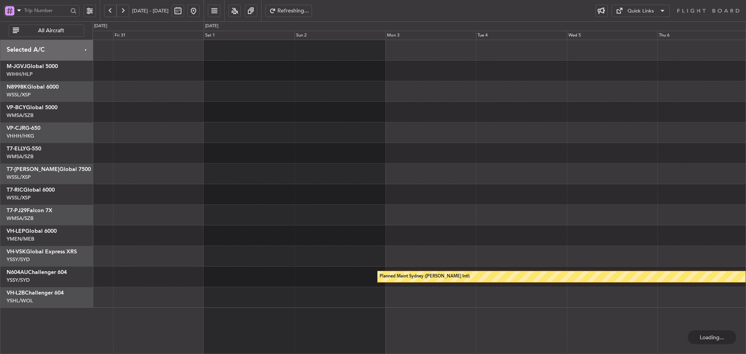
click at [122, 10] on button at bounding box center [123, 11] width 12 height 12
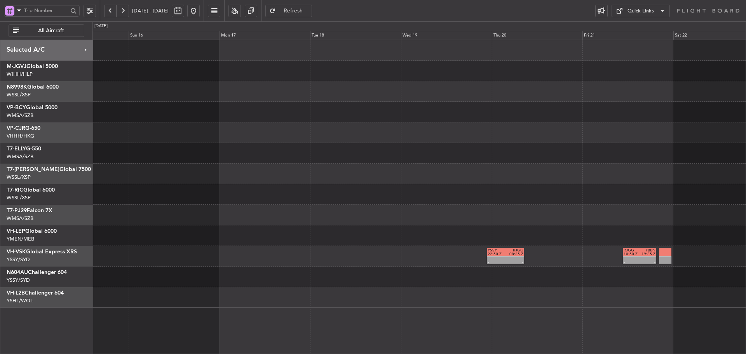
click at [545, 283] on div "Planned Maint Sydney ([PERSON_NAME] Intl)" at bounding box center [418, 277] width 653 height 21
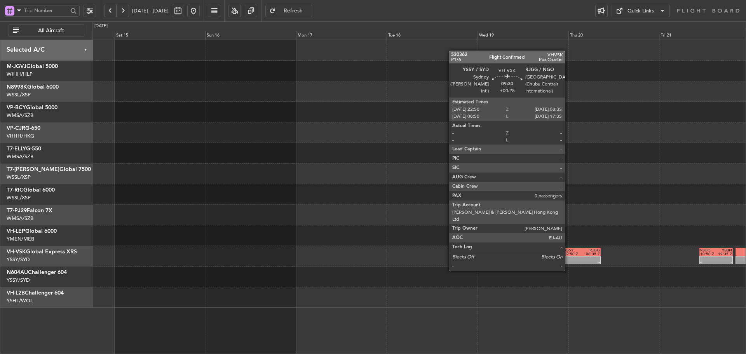
click at [564, 256] on div "- -" at bounding box center [581, 260] width 37 height 8
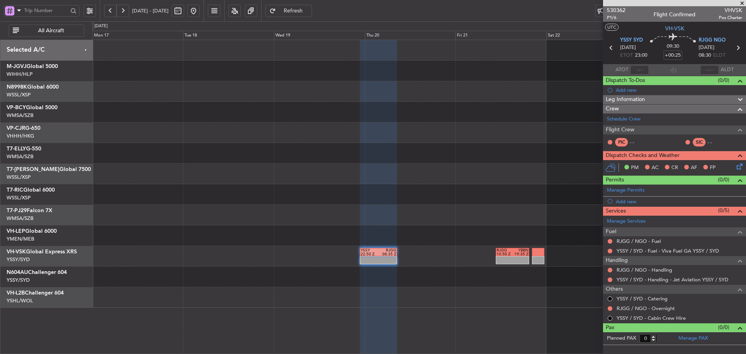
click at [323, 220] on div at bounding box center [418, 215] width 653 height 21
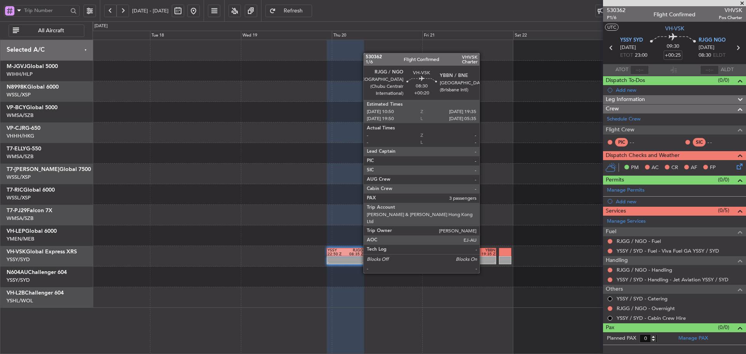
click at [483, 258] on div at bounding box center [487, 258] width 16 height 4
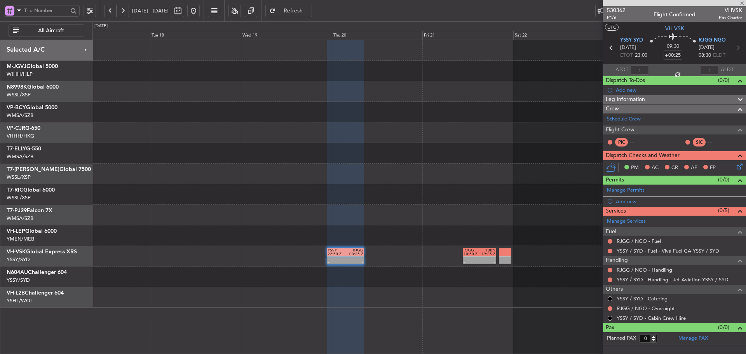
type input "+00:20"
type input "3"
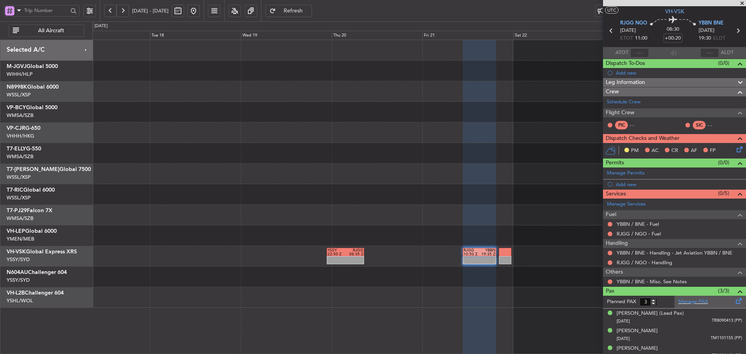
scroll to position [24, 0]
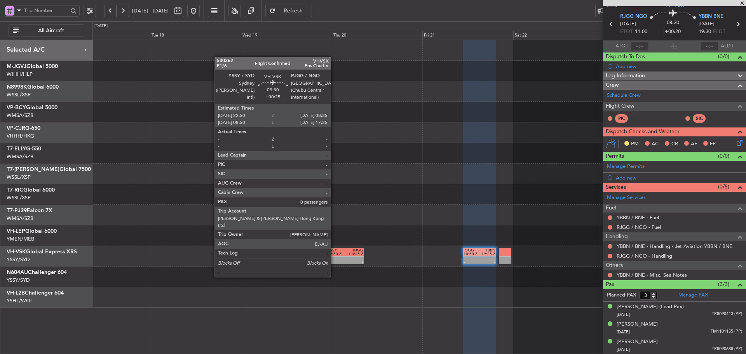
click at [334, 262] on div "-" at bounding box center [337, 262] width 18 height 4
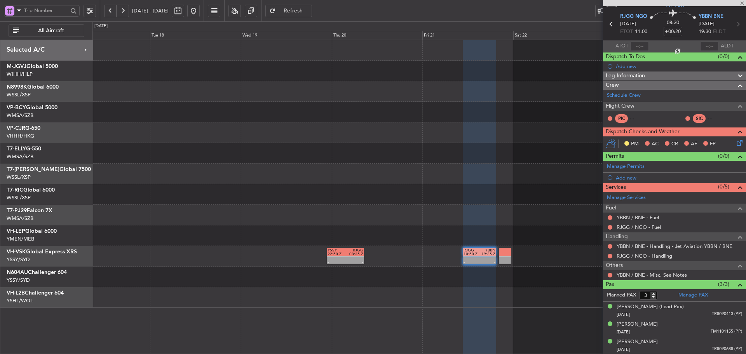
type input "+00:25"
type input "0"
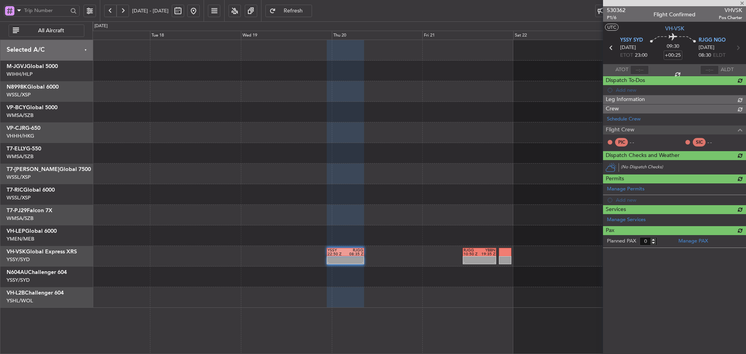
scroll to position [0, 0]
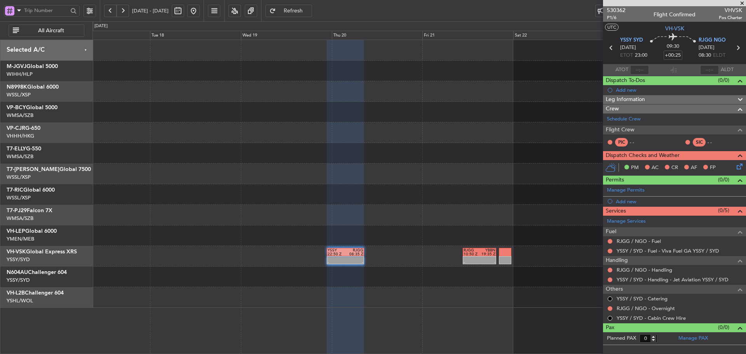
click at [110, 9] on button at bounding box center [110, 11] width 12 height 12
click at [110, 8] on button at bounding box center [110, 11] width 12 height 12
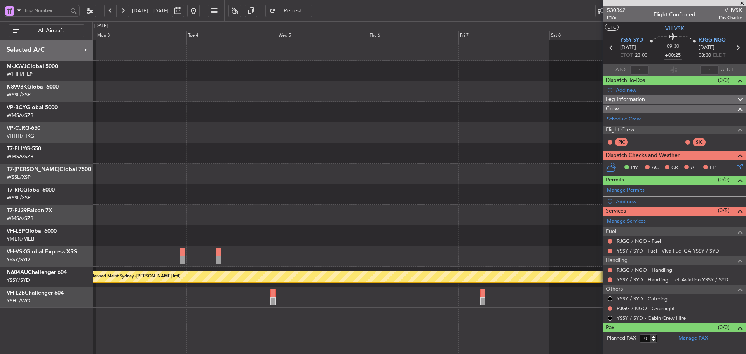
click at [741, 2] on span at bounding box center [742, 3] width 8 height 7
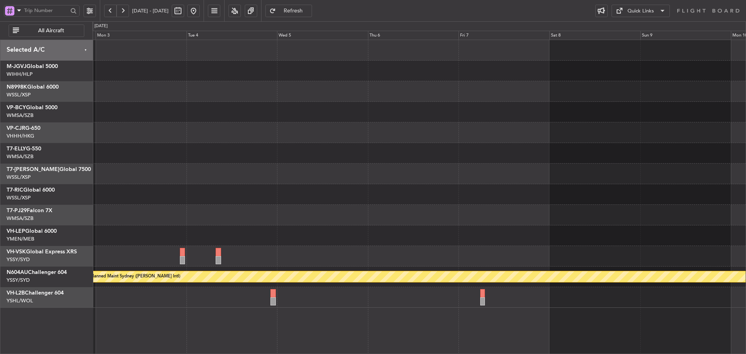
click at [110, 9] on button at bounding box center [110, 11] width 12 height 12
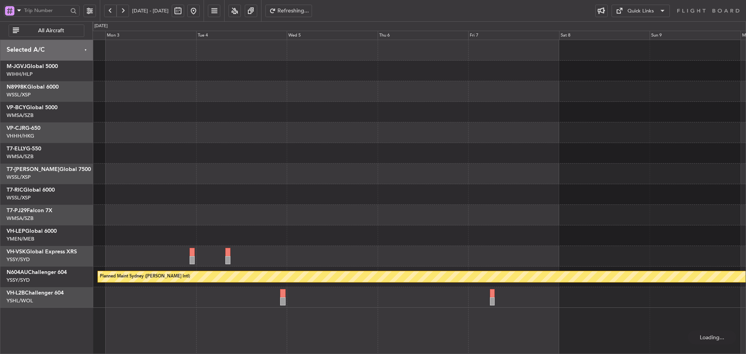
click at [110, 9] on button at bounding box center [110, 11] width 12 height 12
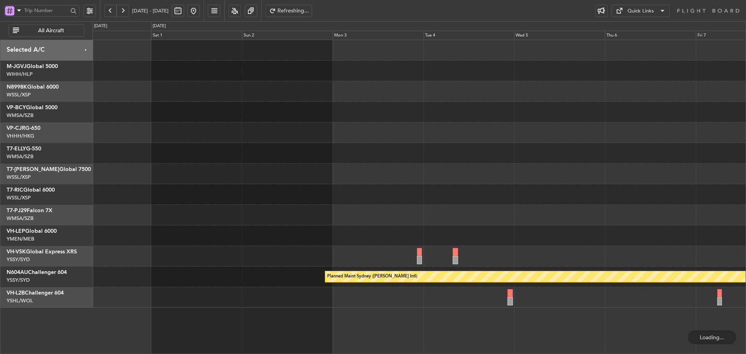
click at [110, 9] on button at bounding box center [110, 11] width 12 height 12
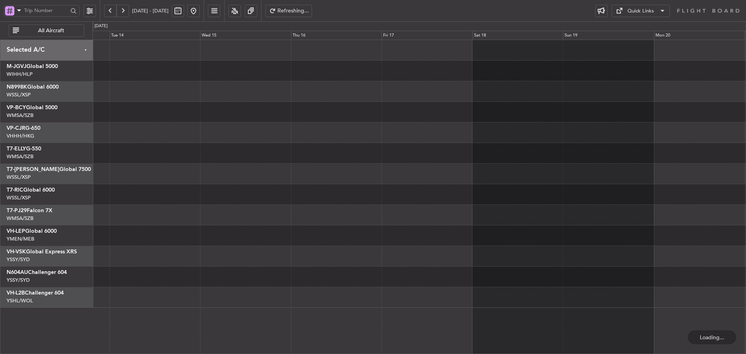
click at [110, 9] on button at bounding box center [110, 11] width 12 height 12
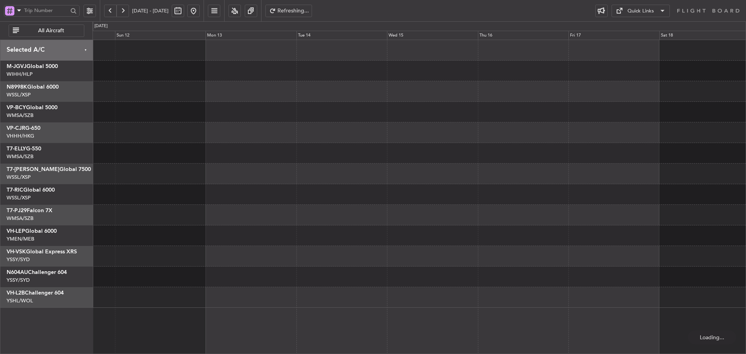
click at [110, 9] on button at bounding box center [110, 11] width 12 height 12
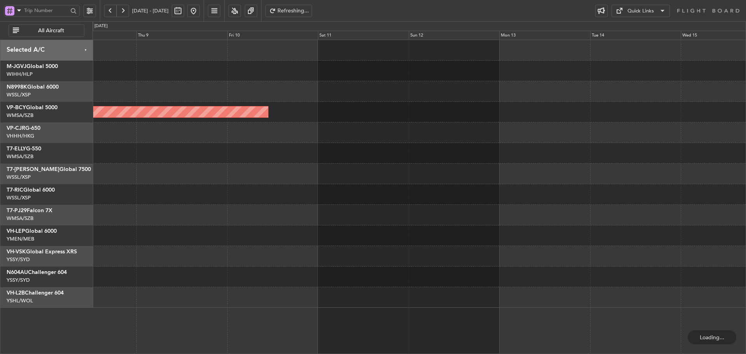
click at [110, 9] on button at bounding box center [110, 11] width 12 height 12
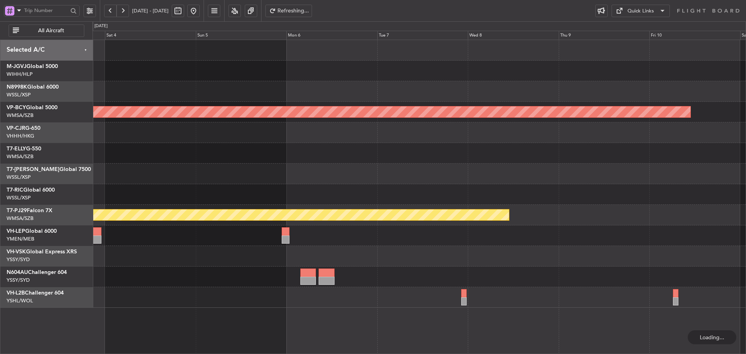
click at [110, 9] on button at bounding box center [110, 11] width 12 height 12
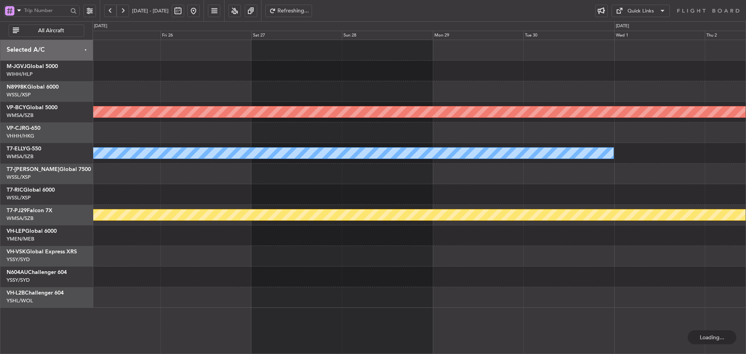
click at [110, 9] on button at bounding box center [110, 11] width 12 height 12
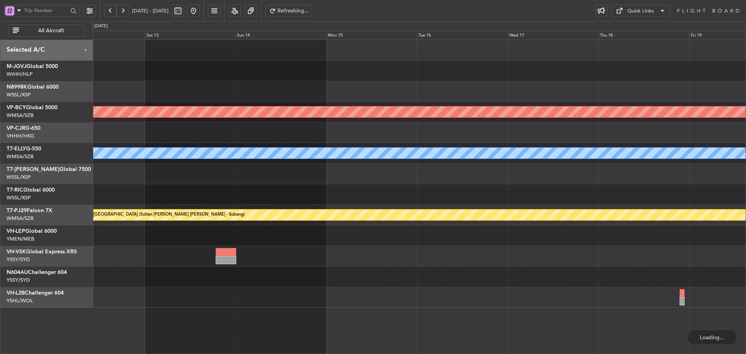
click at [110, 9] on button at bounding box center [110, 11] width 12 height 12
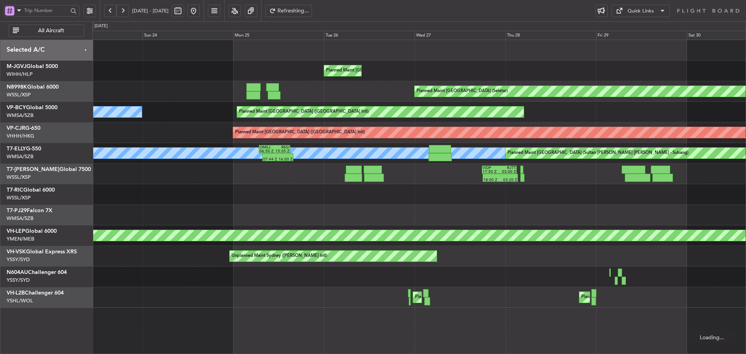
click at [110, 9] on button at bounding box center [110, 11] width 12 height 12
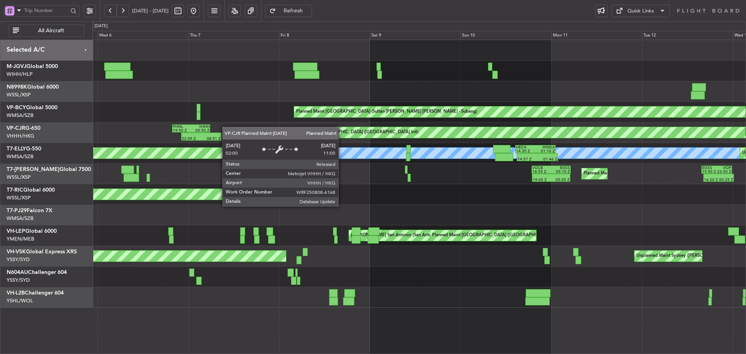
click at [421, 129] on div "Planned Maint [GEOGRAPHIC_DATA] ([GEOGRAPHIC_DATA] Intl) 22:09 Z 08:51 Z PHNL 1…" at bounding box center [418, 132] width 653 height 21
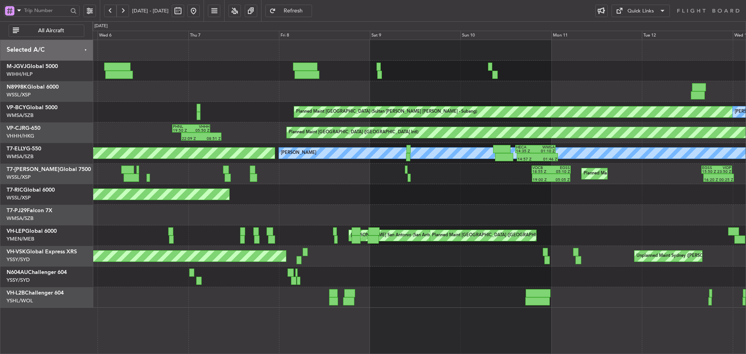
click at [200, 9] on button at bounding box center [193, 11] width 12 height 12
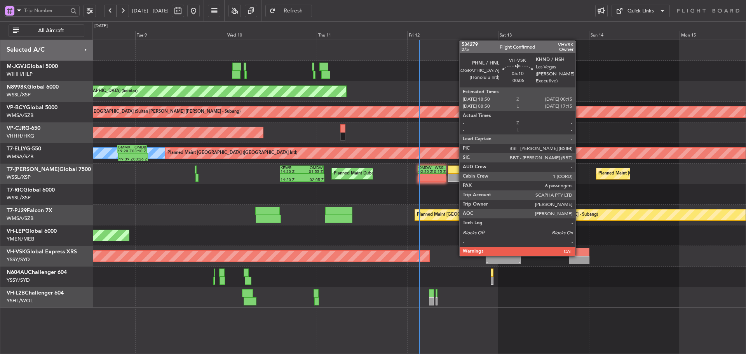
click at [579, 255] on div at bounding box center [579, 252] width 21 height 8
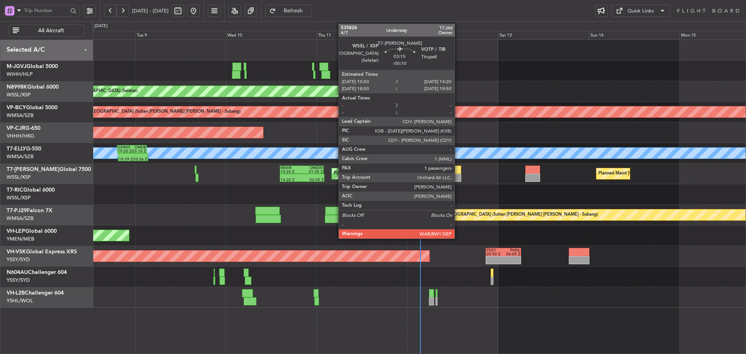
click at [458, 173] on div at bounding box center [455, 170] width 14 height 8
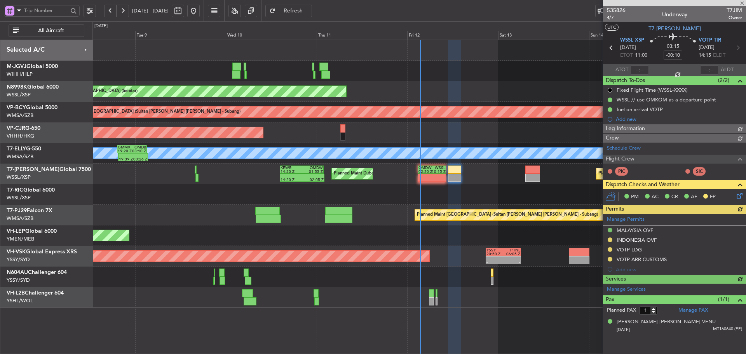
type input "[PERSON_NAME] (KYA)"
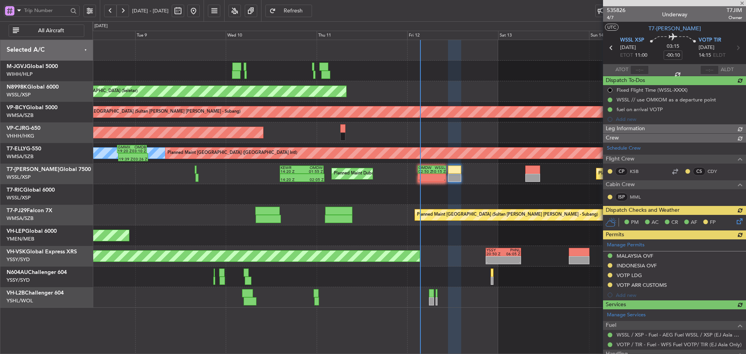
type input "[PERSON_NAME] (KYA)"
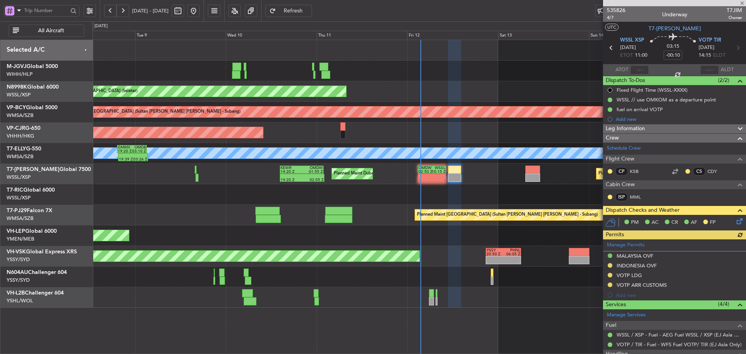
type input "[PERSON_NAME] (KYA)"
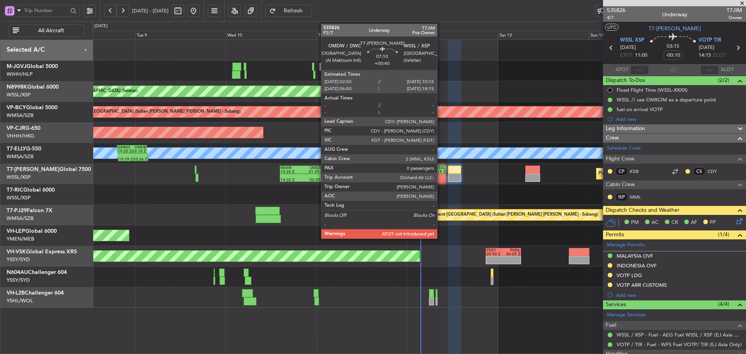
click at [441, 178] on div "-" at bounding box center [438, 180] width 13 height 4
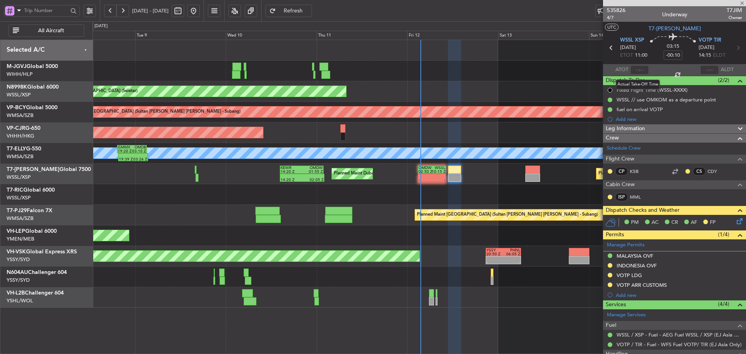
type input "+00:40"
type input "0"
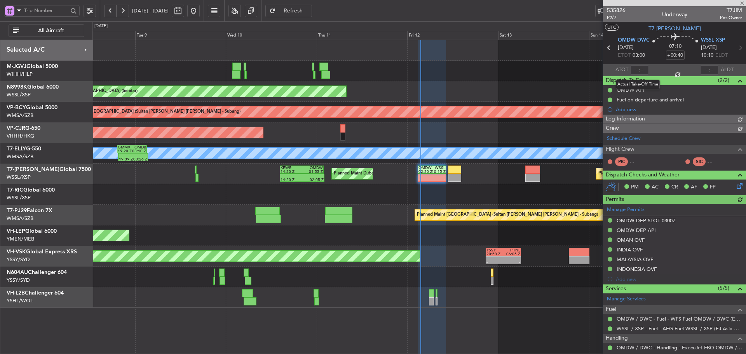
type input "[PERSON_NAME] (KYA)"
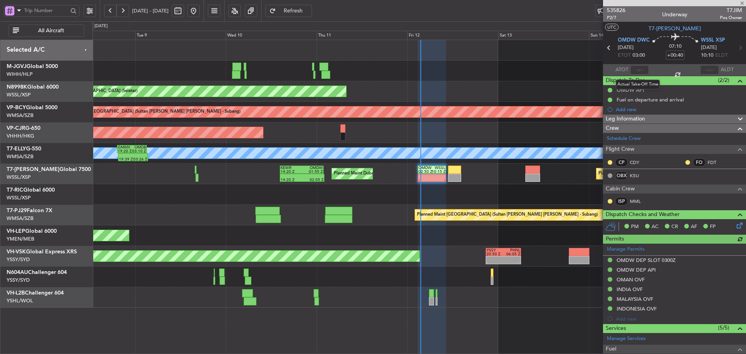
click at [638, 67] on div at bounding box center [639, 69] width 19 height 9
click at [635, 71] on input "text" at bounding box center [639, 69] width 19 height 9
type input "03:30"
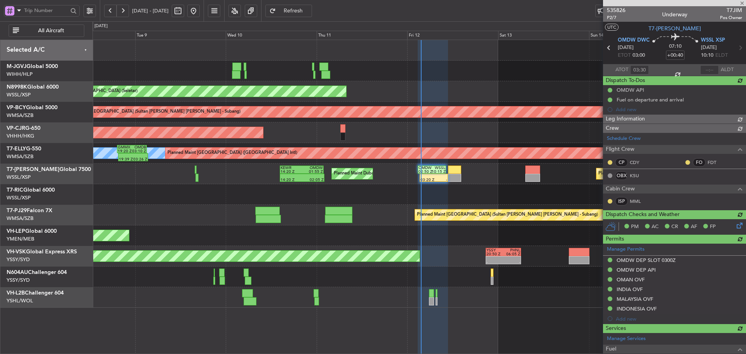
type input "[PERSON_NAME] (KYA)"
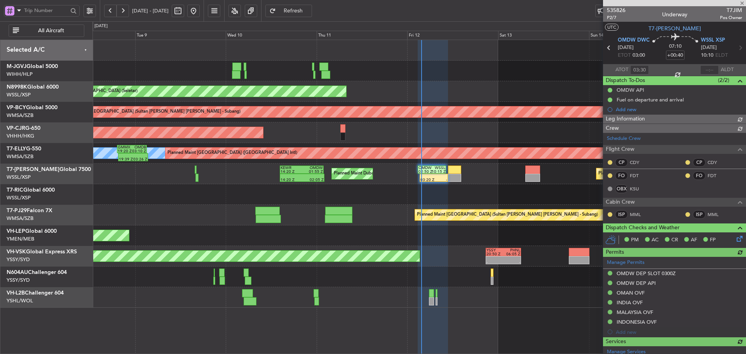
type input "[PERSON_NAME] (KYA)"
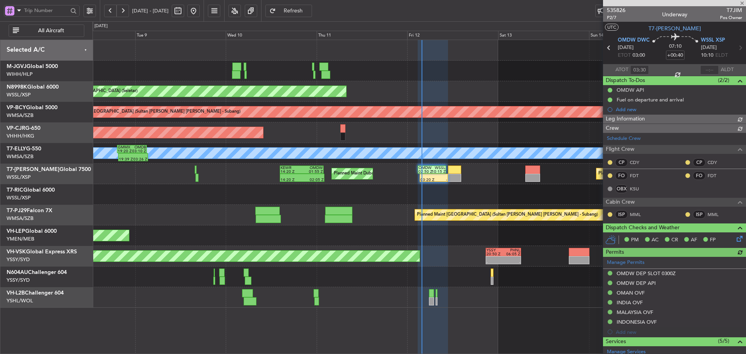
type input "[PERSON_NAME] (KYA)"
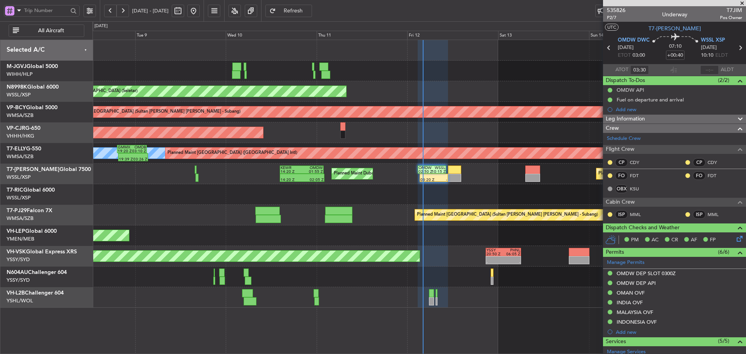
type input "[PERSON_NAME] (KYA)"
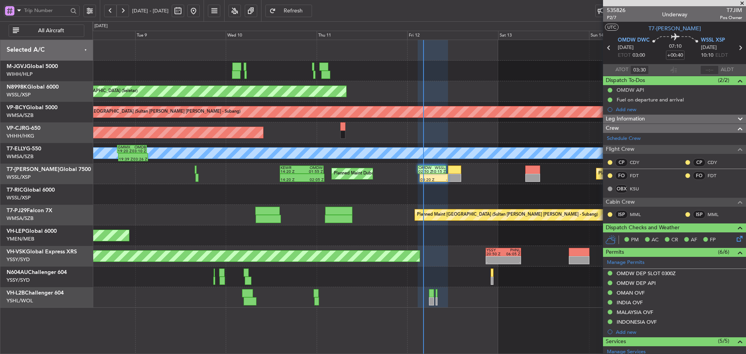
type input "[PERSON_NAME] (KYA)"
